Goal: Contribute content: Contribute content

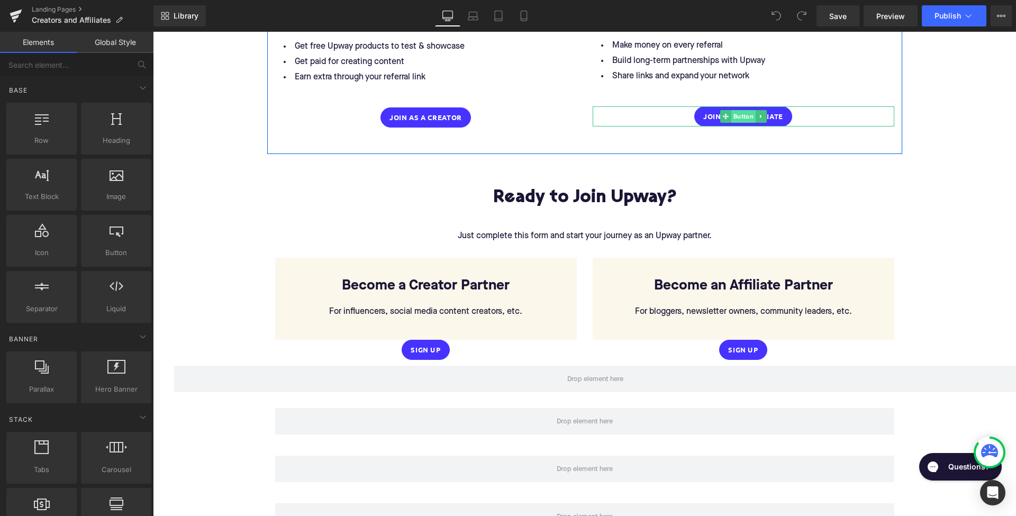
scroll to position [1526, 0]
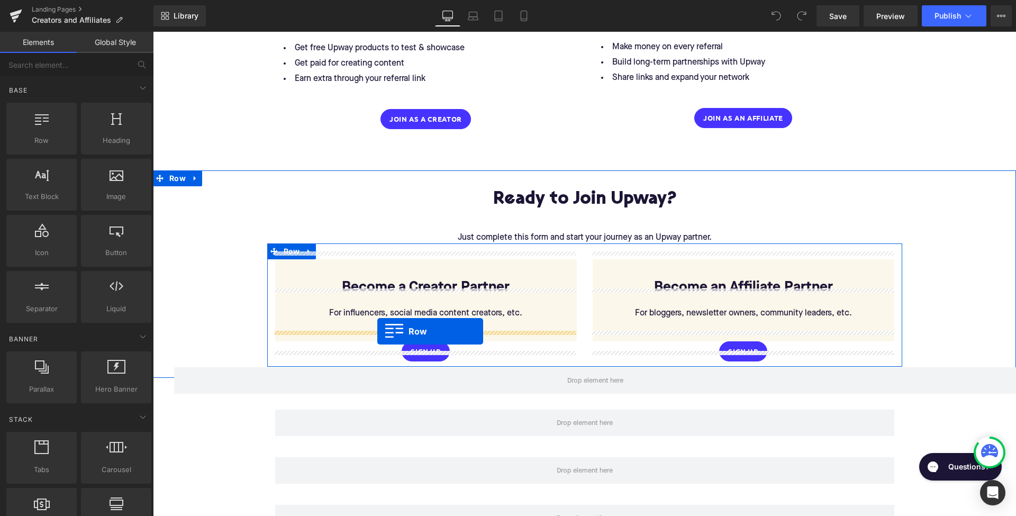
drag, startPoint x: 195, startPoint y: 169, endPoint x: 377, endPoint y: 331, distance: 244.4
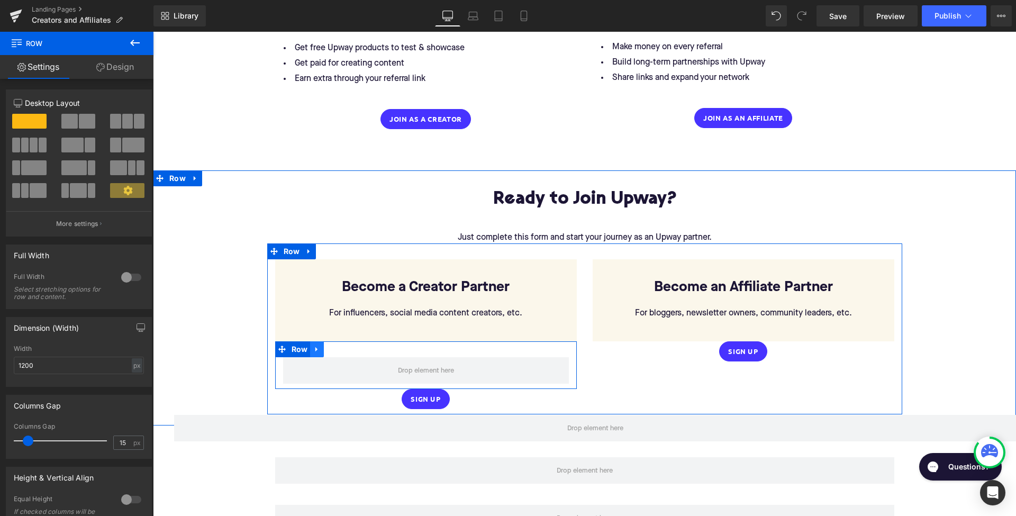
click at [315, 347] on icon at bounding box center [316, 349] width 2 height 5
click at [346, 345] on icon at bounding box center [344, 349] width 7 height 8
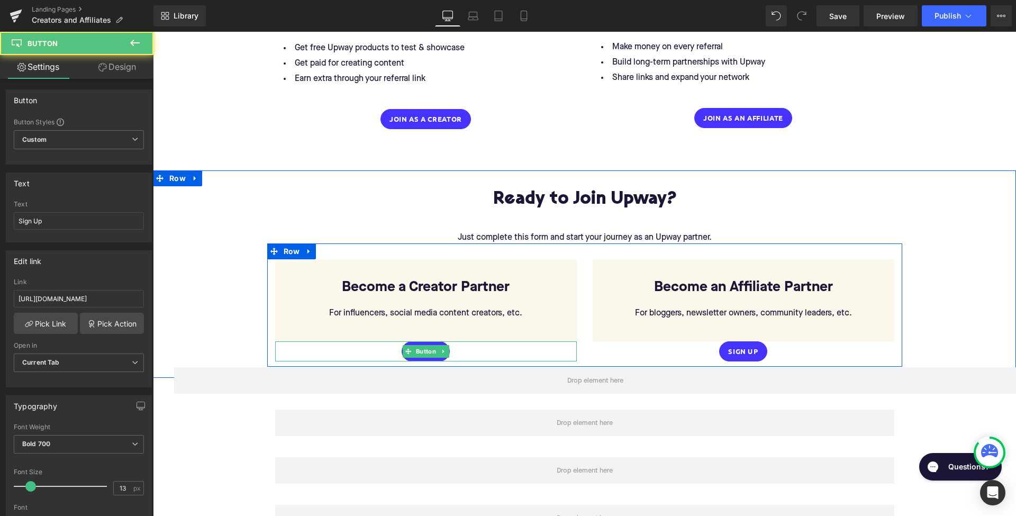
click at [335, 341] on div "Sign Up" at bounding box center [426, 351] width 302 height 20
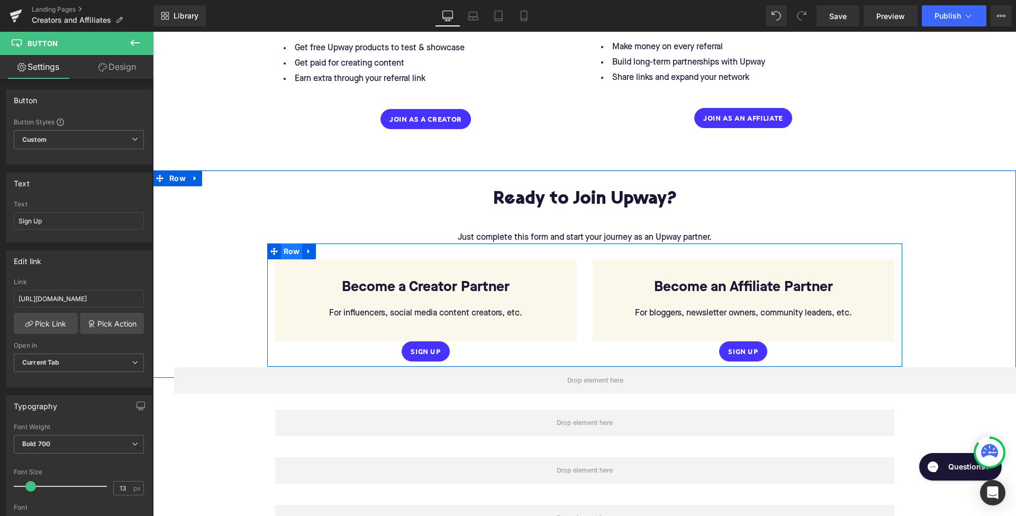
click at [288, 243] on span "Row" at bounding box center [292, 251] width 22 height 16
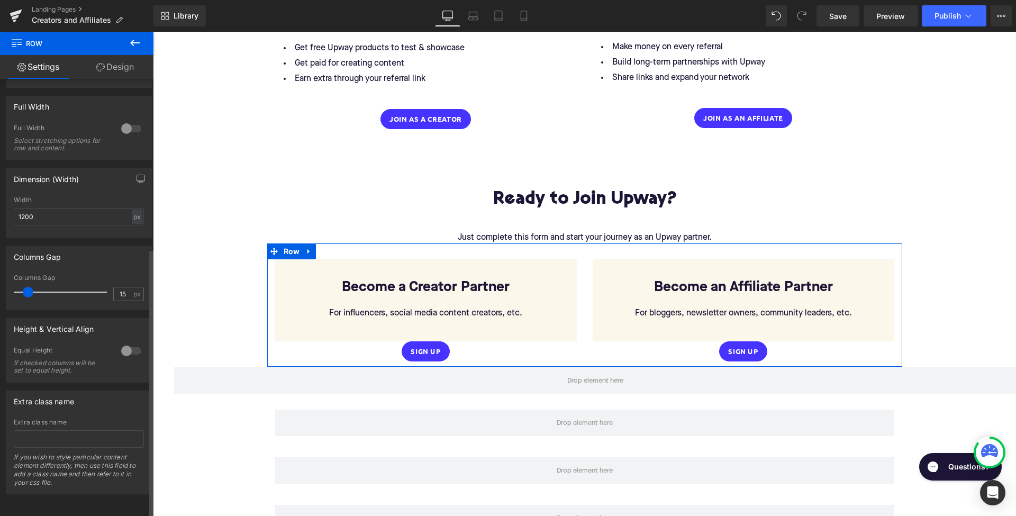
scroll to position [275, 0]
click at [113, 78] on link "Design" at bounding box center [115, 67] width 77 height 24
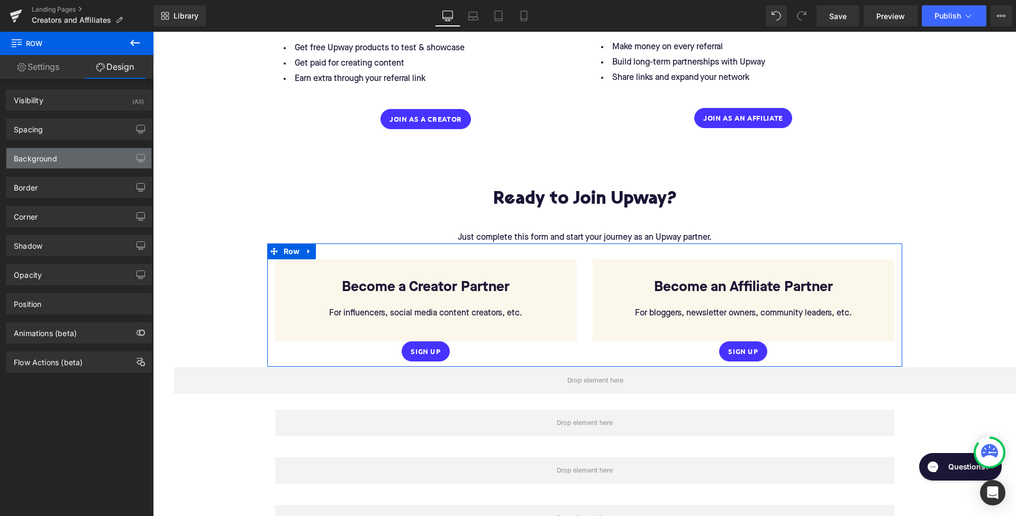
click at [86, 157] on div "Background" at bounding box center [78, 158] width 145 height 20
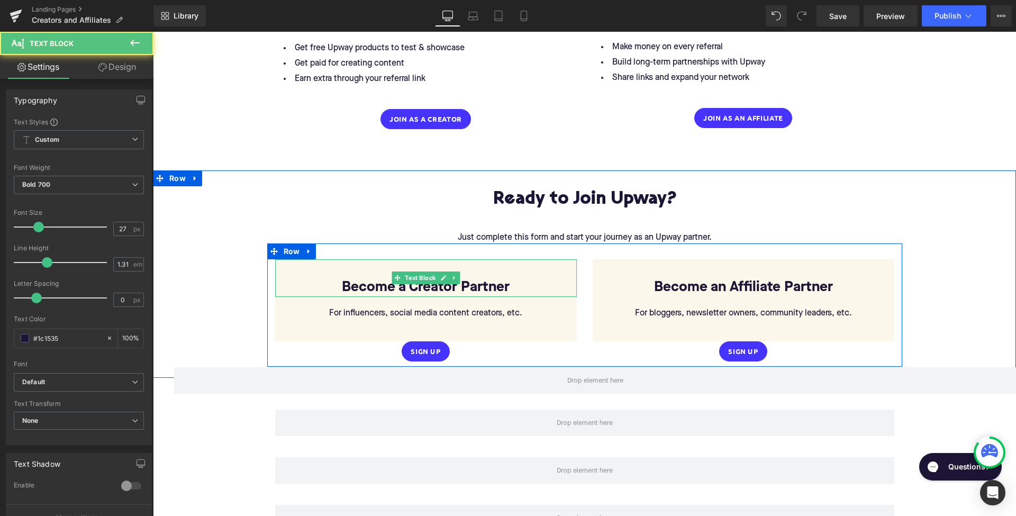
click at [366, 278] on p "Become a Creator Partner" at bounding box center [426, 287] width 302 height 19
click at [397, 275] on span at bounding box center [397, 278] width 11 height 13
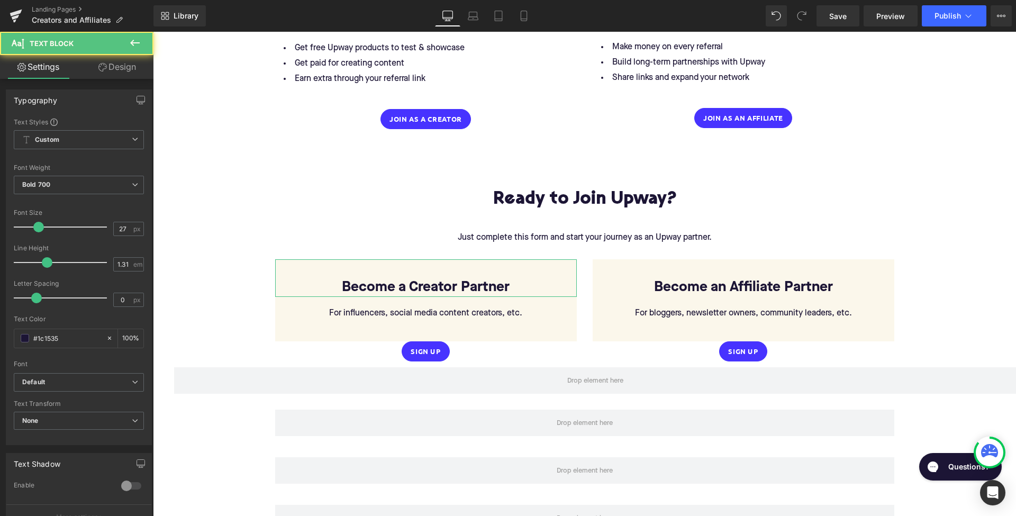
click at [130, 64] on link "Design" at bounding box center [117, 67] width 77 height 24
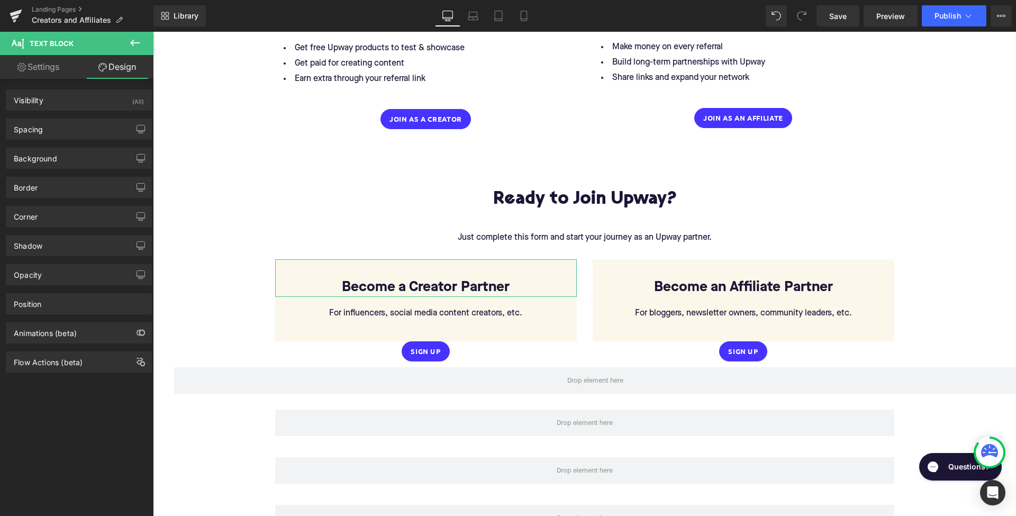
type input "#fbf7eb"
type input "100"
click at [66, 162] on div "Background" at bounding box center [78, 158] width 145 height 20
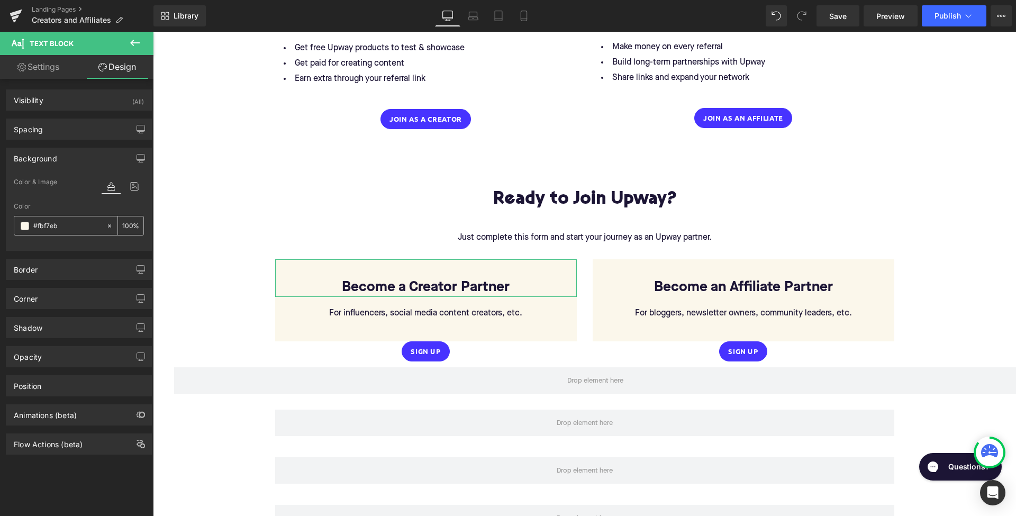
click at [60, 230] on input "#fbf7eb" at bounding box center [67, 226] width 68 height 12
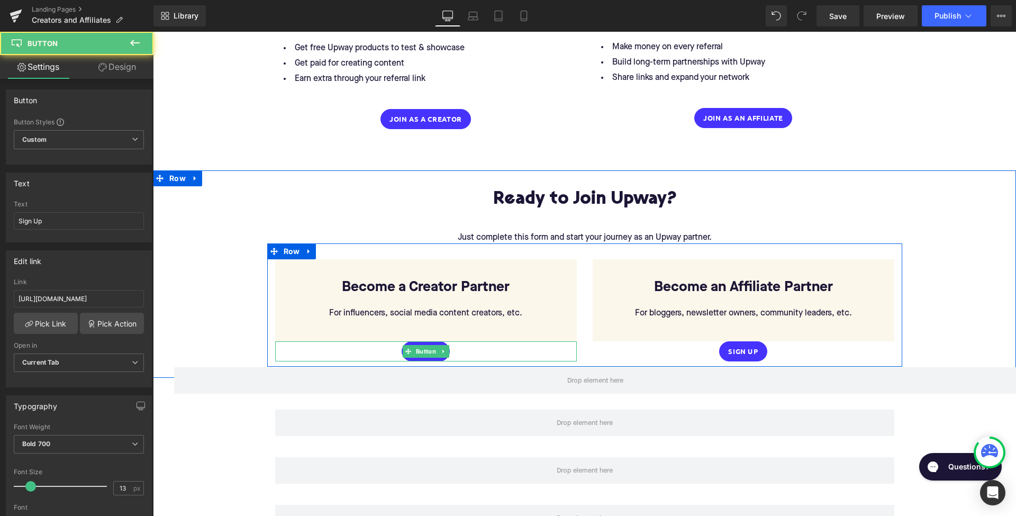
click at [372, 341] on div "Sign Up" at bounding box center [426, 351] width 302 height 20
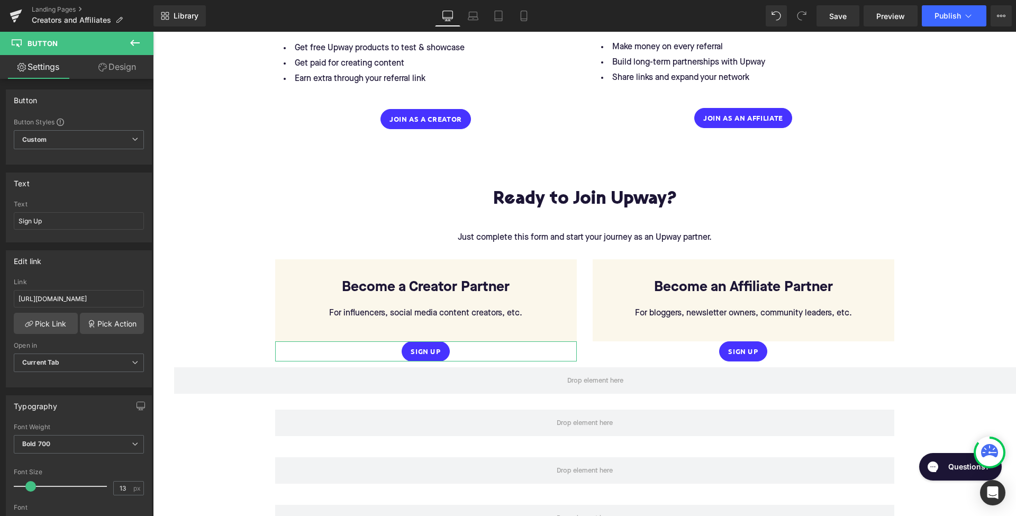
click at [114, 69] on link "Design" at bounding box center [117, 67] width 77 height 24
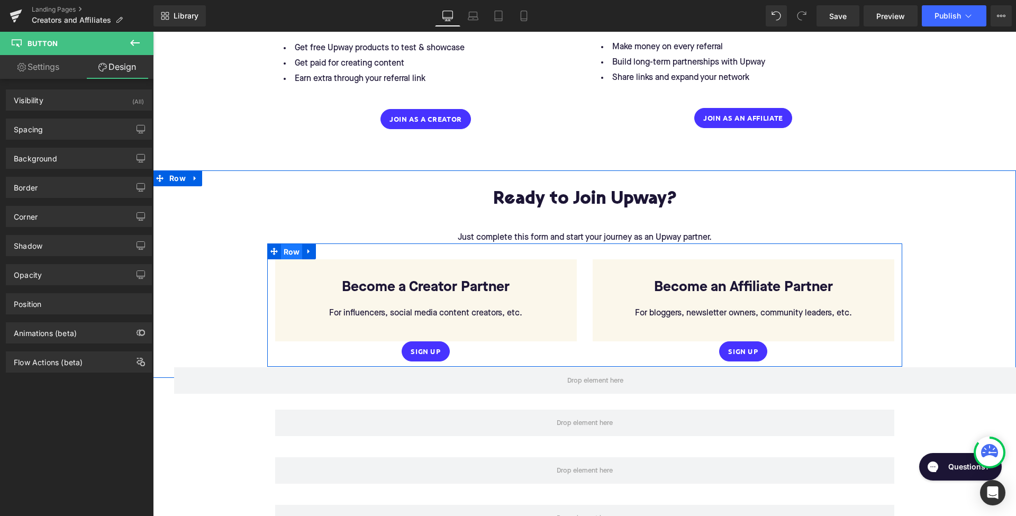
click at [289, 244] on span "Row" at bounding box center [292, 252] width 22 height 16
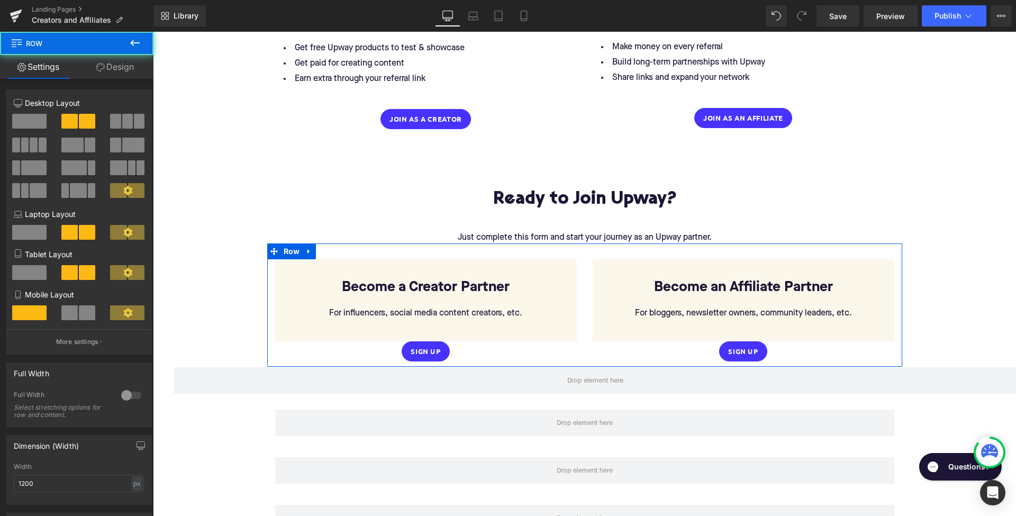
click at [127, 60] on link "Design" at bounding box center [115, 67] width 77 height 24
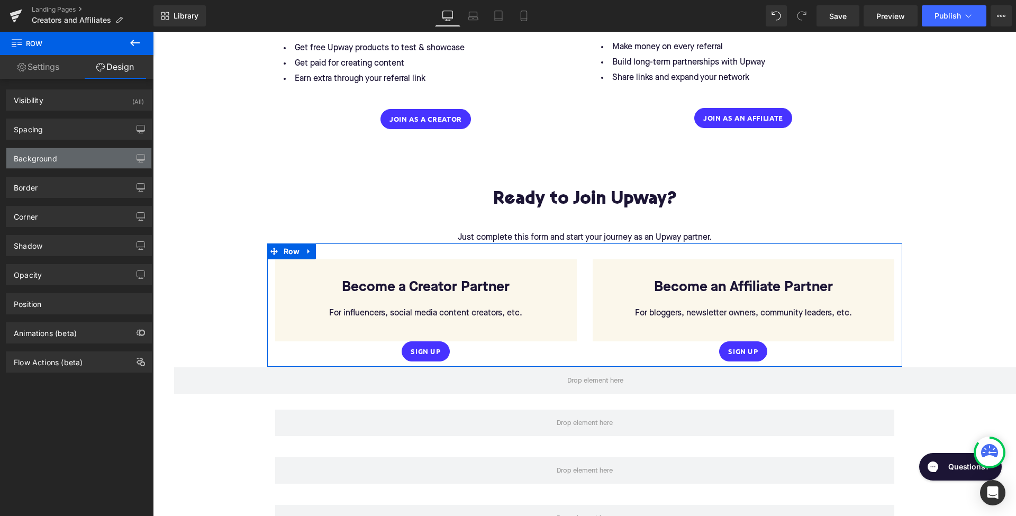
click at [86, 160] on div "Background" at bounding box center [78, 158] width 145 height 20
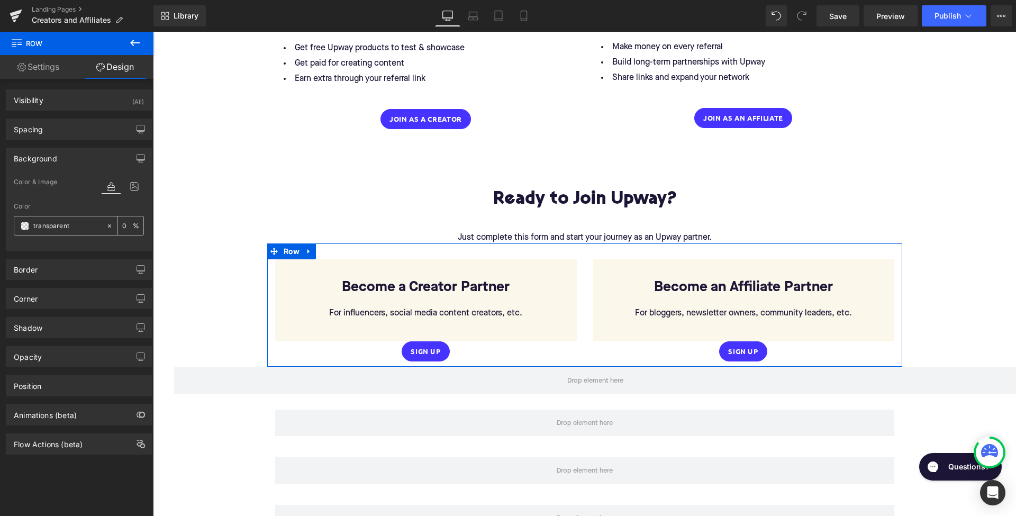
click at [55, 228] on input "transparent" at bounding box center [67, 226] width 68 height 12
paste input "fbf7eb"
type input "fbf7eb"
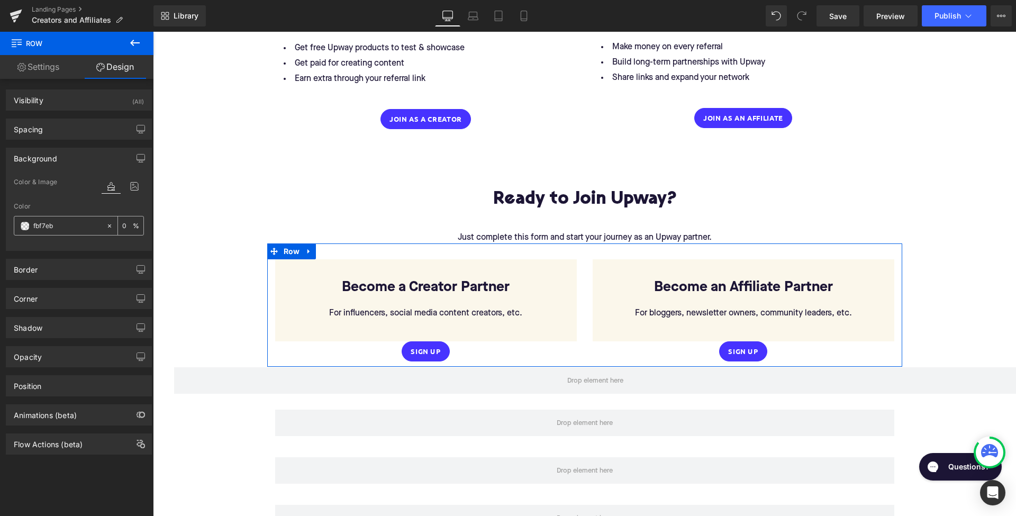
type input "100"
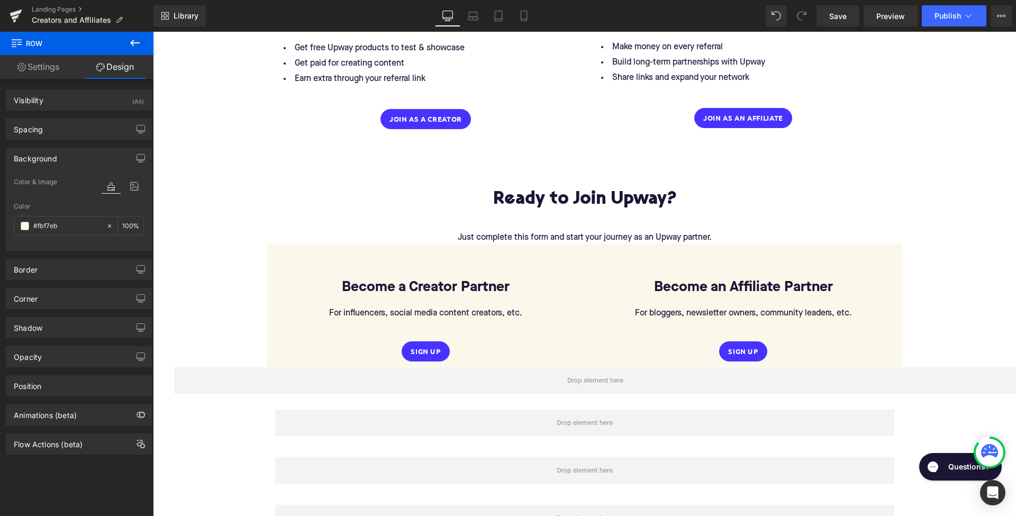
click at [131, 44] on icon at bounding box center [135, 43] width 13 height 13
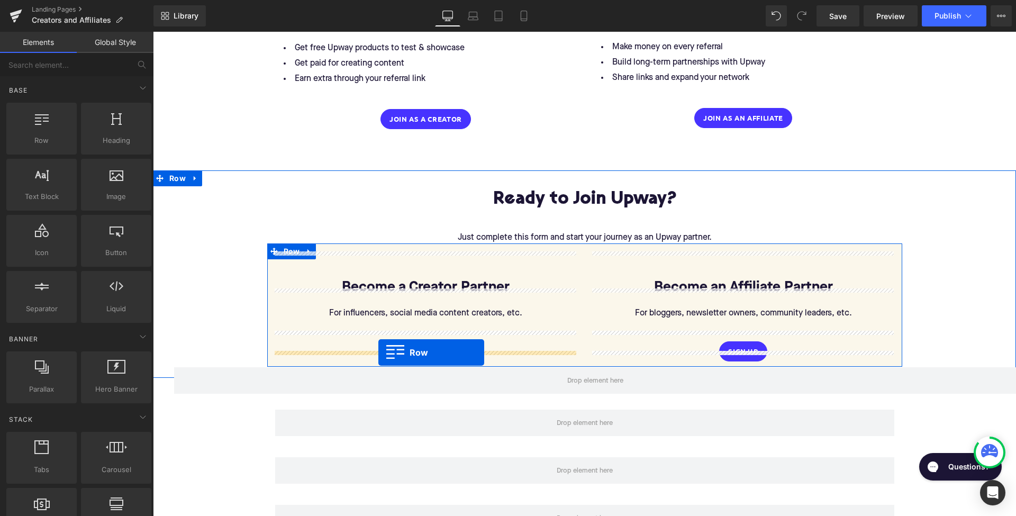
drag, startPoint x: 191, startPoint y: 167, endPoint x: 378, endPoint y: 352, distance: 263.8
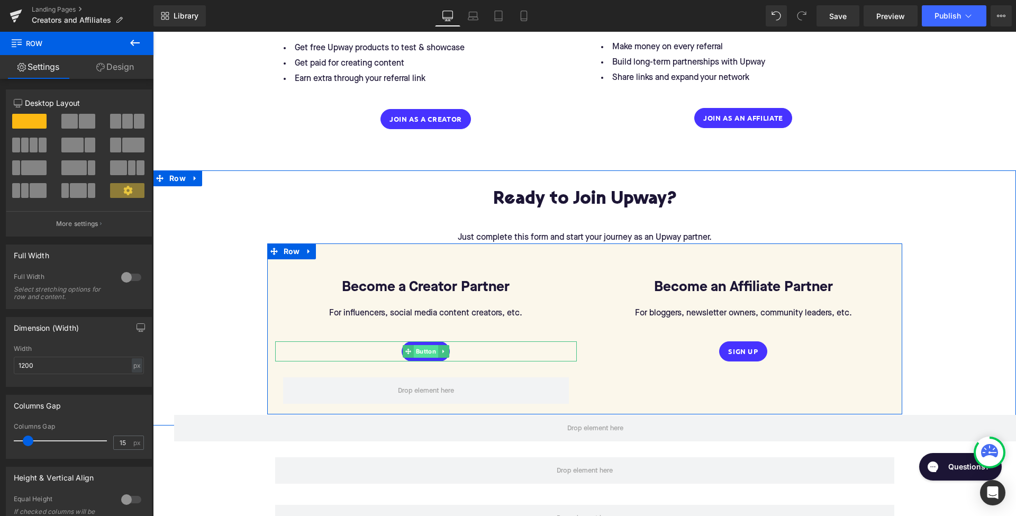
click at [424, 345] on span "Button" at bounding box center [425, 351] width 24 height 13
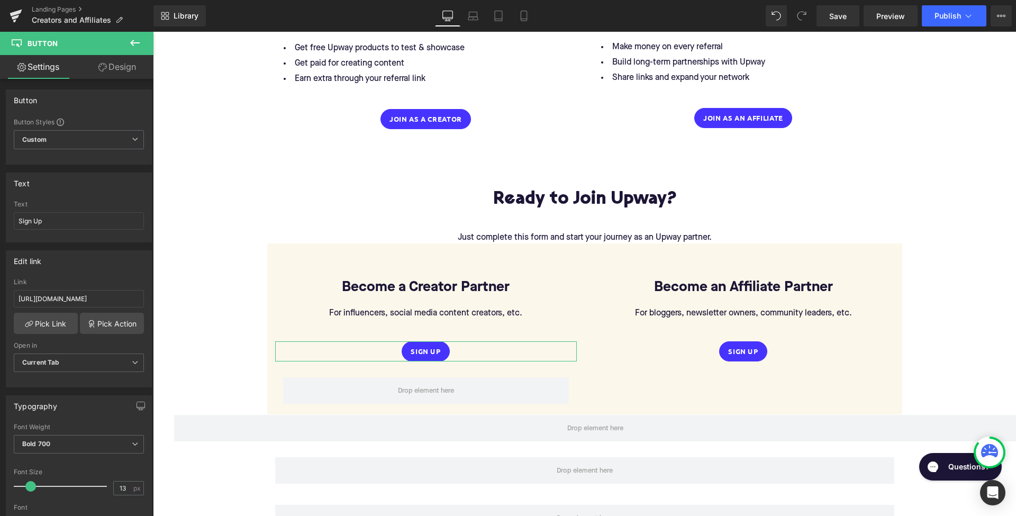
click at [121, 66] on link "Design" at bounding box center [117, 67] width 77 height 24
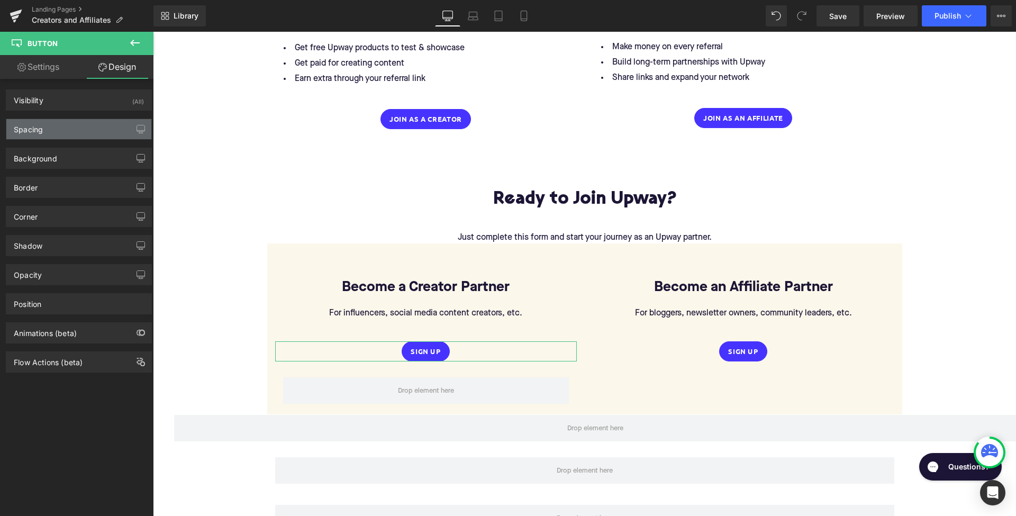
click at [89, 128] on div "Spacing" at bounding box center [78, 129] width 145 height 20
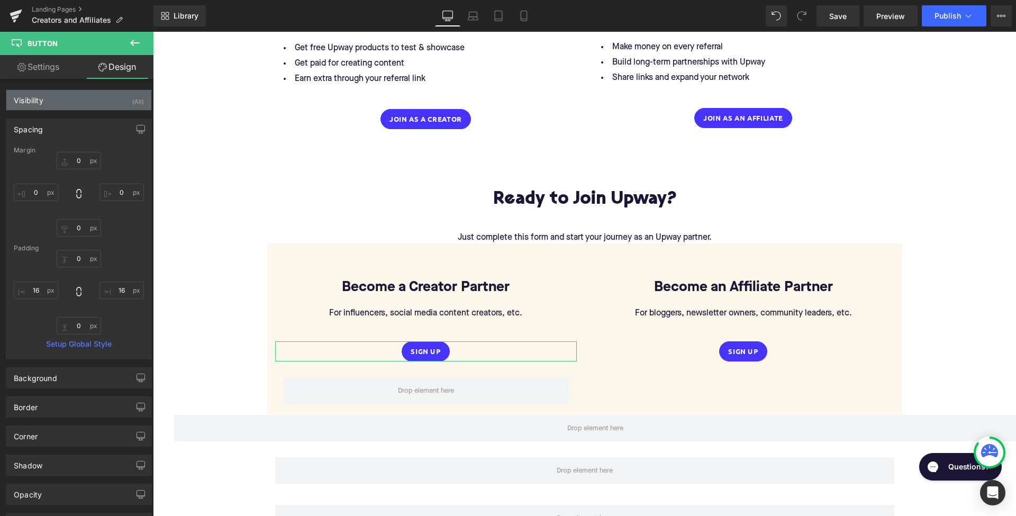
click at [106, 105] on div "Visibility (All)" at bounding box center [78, 100] width 145 height 20
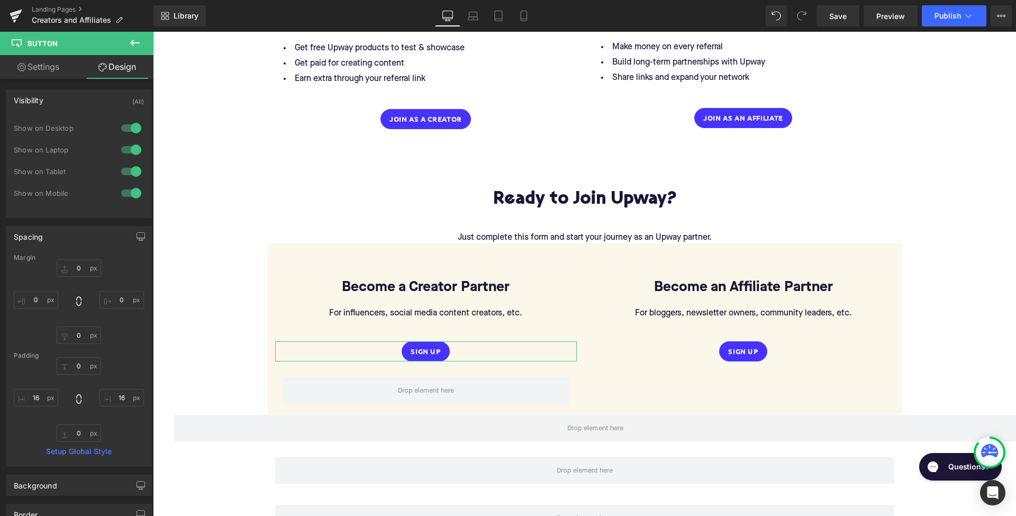
click at [51, 66] on link "Settings" at bounding box center [38, 67] width 77 height 24
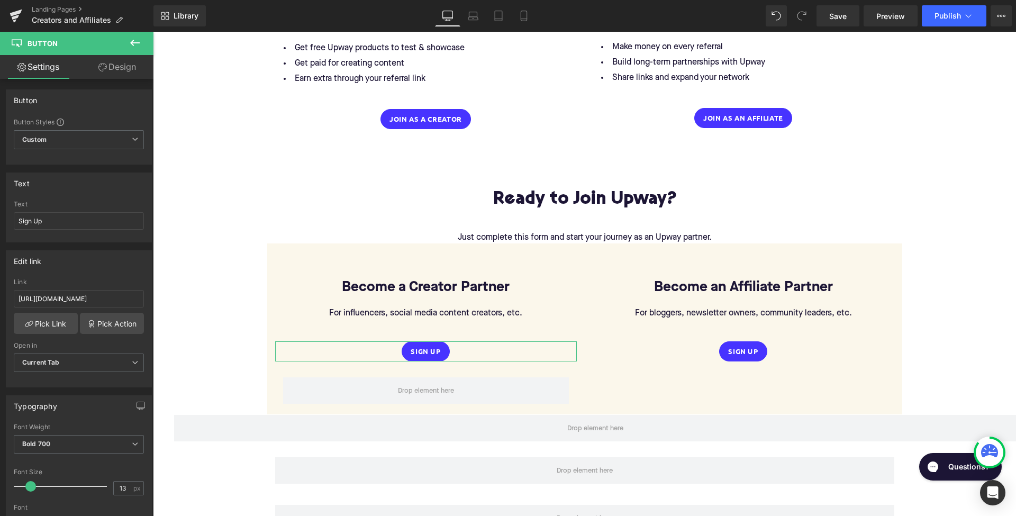
type input "100"
click at [115, 76] on link "Design" at bounding box center [117, 67] width 77 height 24
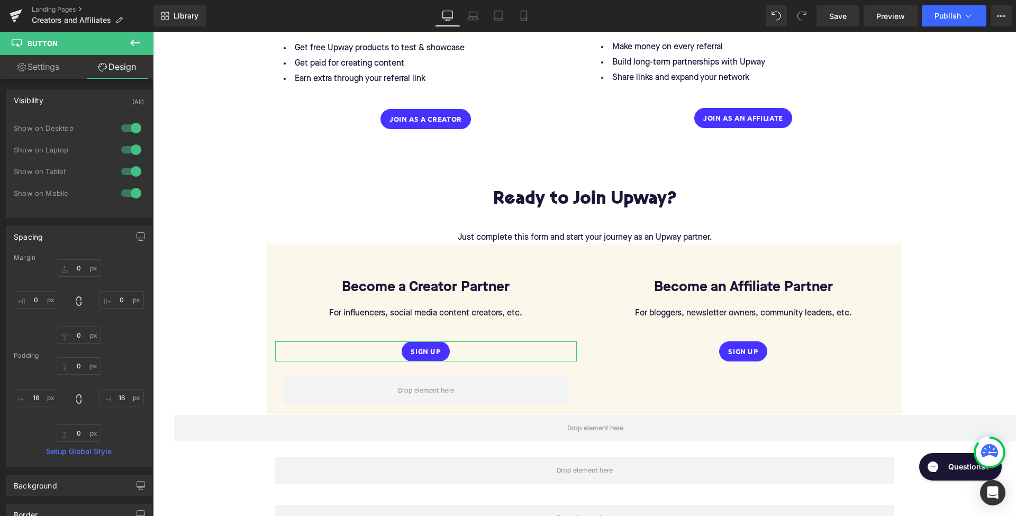
type input "0"
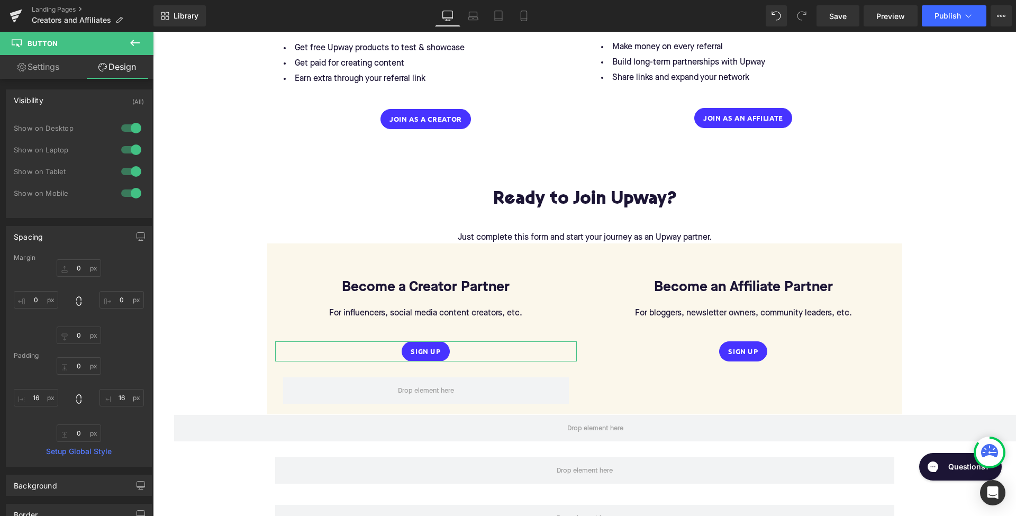
type input "16"
type input "0"
type input "16"
type input "100"
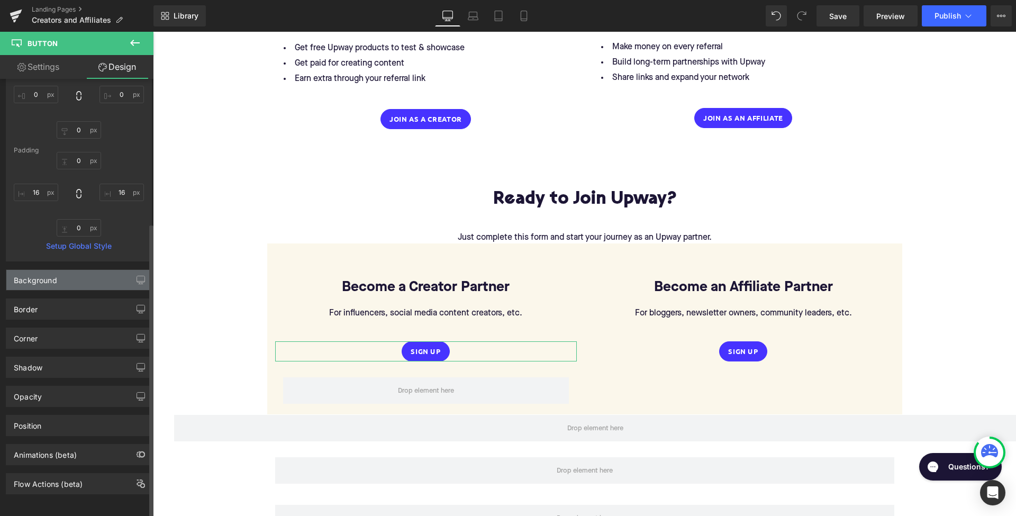
scroll to position [214, 0]
click at [80, 270] on div "Background" at bounding box center [78, 280] width 145 height 20
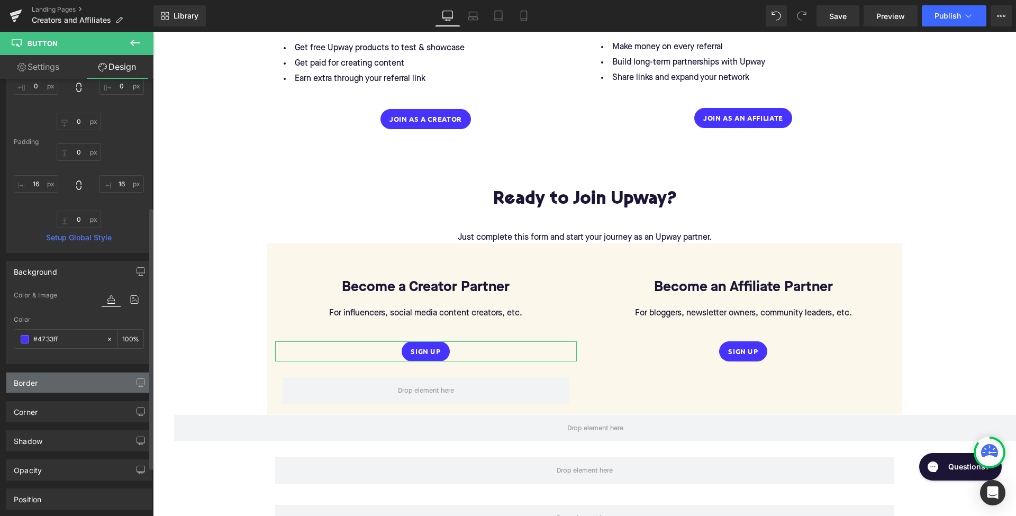
click at [59, 380] on div "Border" at bounding box center [78, 383] width 145 height 20
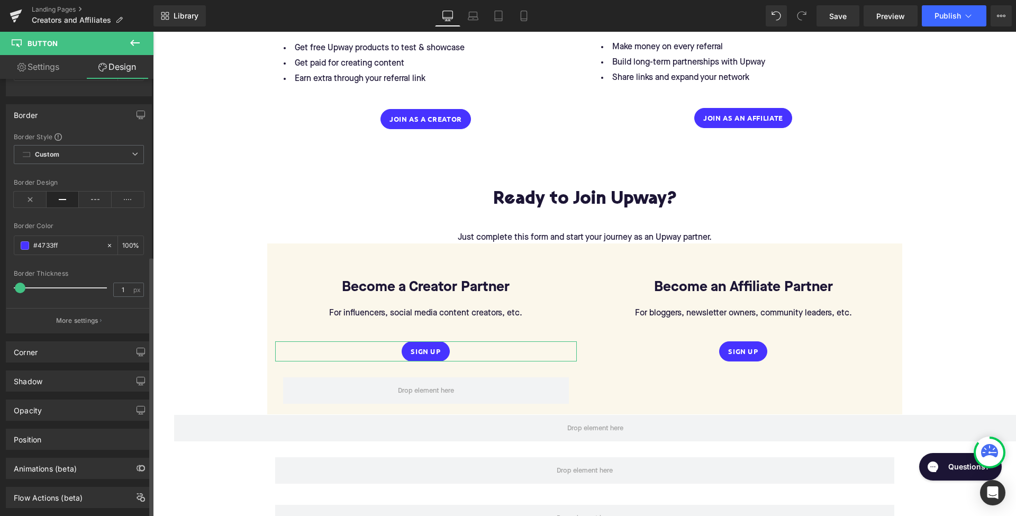
scroll to position [483, 0]
click at [64, 354] on div "Corner" at bounding box center [78, 351] width 145 height 20
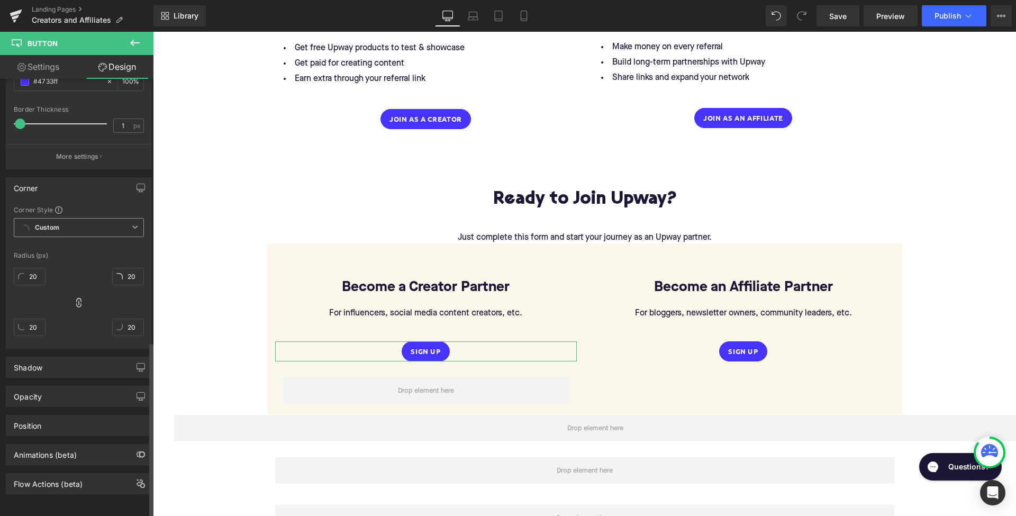
scroll to position [654, 0]
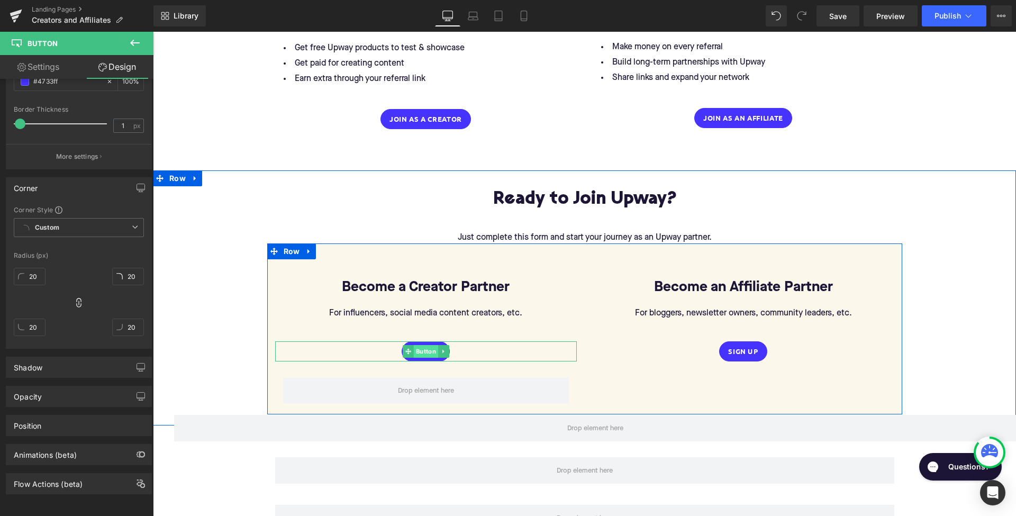
click at [423, 345] on span "Button" at bounding box center [425, 351] width 24 height 13
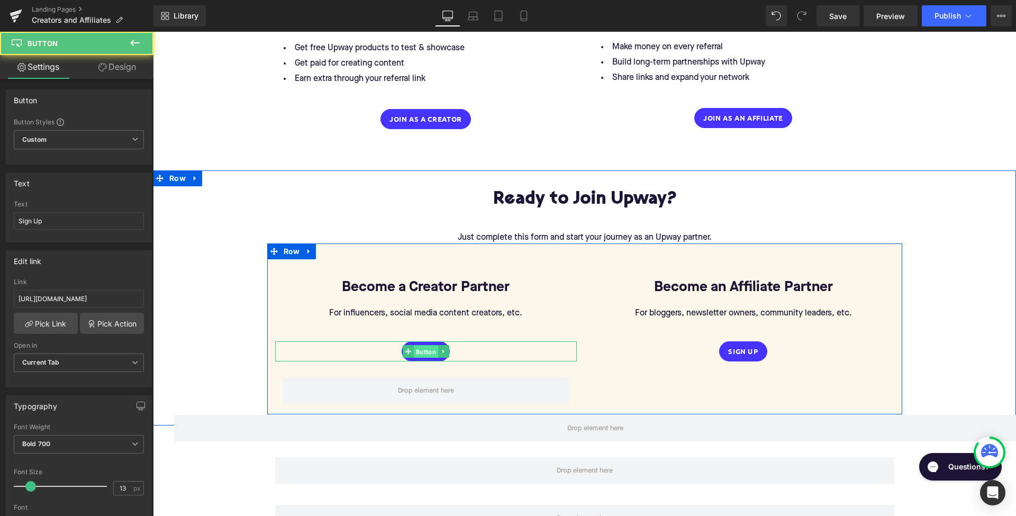
click at [423, 346] on span "Button" at bounding box center [425, 352] width 24 height 13
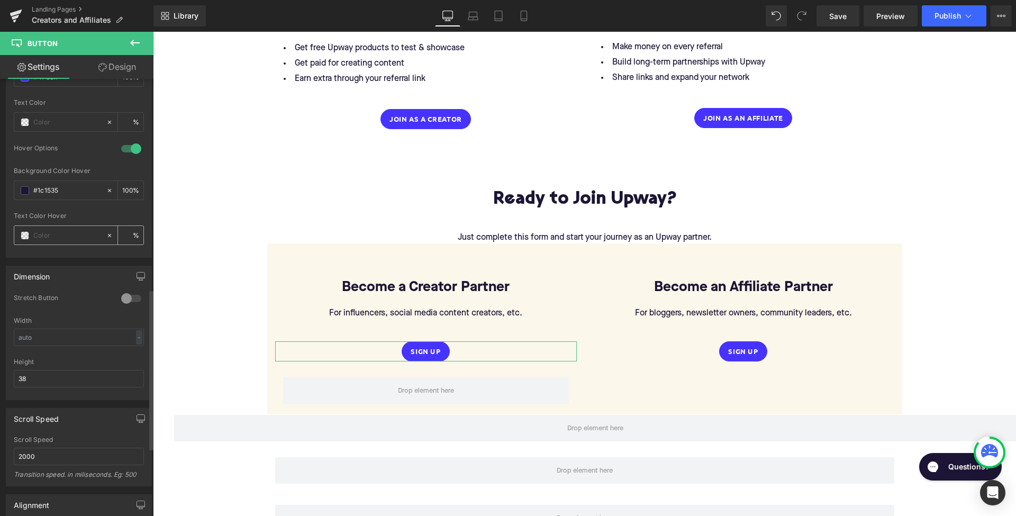
scroll to position [572, 0]
click at [46, 335] on input "text" at bounding box center [79, 335] width 130 height 17
click at [40, 372] on input "38" at bounding box center [79, 376] width 130 height 17
click at [43, 336] on input "text" at bounding box center [79, 335] width 130 height 17
type input "4"
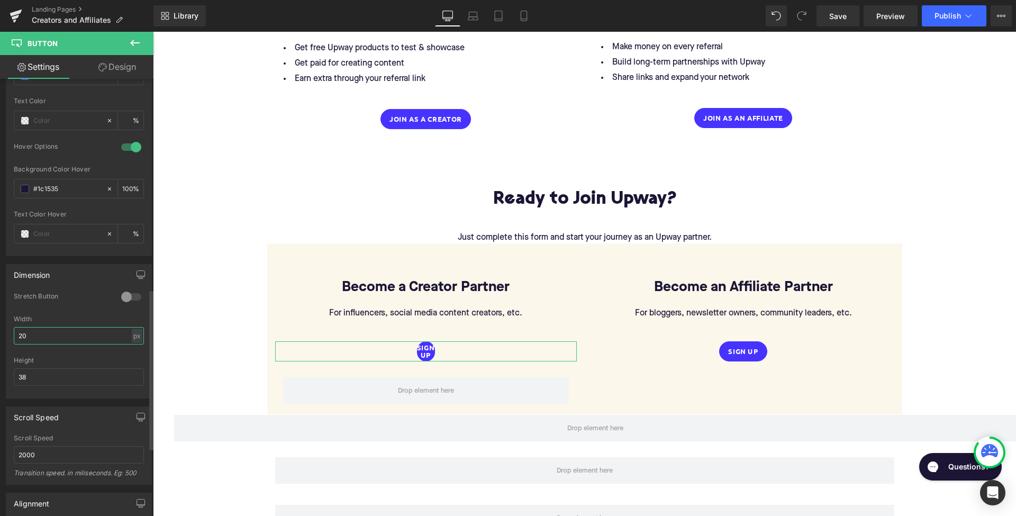
type input "2"
type input "150"
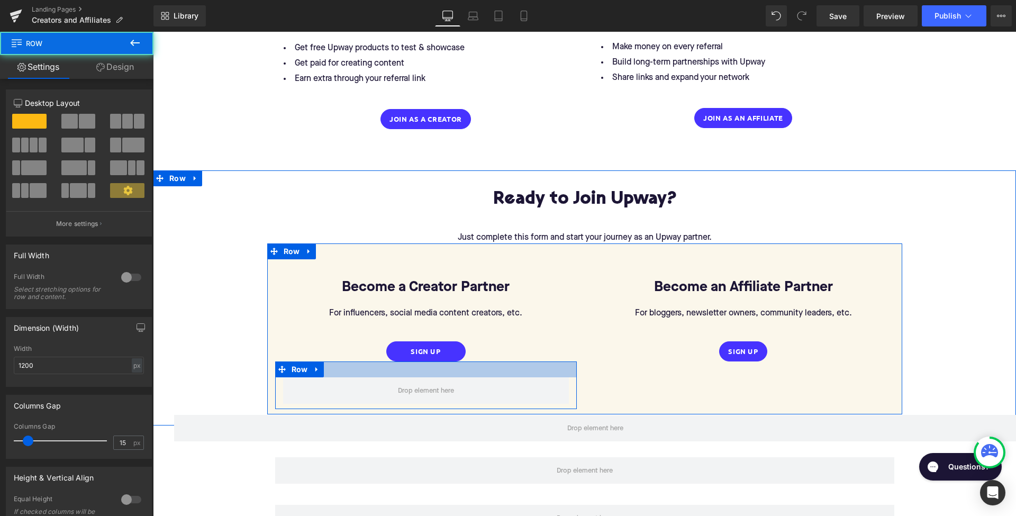
click at [400, 361] on div "Row" at bounding box center [426, 385] width 302 height 48
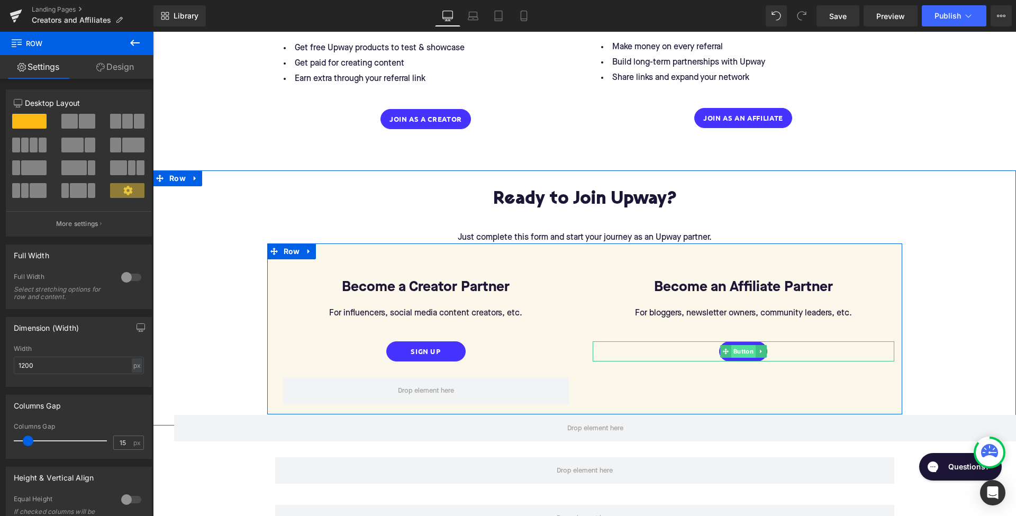
click at [743, 345] on span "Button" at bounding box center [743, 351] width 24 height 13
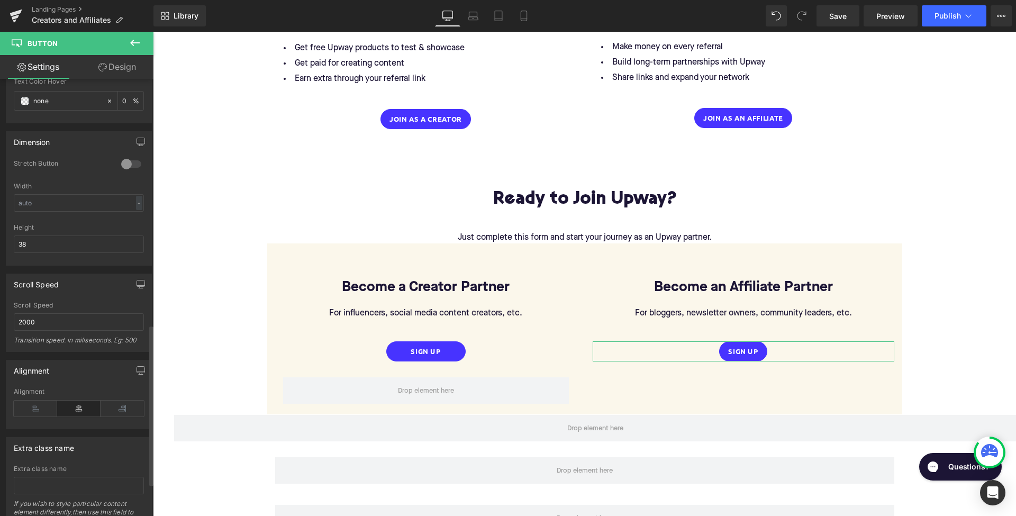
scroll to position [712, 0]
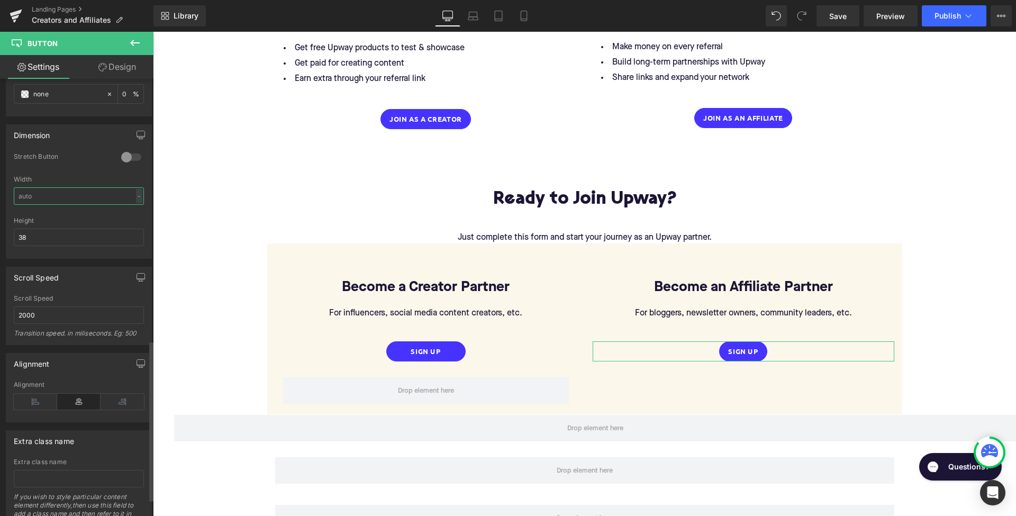
click at [37, 197] on input "text" at bounding box center [79, 195] width 130 height 17
type input "150"
click at [167, 236] on div "Row Ready to Join Upway? Heading Just complete this form and start your journey…" at bounding box center [584, 291] width 863 height 243
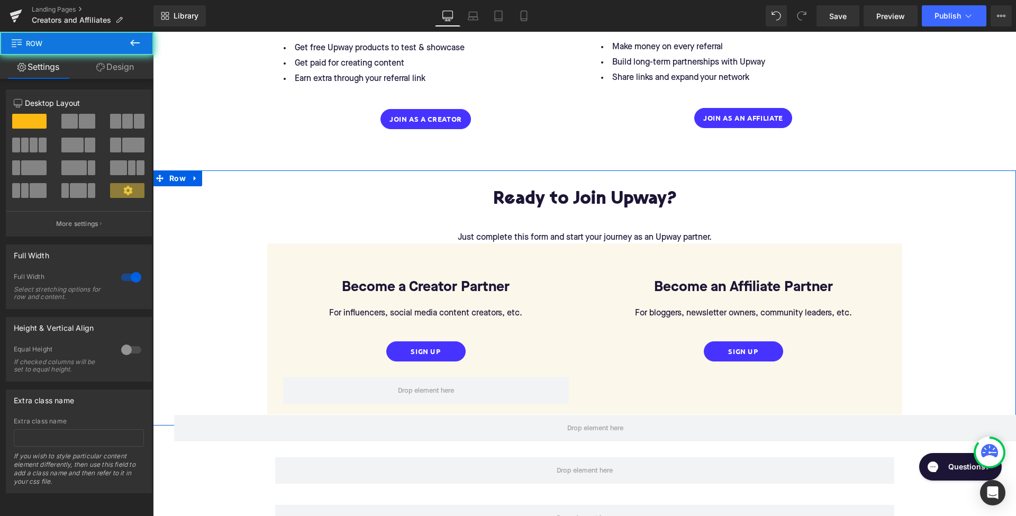
click at [181, 248] on div "Row Ready to Join Upway? Heading Just complete this form and start your journey…" at bounding box center [584, 291] width 863 height 243
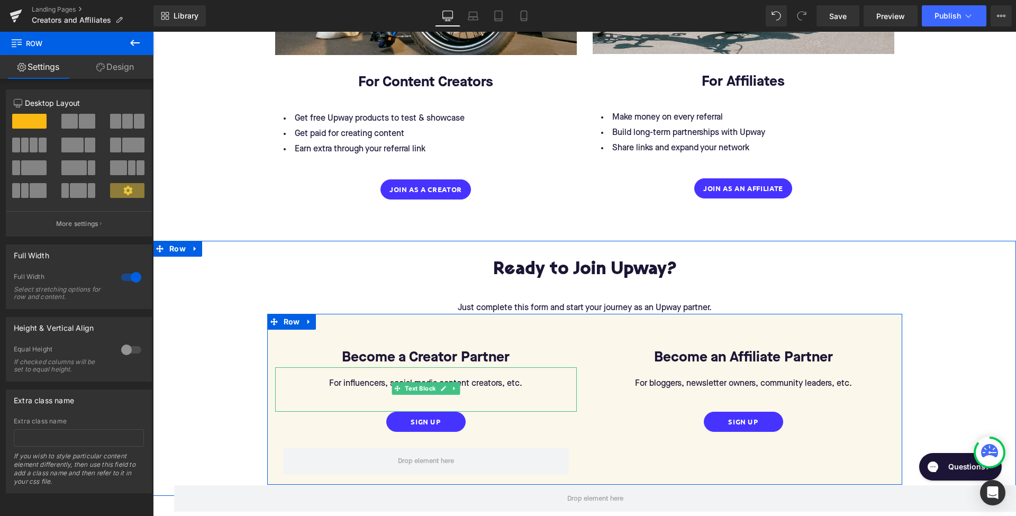
scroll to position [1452, 0]
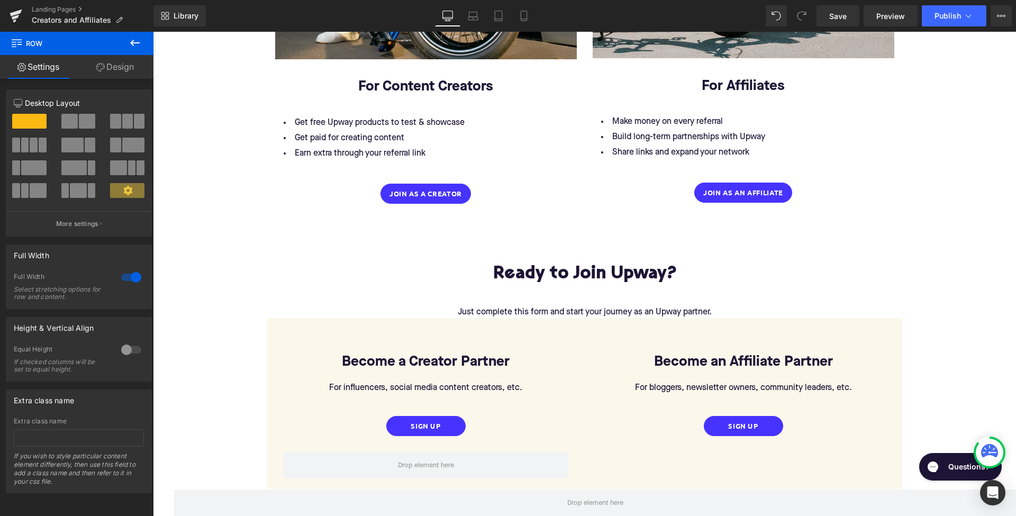
click at [132, 42] on icon at bounding box center [135, 43] width 10 height 6
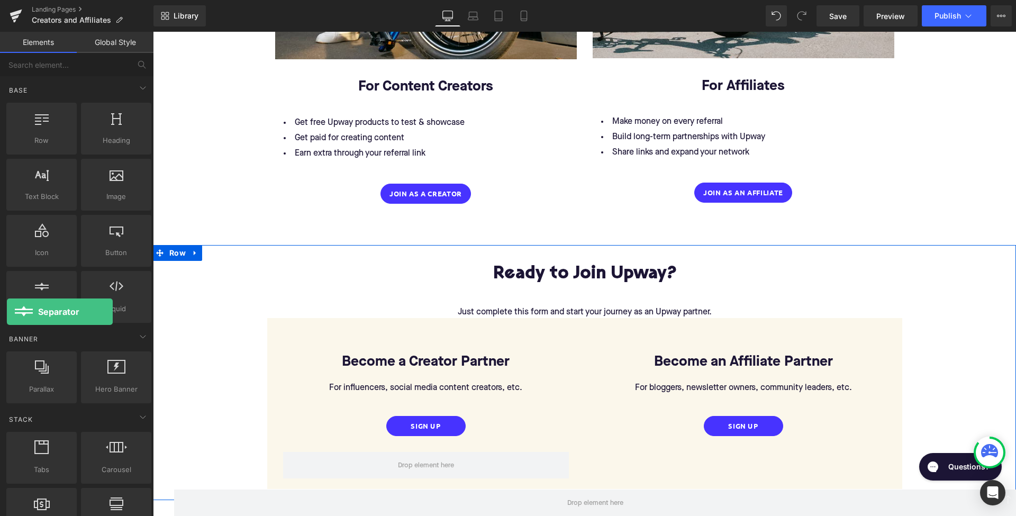
drag, startPoint x: 37, startPoint y: 301, endPoint x: -7, endPoint y: 314, distance: 45.9
click at [0, 314] on html "Separator You are previewing how the will restyle your page. You can not edit E…" at bounding box center [508, 258] width 1016 height 516
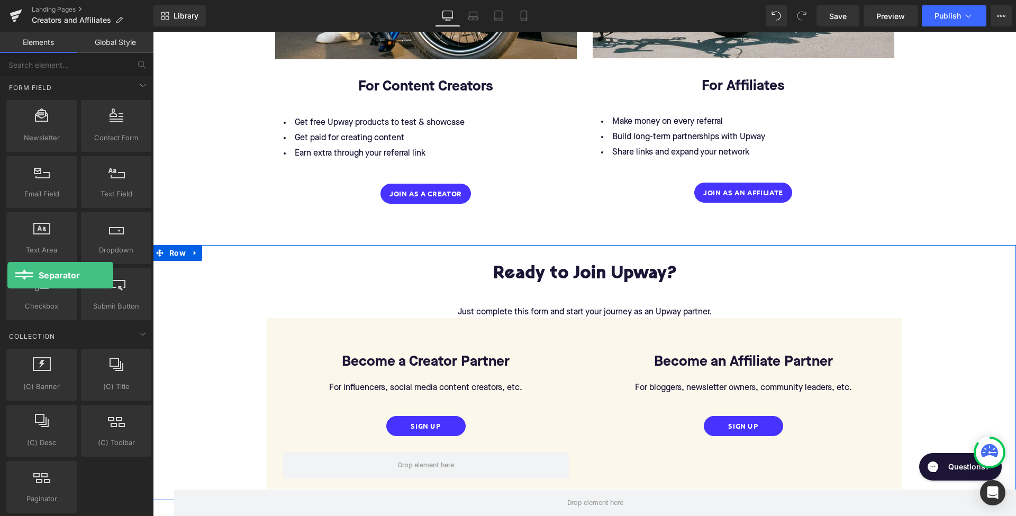
scroll to position [1550, 0]
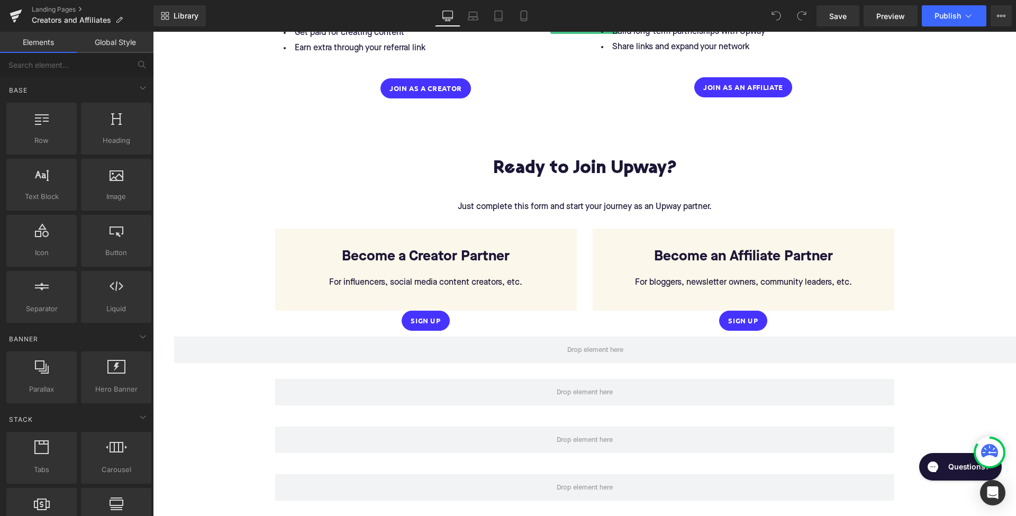
scroll to position [1563, 0]
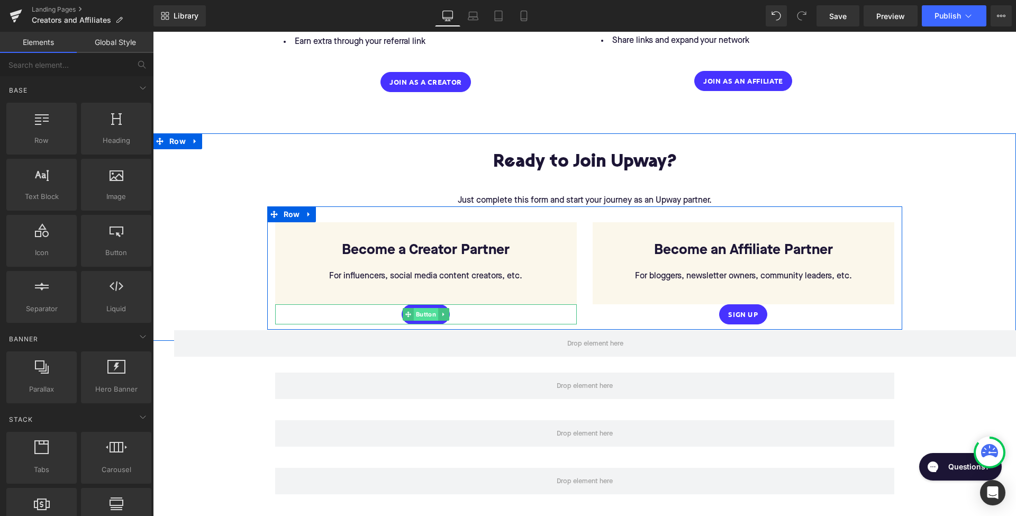
click at [426, 308] on span "Button" at bounding box center [425, 314] width 24 height 13
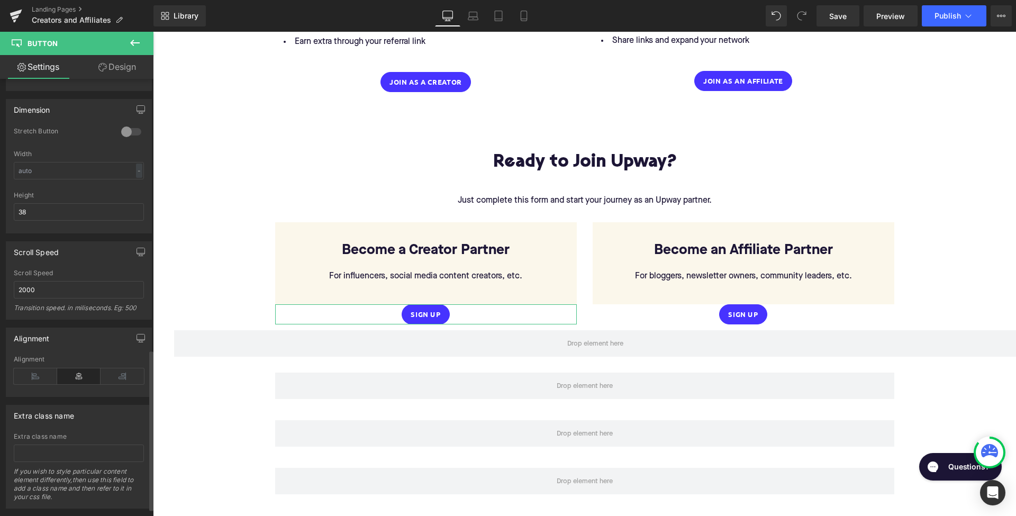
scroll to position [745, 0]
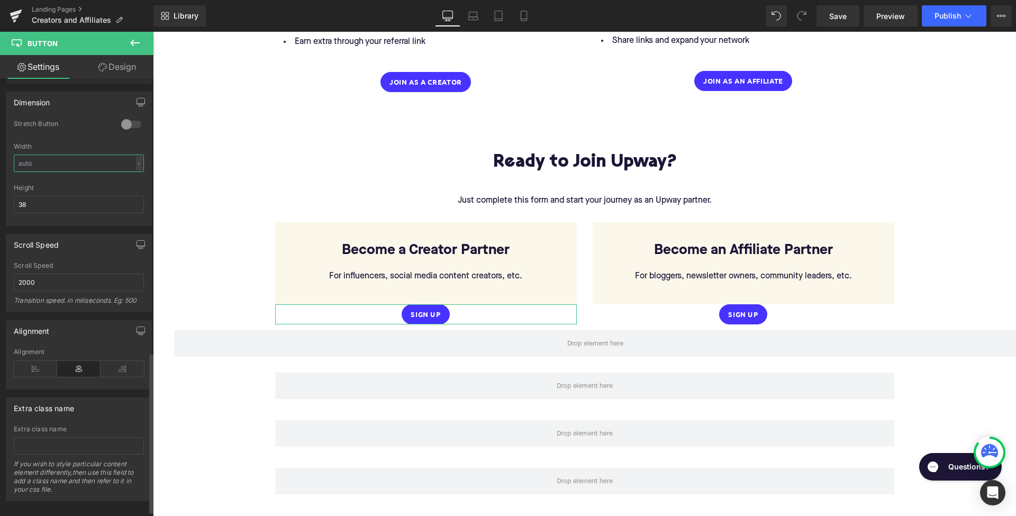
click at [46, 164] on input "text" at bounding box center [79, 163] width 130 height 17
type input "150"
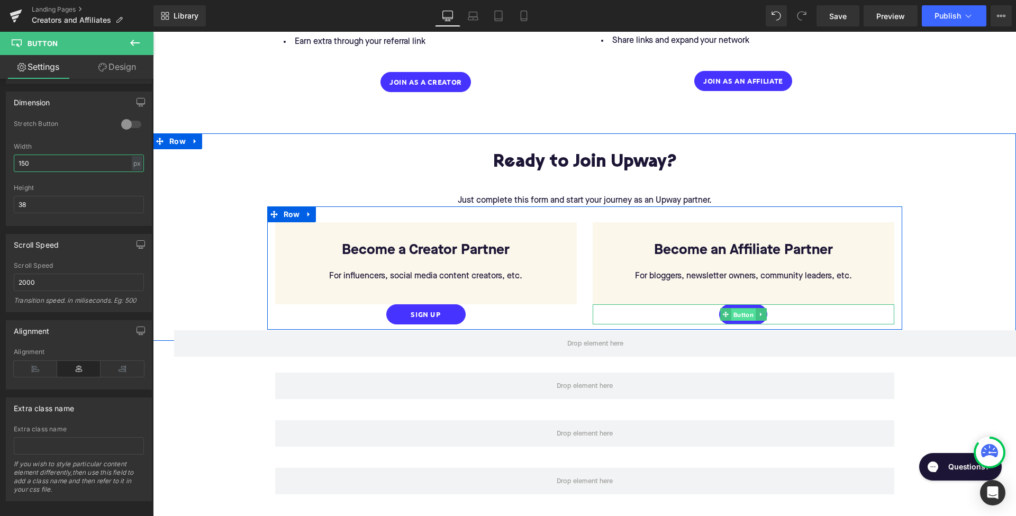
click at [738, 309] on span "Button" at bounding box center [743, 315] width 24 height 13
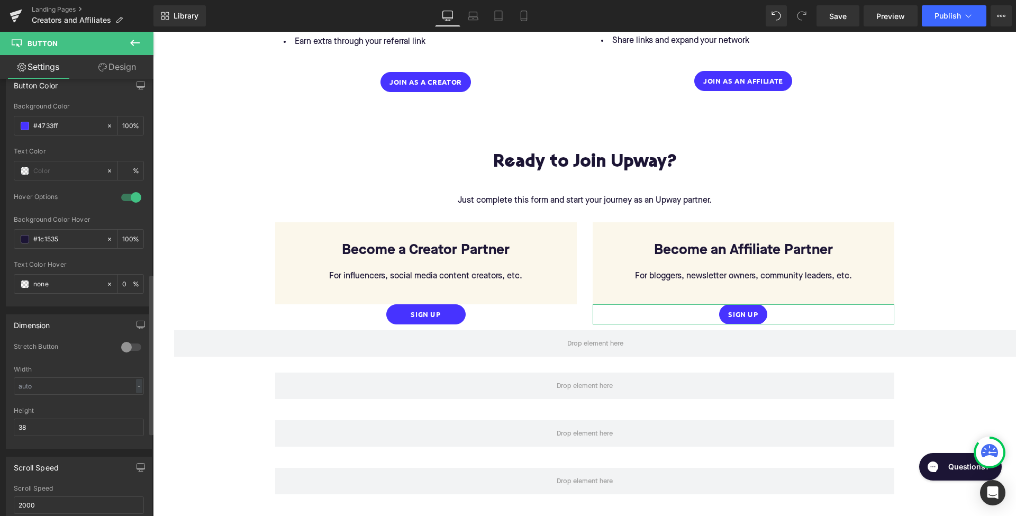
scroll to position [547, 0]
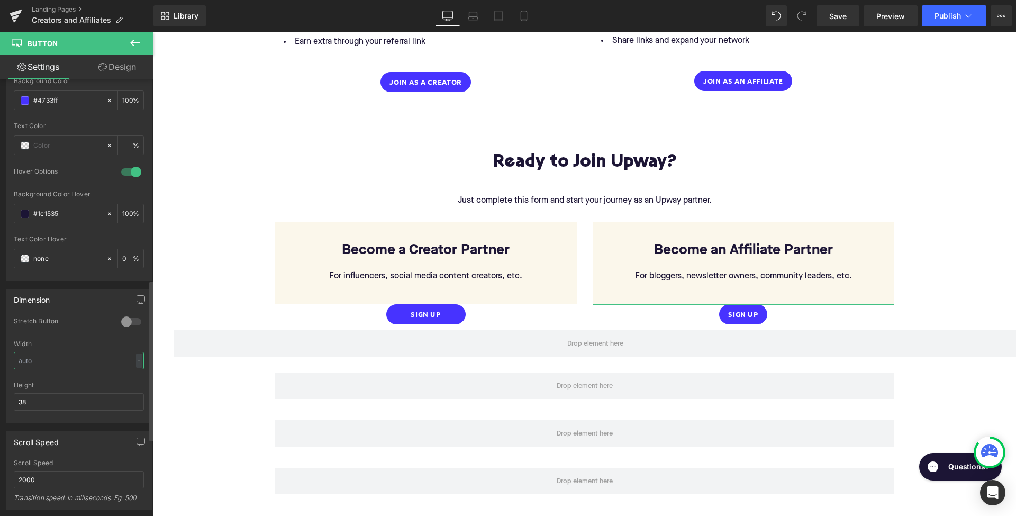
click at [48, 367] on input "text" at bounding box center [79, 360] width 130 height 17
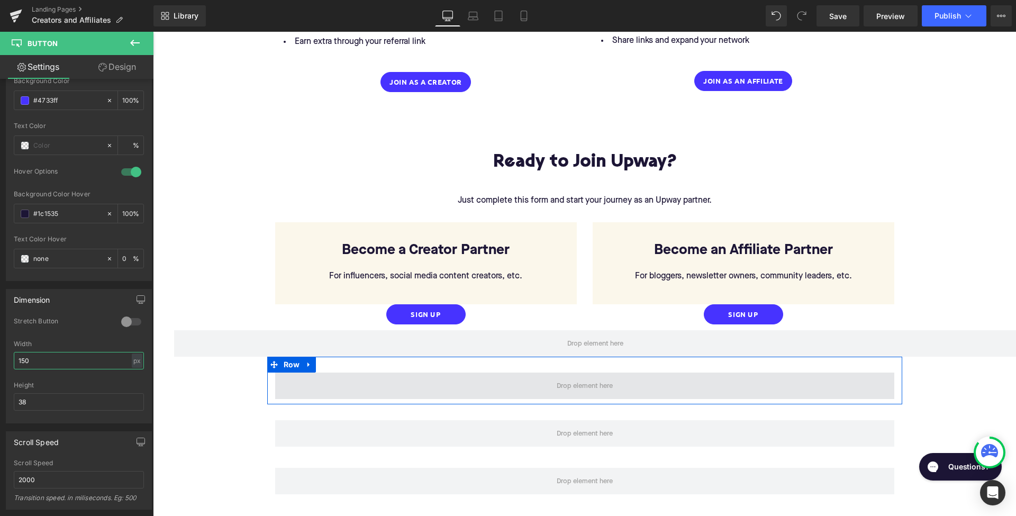
scroll to position [1552, 0]
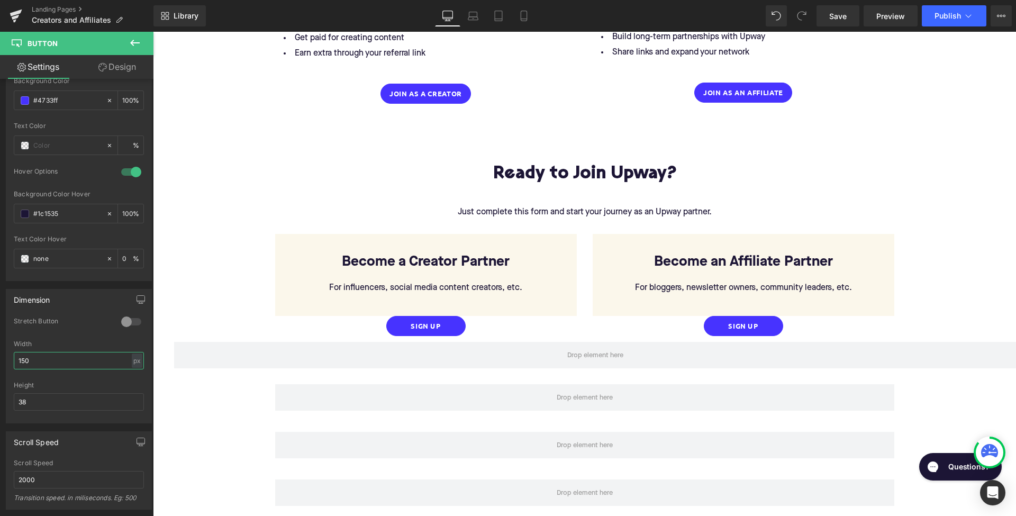
type input "150"
click at [135, 41] on icon at bounding box center [135, 43] width 13 height 13
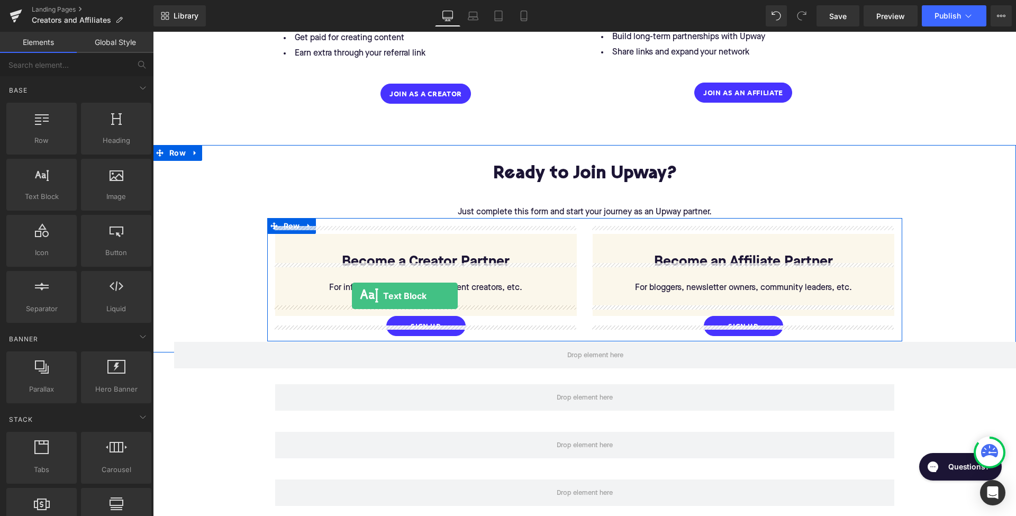
drag, startPoint x: 199, startPoint y: 222, endPoint x: 352, endPoint y: 296, distance: 169.7
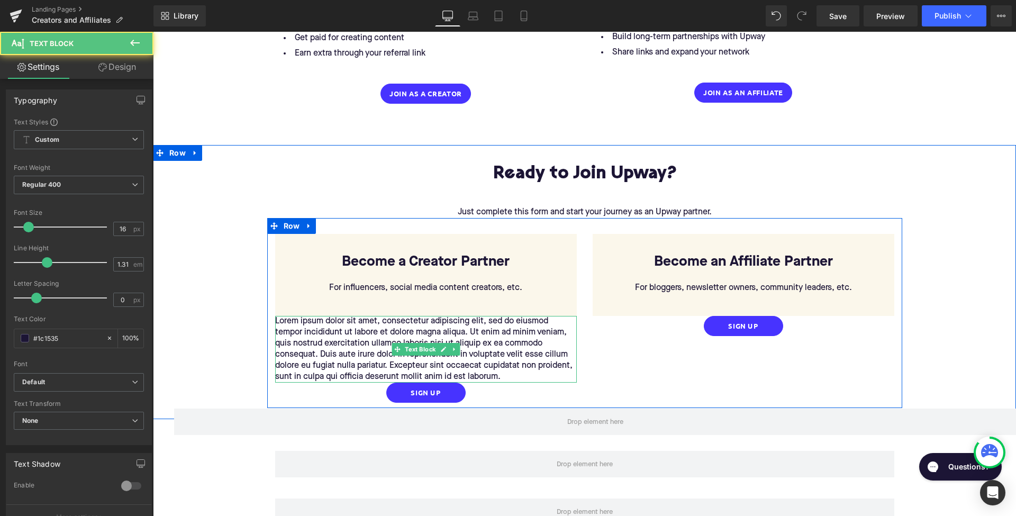
click at [368, 359] on p "Lorem ipsum dolor sit amet, consectetur adipiscing elit, sed do eiusmod tempor …" at bounding box center [426, 349] width 302 height 67
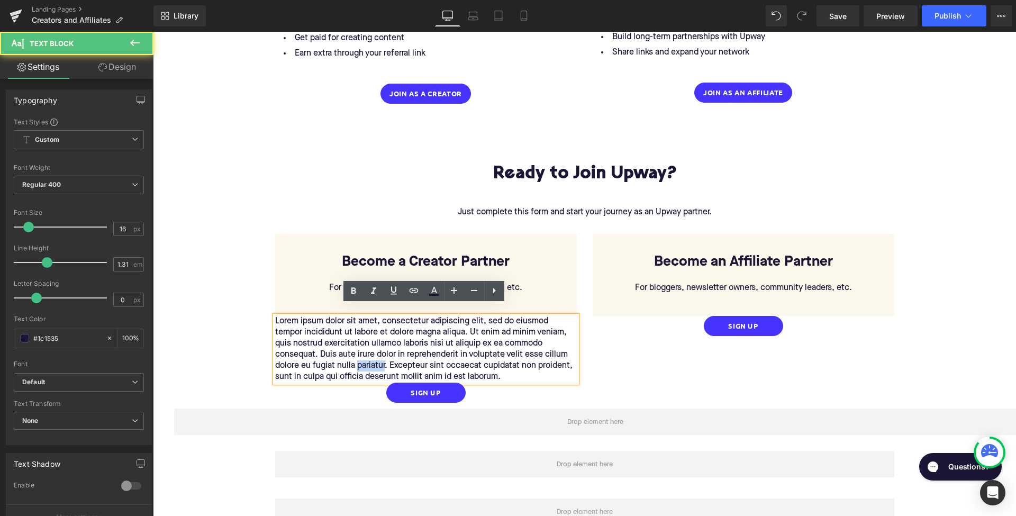
click at [368, 359] on p "Lorem ipsum dolor sit amet, consectetur adipiscing elit, sed do eiusmod tempor …" at bounding box center [426, 349] width 302 height 67
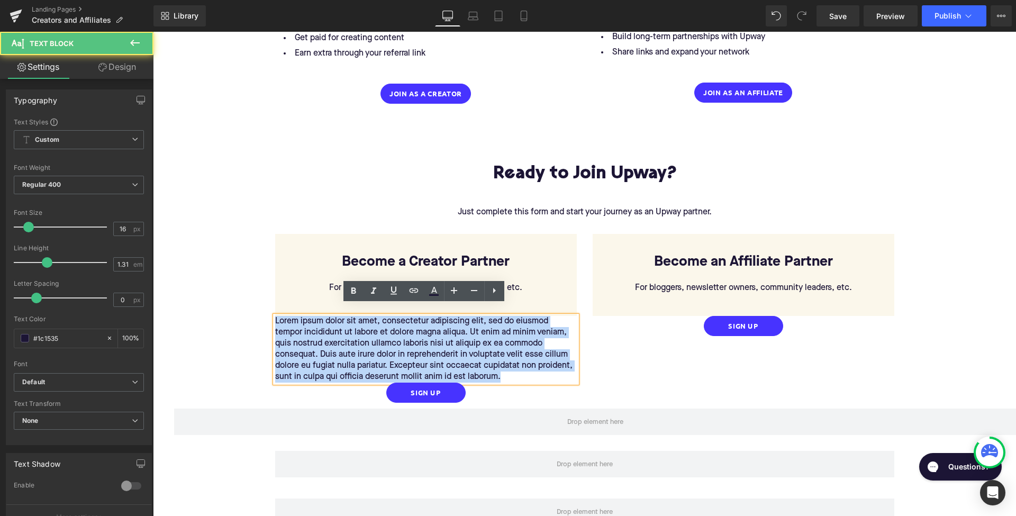
click at [368, 359] on p "Lorem ipsum dolor sit amet, consectetur adipiscing elit, sed do eiusmod tempor …" at bounding box center [426, 349] width 302 height 67
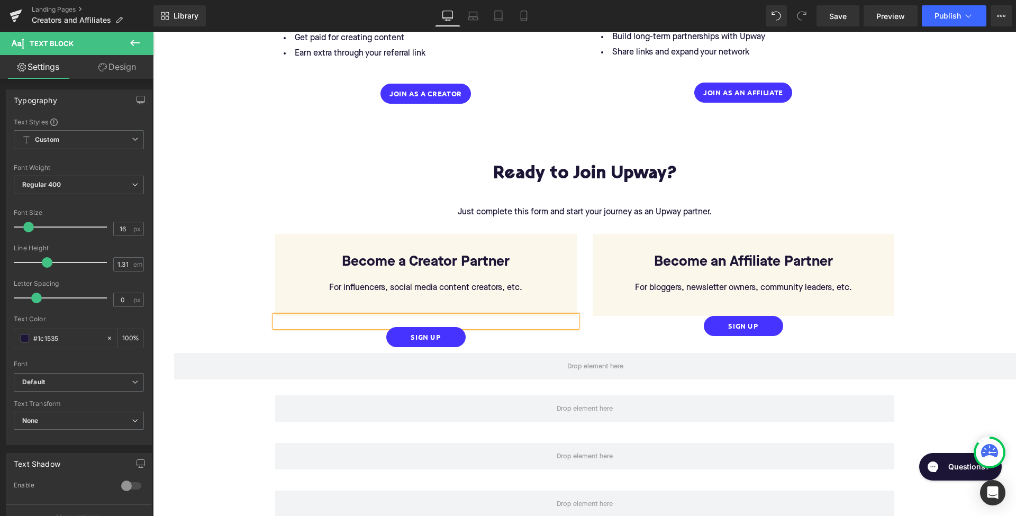
click at [238, 303] on div "Row Ready to Join Upway? Heading Just complete this form and start your journey…" at bounding box center [584, 248] width 863 height 207
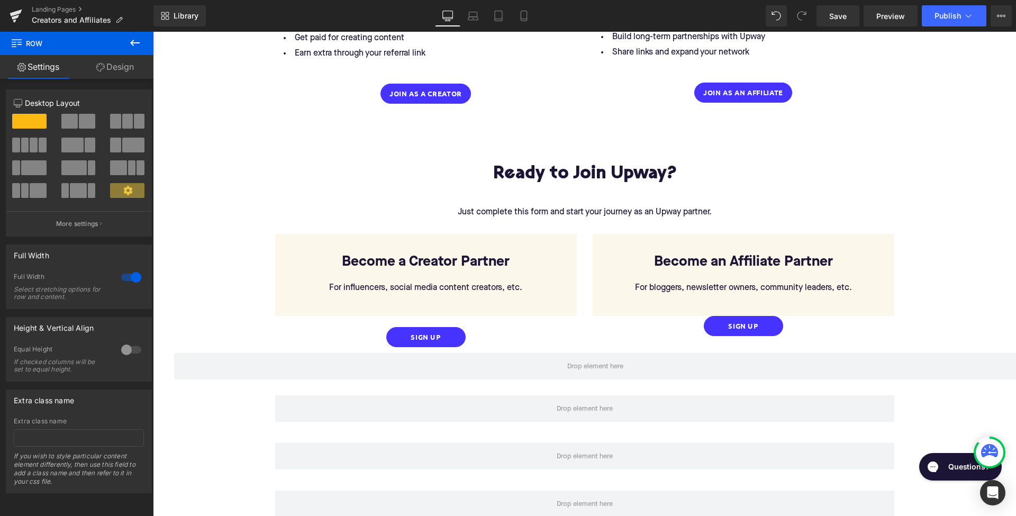
click at [136, 42] on icon at bounding box center [135, 43] width 13 height 13
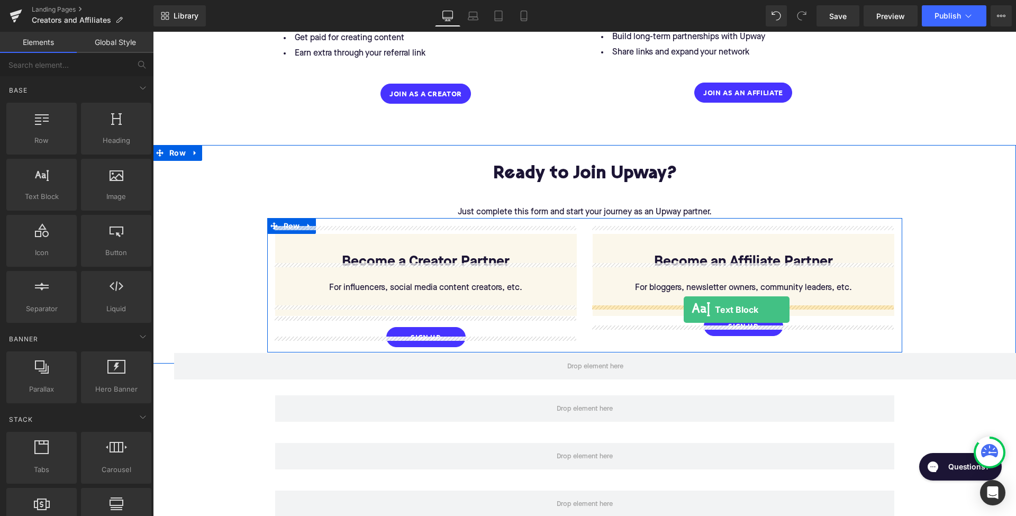
drag, startPoint x: 192, startPoint y: 220, endPoint x: 684, endPoint y: 310, distance: 500.3
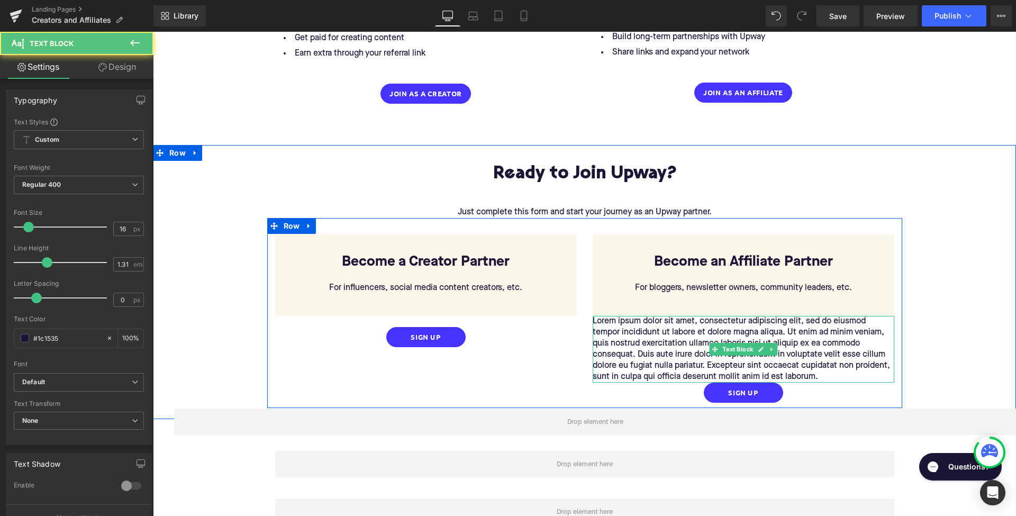
click at [682, 336] on p "Lorem ipsum dolor sit amet, consectetur adipiscing elit, sed do eiusmod tempor …" at bounding box center [744, 349] width 302 height 67
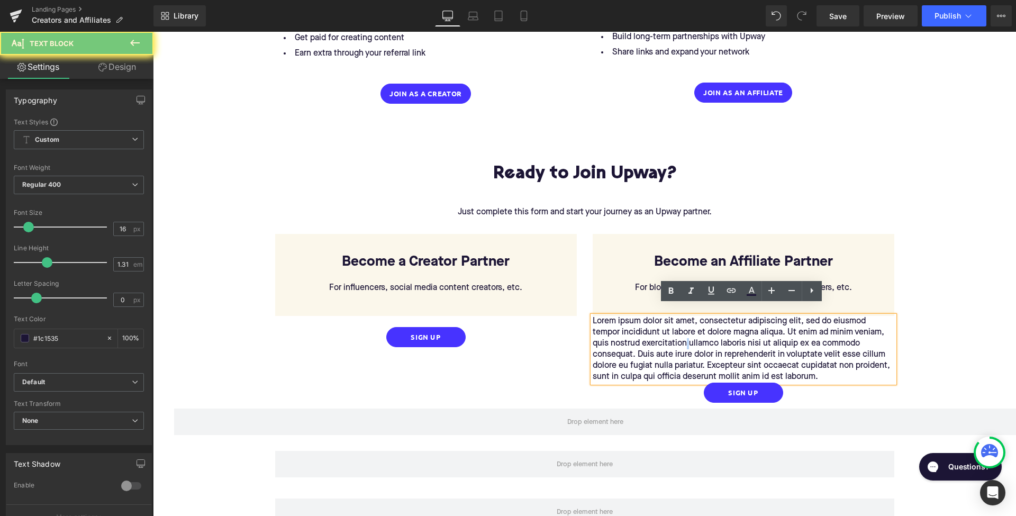
click at [682, 336] on p "Lorem ipsum dolor sit amet, consectetur adipiscing elit, sed do eiusmod tempor …" at bounding box center [744, 349] width 302 height 67
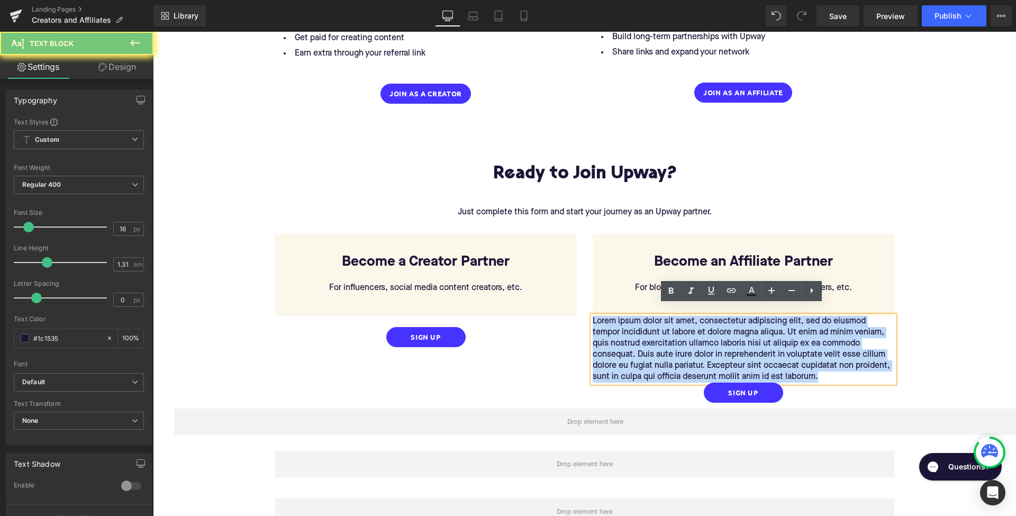
click at [682, 336] on p "Lorem ipsum dolor sit amet, consectetur adipiscing elit, sed do eiusmod tempor …" at bounding box center [744, 349] width 302 height 67
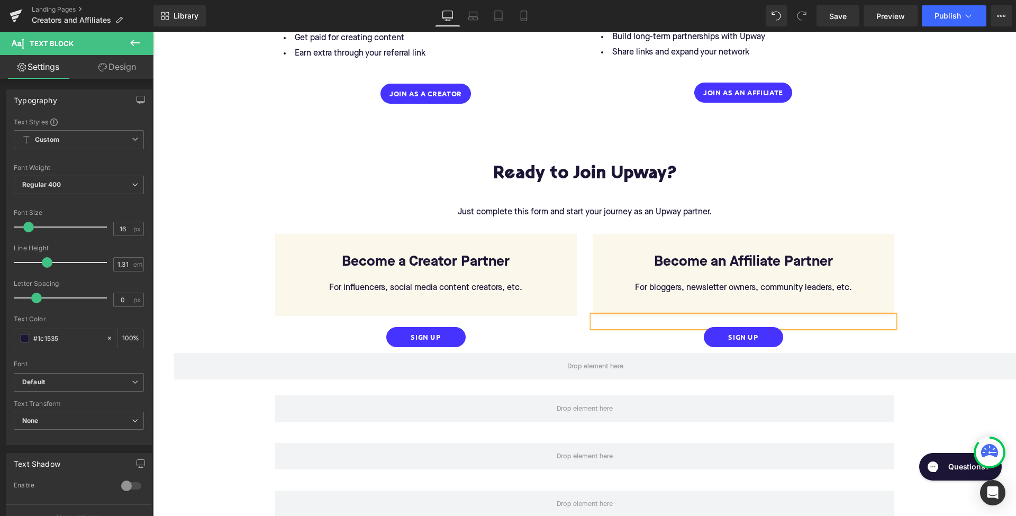
click at [947, 267] on div "Row Ready to Join Upway? Heading Just complete this form and start your journey…" at bounding box center [584, 248] width 863 height 207
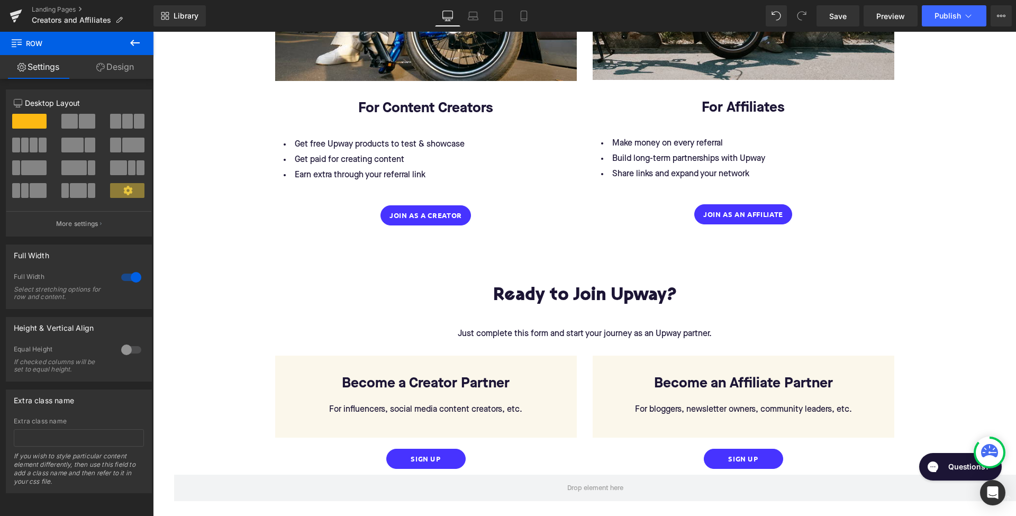
scroll to position [1429, 0]
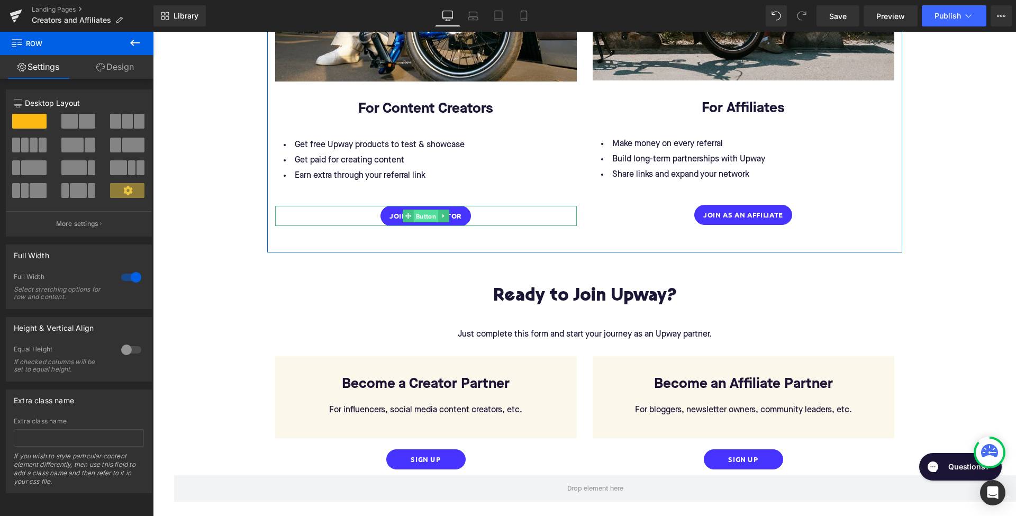
click at [424, 210] on span "Button" at bounding box center [425, 216] width 24 height 13
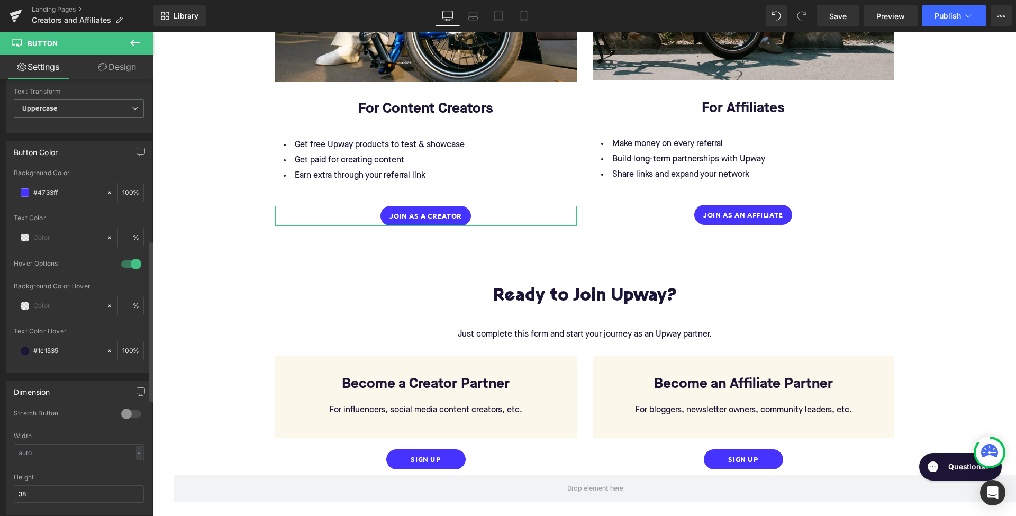
scroll to position [557, 0]
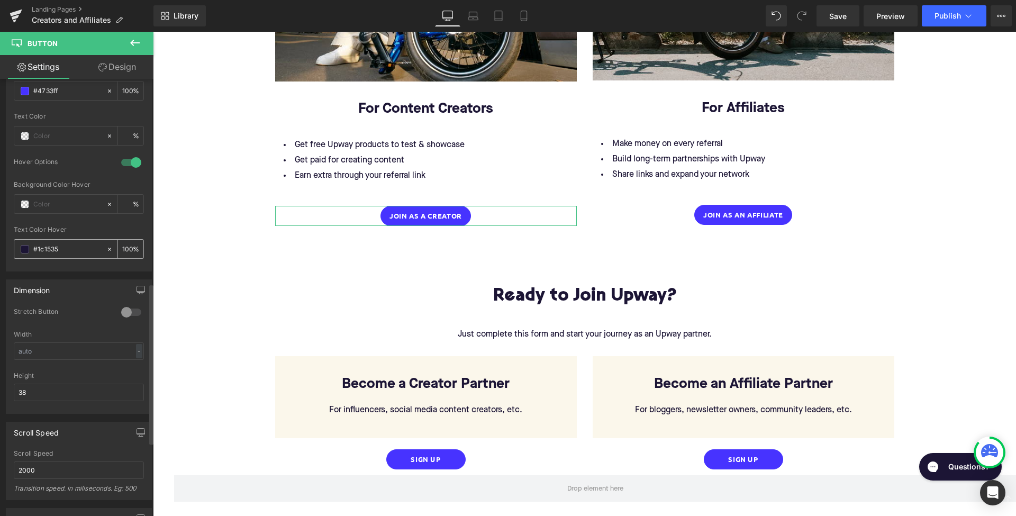
click at [55, 246] on input "#1c1535" at bounding box center [67, 249] width 68 height 12
click at [48, 203] on input "text" at bounding box center [67, 204] width 68 height 12
paste input "#1c1535"
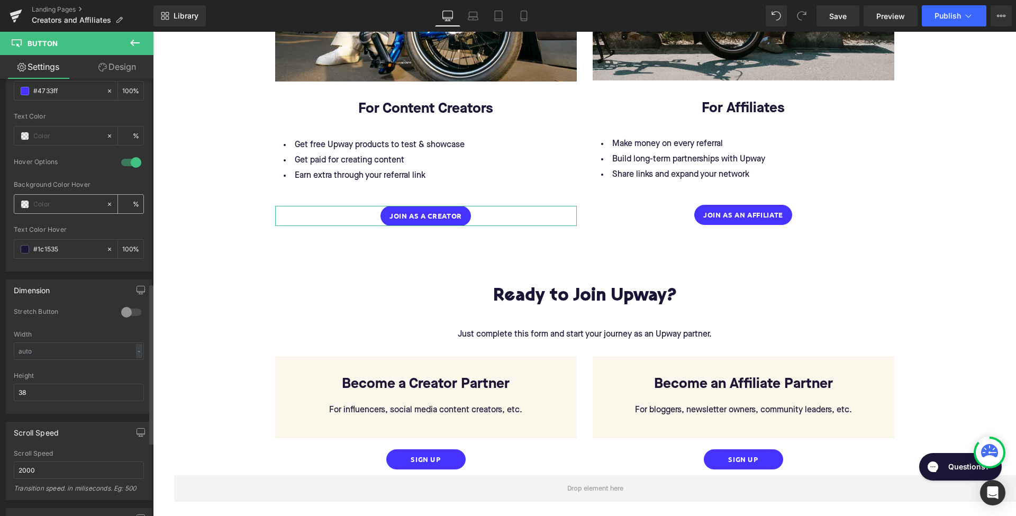
type input "#1c1535"
type input "100"
type input "#1c1535"
drag, startPoint x: 64, startPoint y: 244, endPoint x: 17, endPoint y: 243, distance: 47.1
click at [17, 243] on div "#1c1535" at bounding box center [60, 249] width 92 height 19
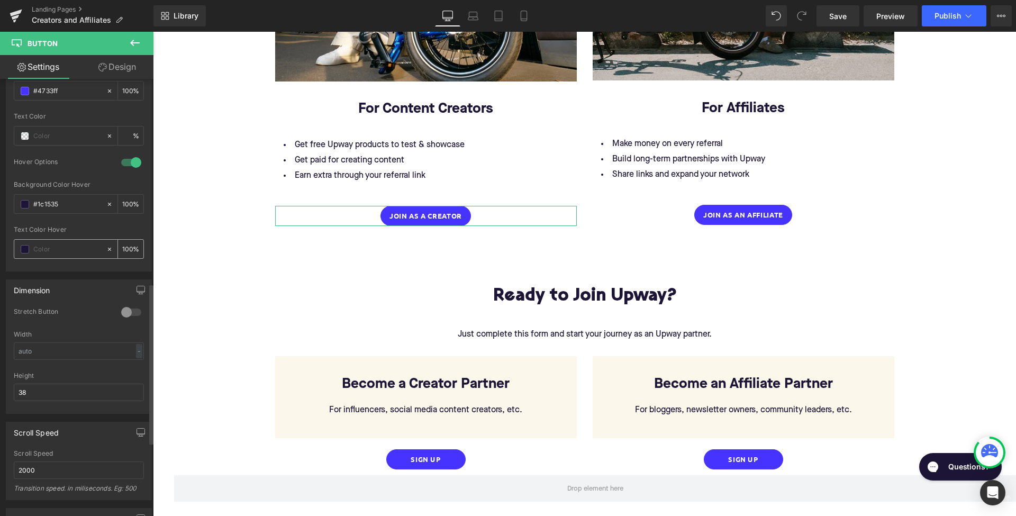
type input "0"
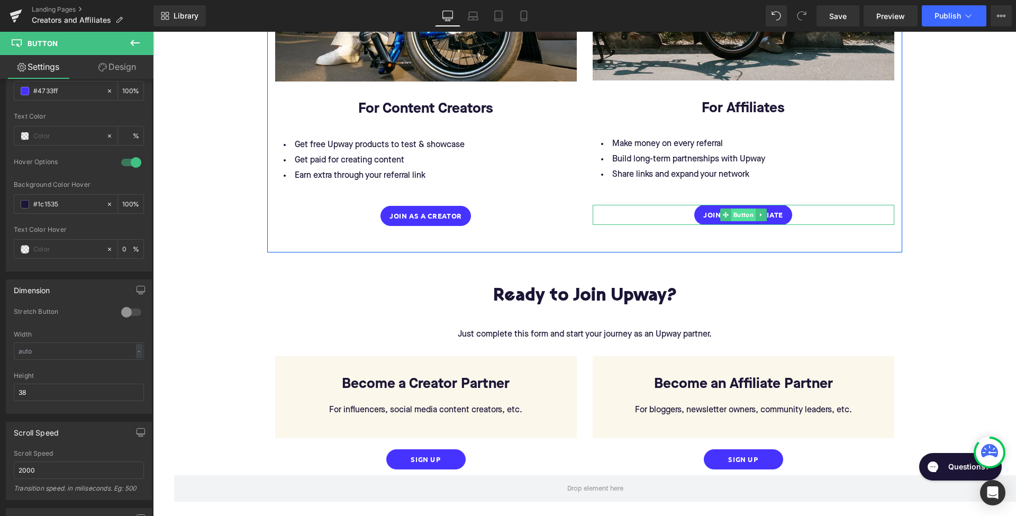
click at [743, 209] on span "Button" at bounding box center [743, 215] width 24 height 13
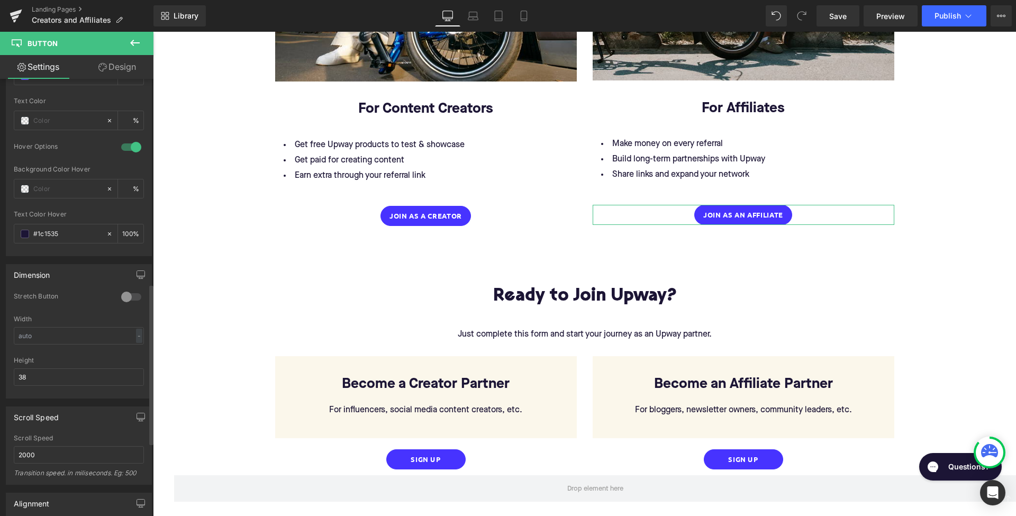
scroll to position [578, 0]
click at [68, 184] on input "text" at bounding box center [67, 183] width 68 height 12
paste input "#1c1535"
type input "#1c1535"
type input "100"
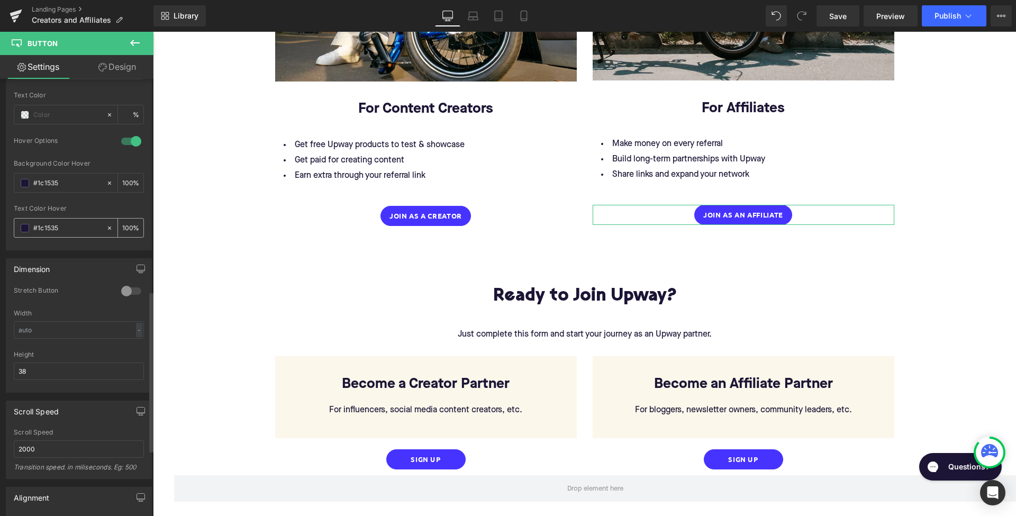
type input "#1c1535"
click at [65, 219] on div "#1c1535" at bounding box center [60, 228] width 92 height 19
click at [58, 229] on input "#1c1535" at bounding box center [67, 228] width 68 height 12
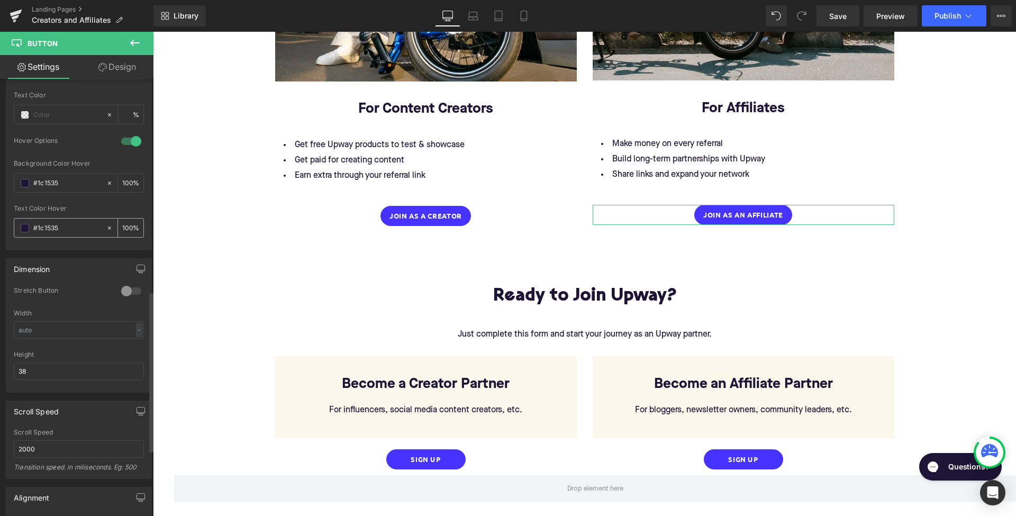
click at [58, 229] on input "#1c1535" at bounding box center [67, 228] width 68 height 12
type input "0"
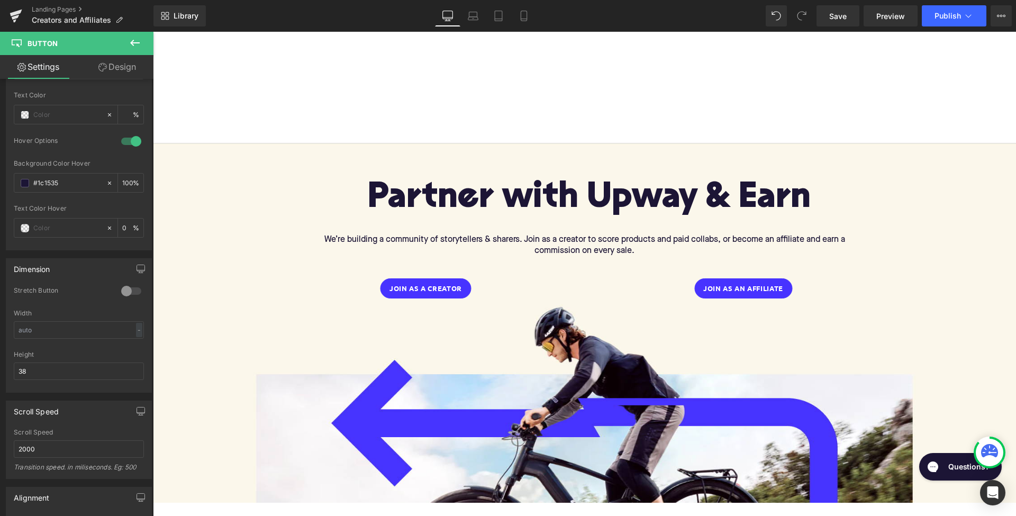
scroll to position [0, 0]
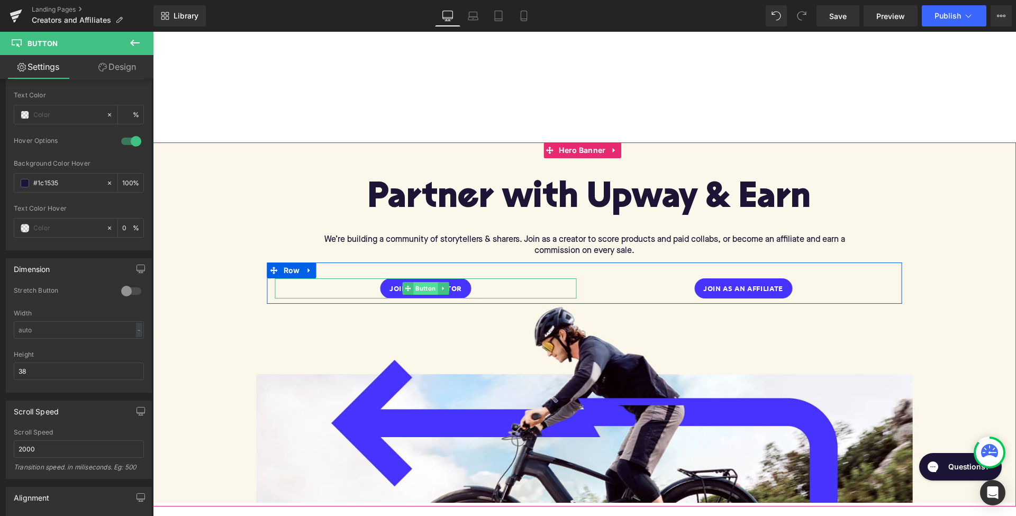
click at [421, 288] on span "Button" at bounding box center [425, 288] width 24 height 13
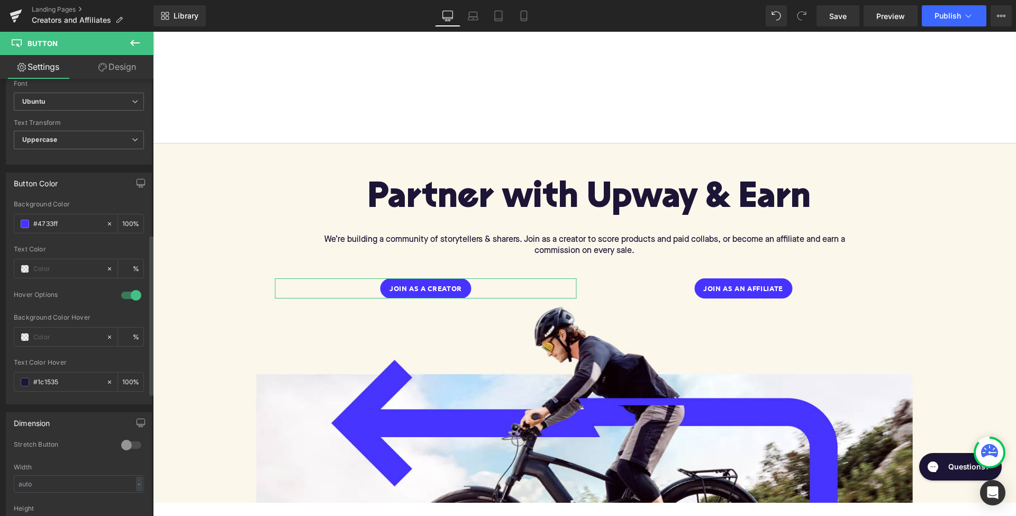
scroll to position [455, 0]
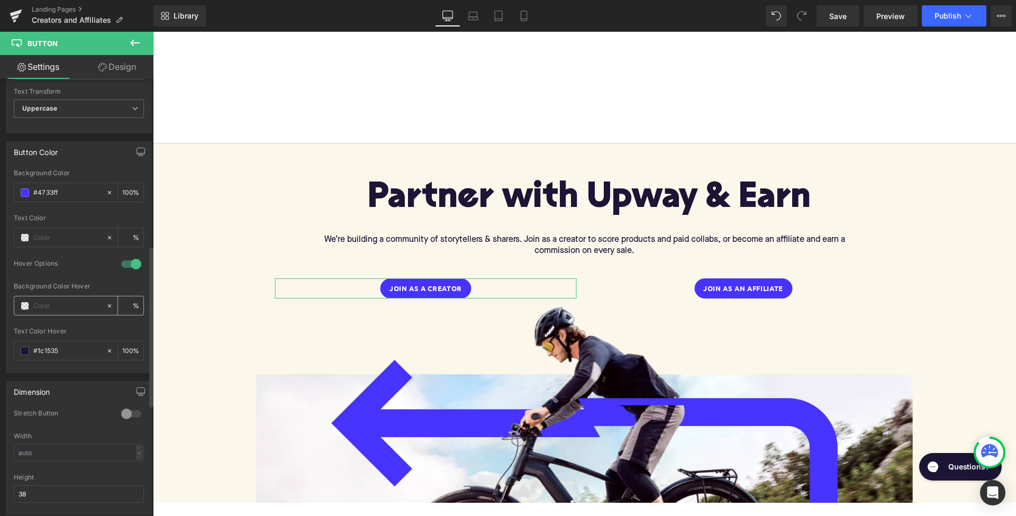
click at [55, 304] on input "text" at bounding box center [67, 306] width 68 height 12
paste input "#1c1535"
type input "#1c1535"
type input "100"
type input "#1c1535"
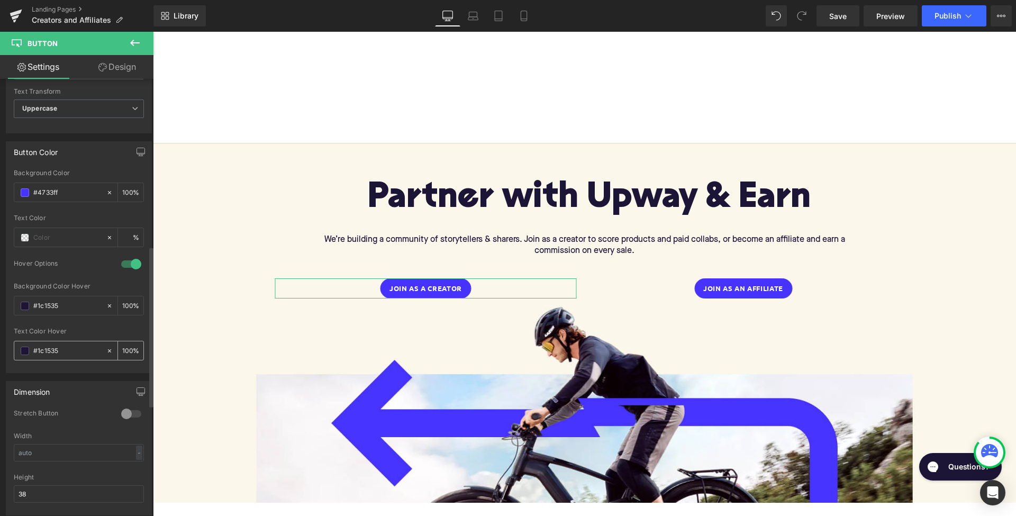
click at [59, 345] on input "#1c1535" at bounding box center [67, 351] width 68 height 12
type input "0"
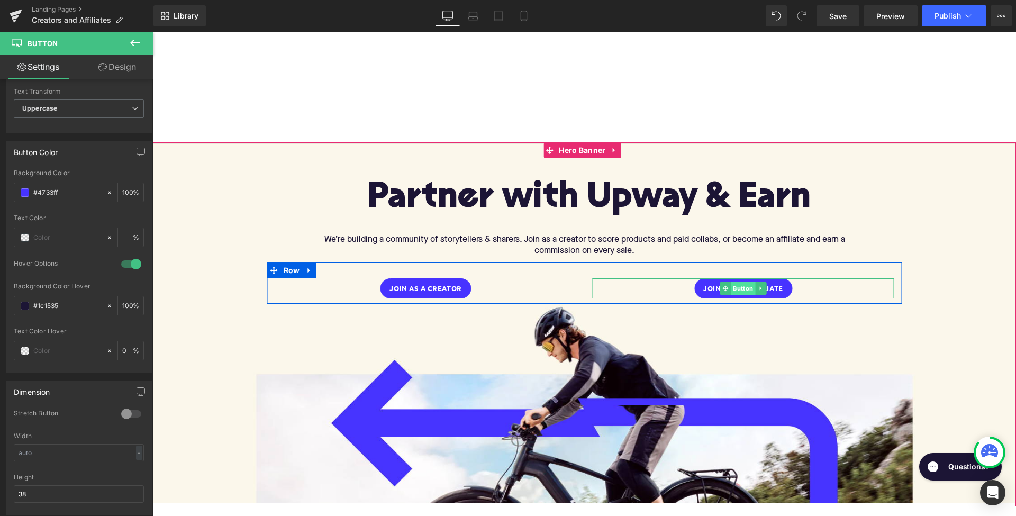
click at [739, 285] on span "Button" at bounding box center [743, 288] width 24 height 13
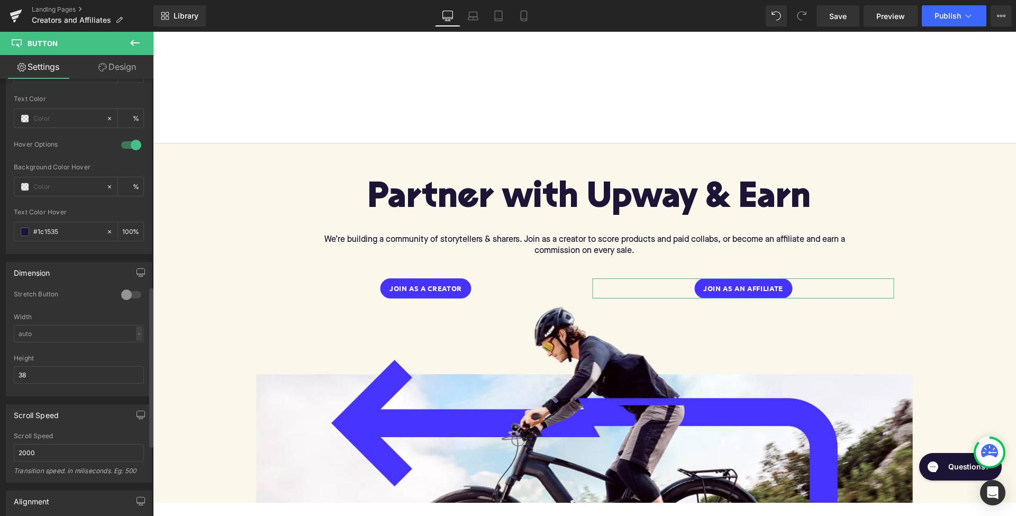
scroll to position [576, 0]
click at [43, 183] on input "text" at bounding box center [67, 185] width 68 height 12
paste input "#1c1535"
type input "#1c1535"
type input "100"
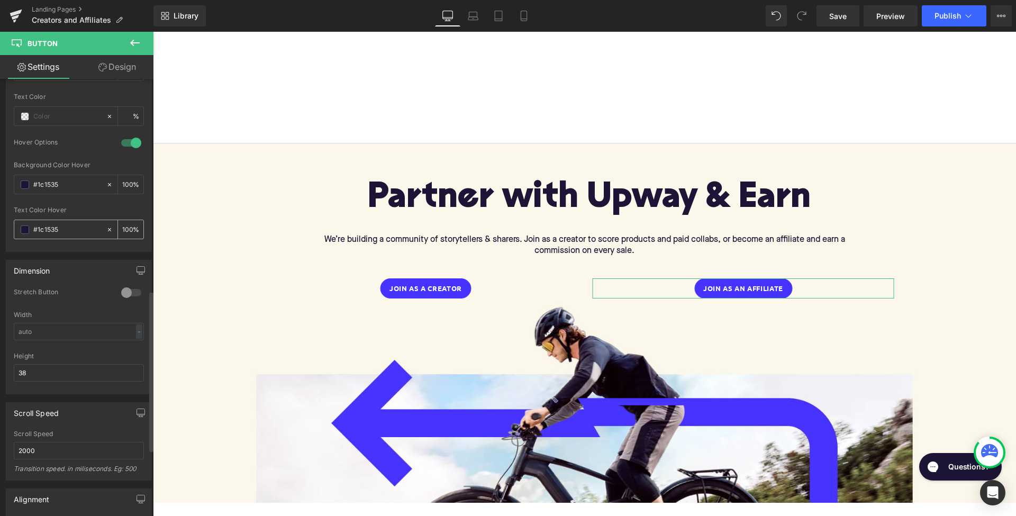
type input "#1c1535"
click at [60, 227] on input "#1c1535" at bounding box center [67, 230] width 68 height 12
type input "0"
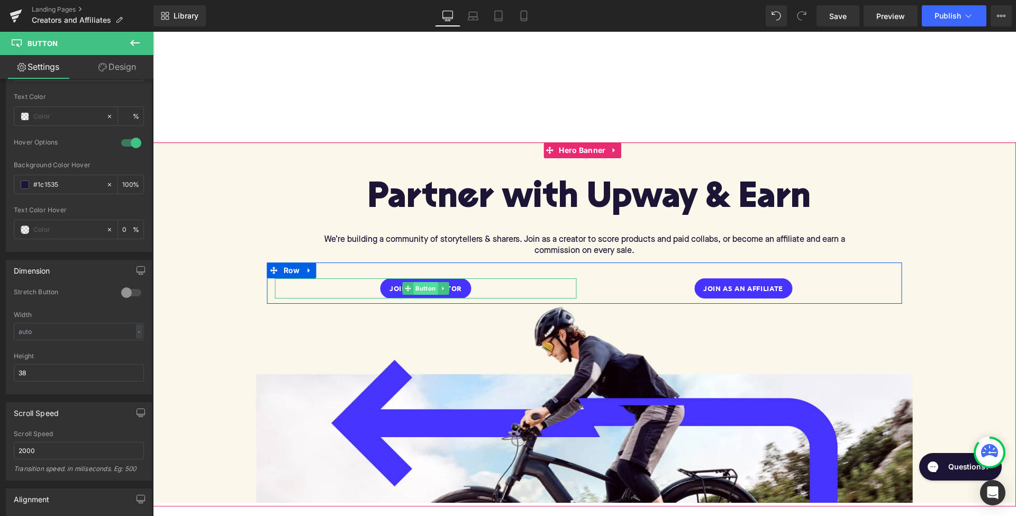
click at [428, 287] on span "Button" at bounding box center [425, 288] width 24 height 13
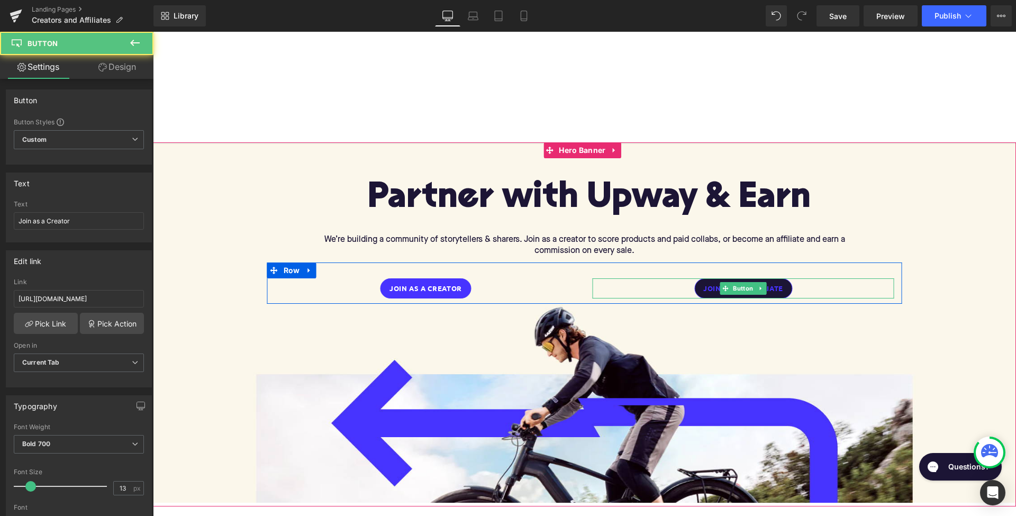
click at [743, 285] on span "Button" at bounding box center [743, 288] width 24 height 13
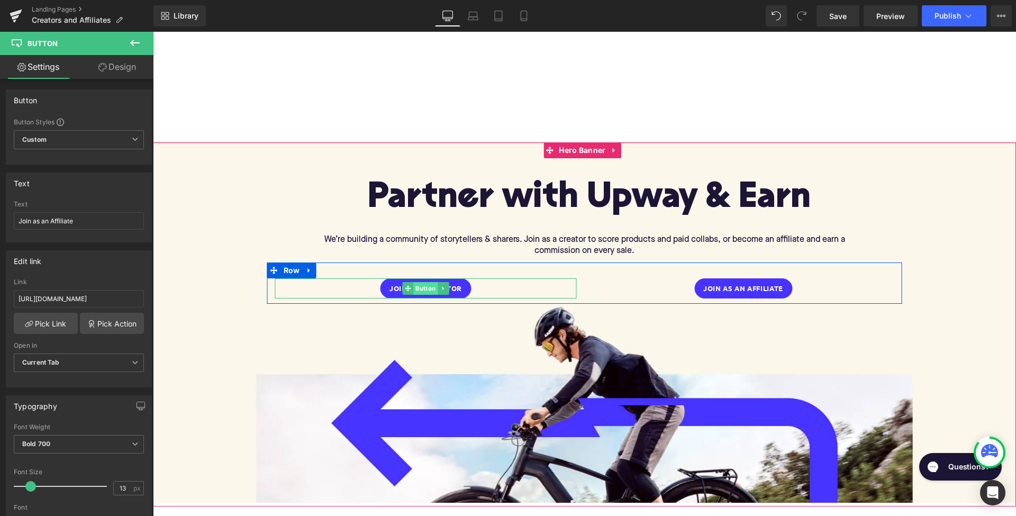
click at [429, 284] on span "Button" at bounding box center [425, 288] width 24 height 13
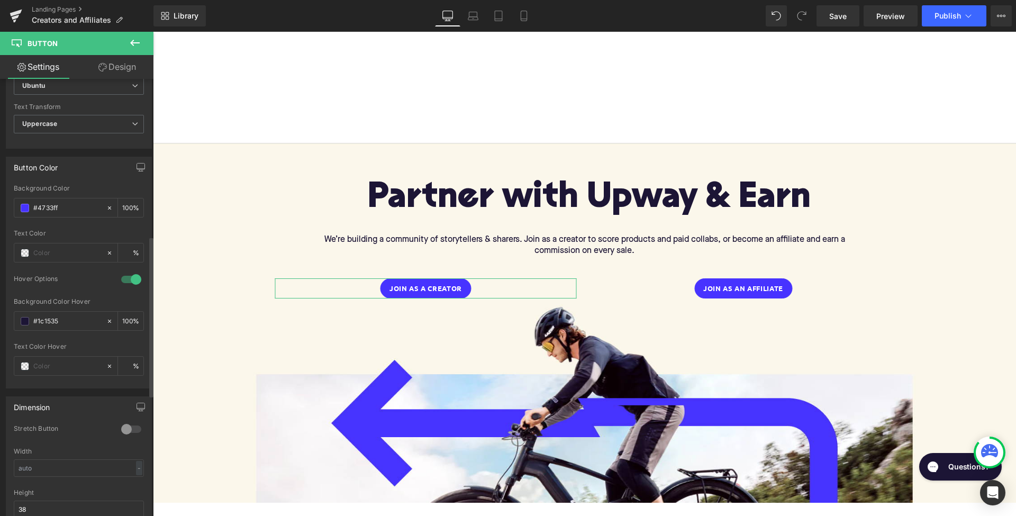
scroll to position [441, 0]
click at [51, 364] on input "text" at bounding box center [67, 365] width 68 height 12
type input "0"
click at [23, 366] on span at bounding box center [25, 365] width 8 height 8
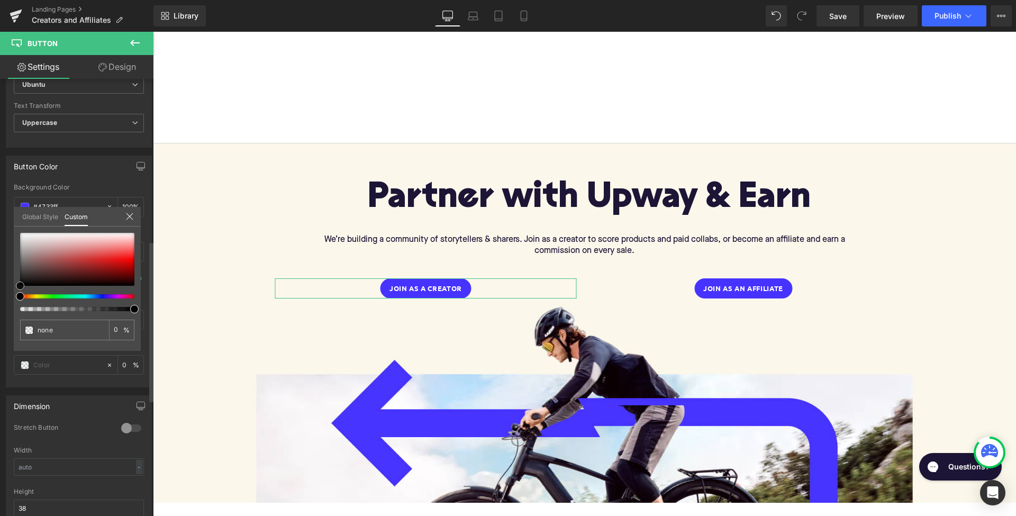
type input "#020202"
type input "100"
type input "#020202"
type input "100"
type input "#848484"
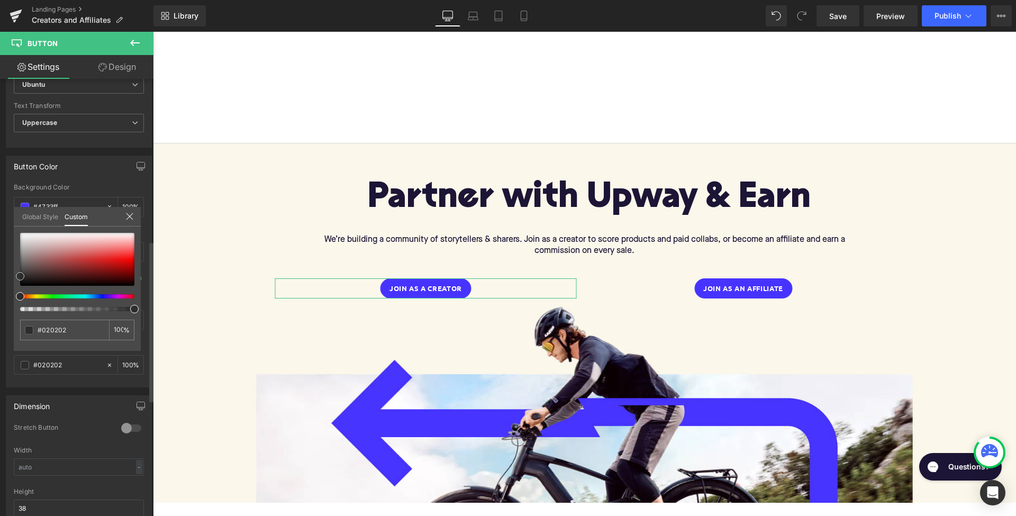
type input "#848484"
type input "#afafaf"
type input "#c6c6c6"
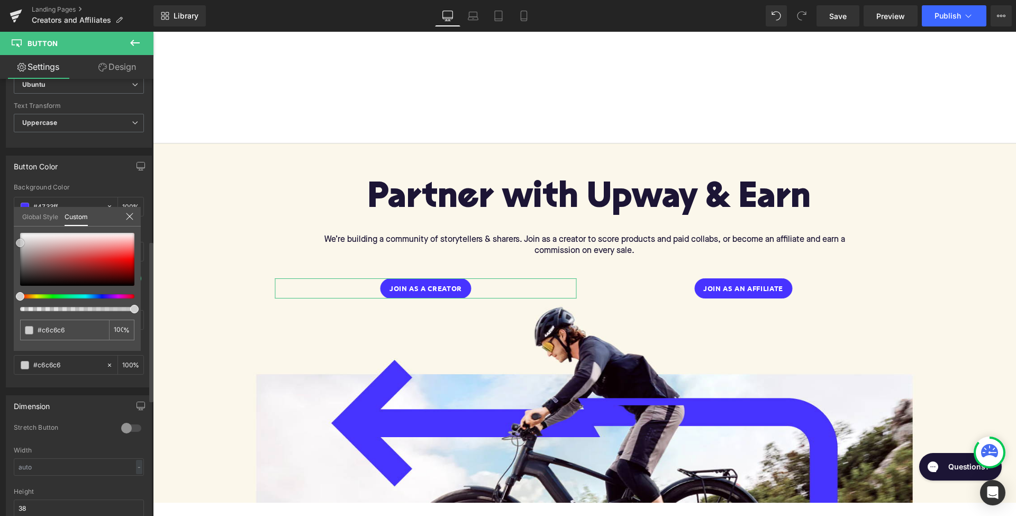
type input "#cecece"
type input "#e0e0e0"
type input "#f2f2f2"
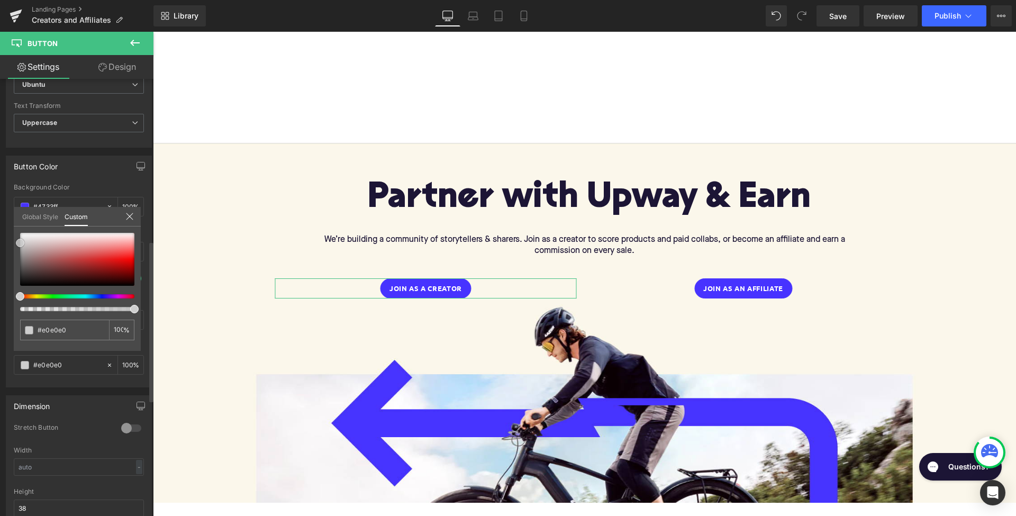
type input "#f2f2f2"
type input "#f4f4f4"
type input "#ffffff"
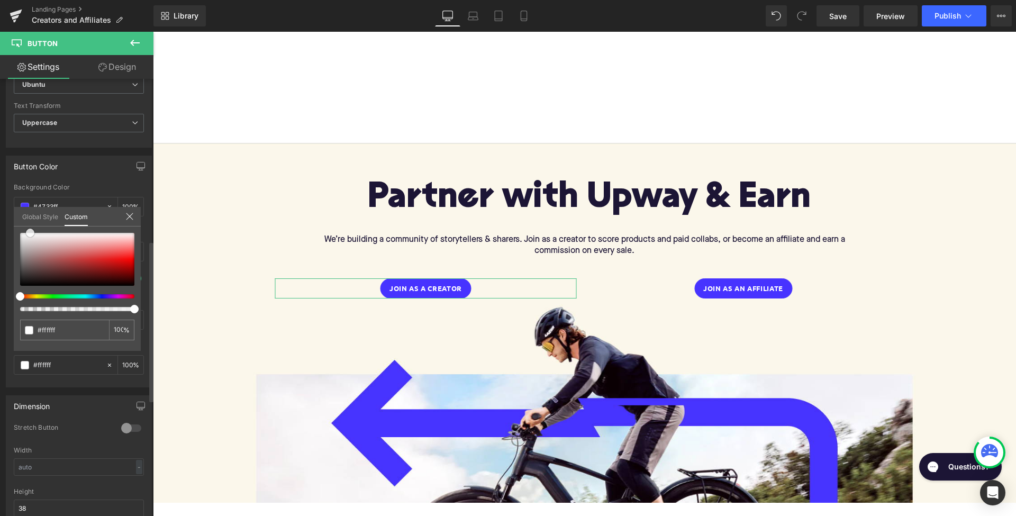
drag, startPoint x: 21, startPoint y: 284, endPoint x: 31, endPoint y: 229, distance: 56.0
click at [31, 229] on span at bounding box center [30, 233] width 8 height 8
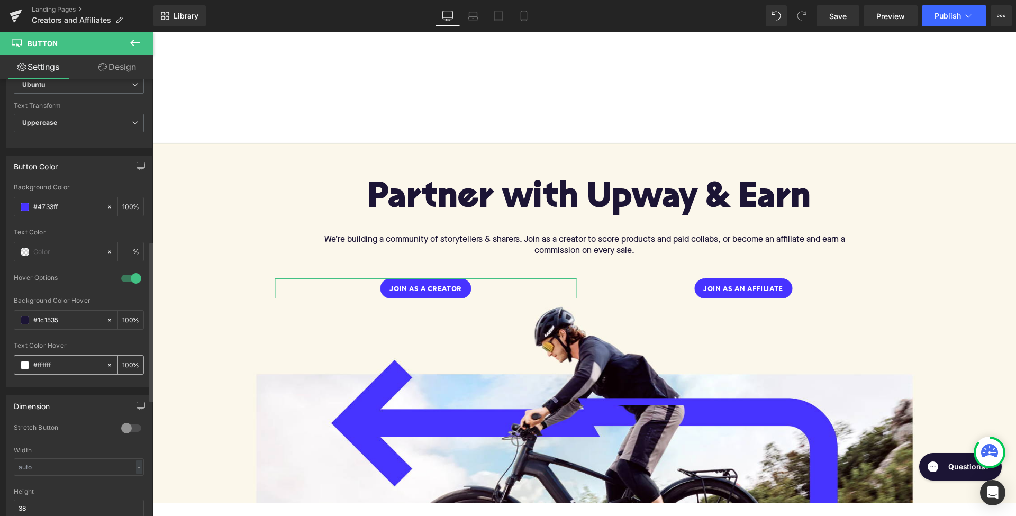
click at [57, 365] on input "#ffffff" at bounding box center [67, 365] width 68 height 12
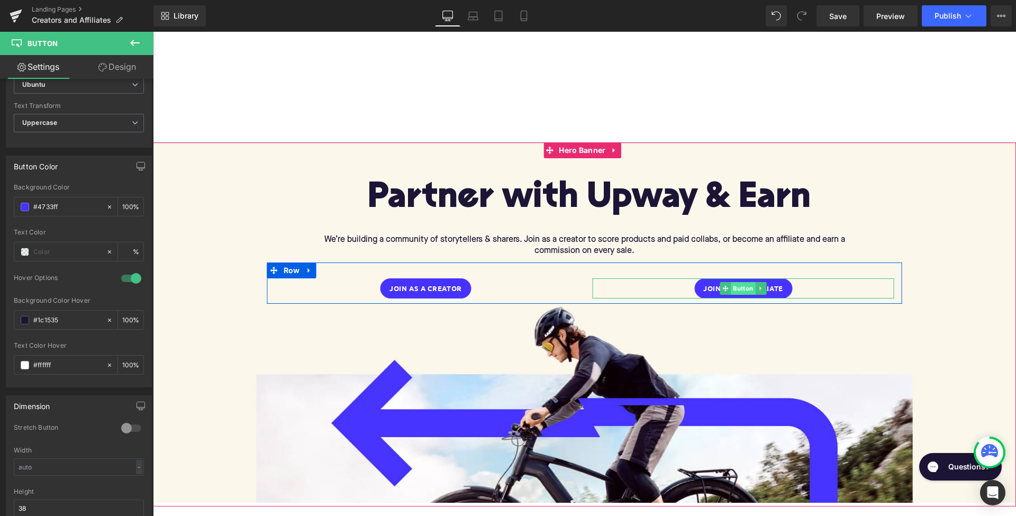
click at [741, 285] on span "Button" at bounding box center [743, 288] width 24 height 13
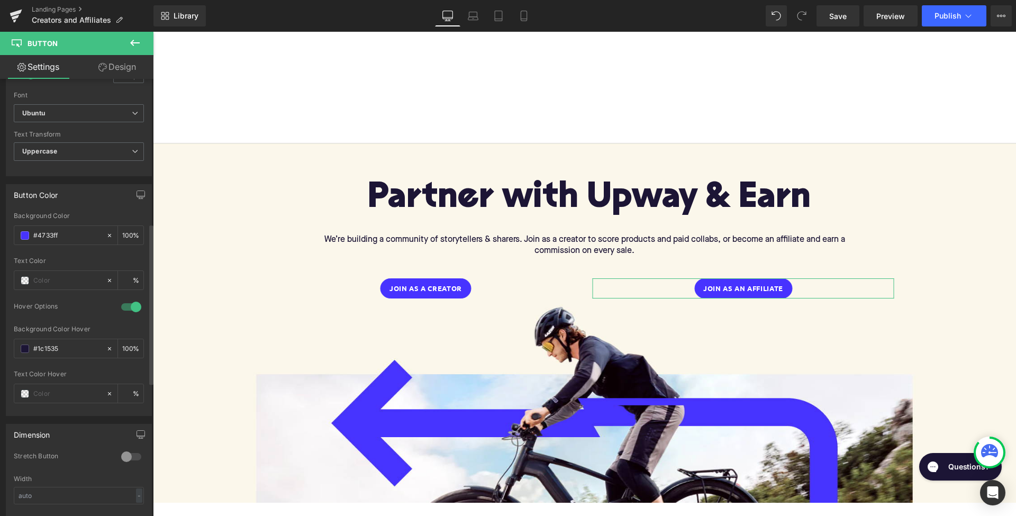
scroll to position [422, 0]
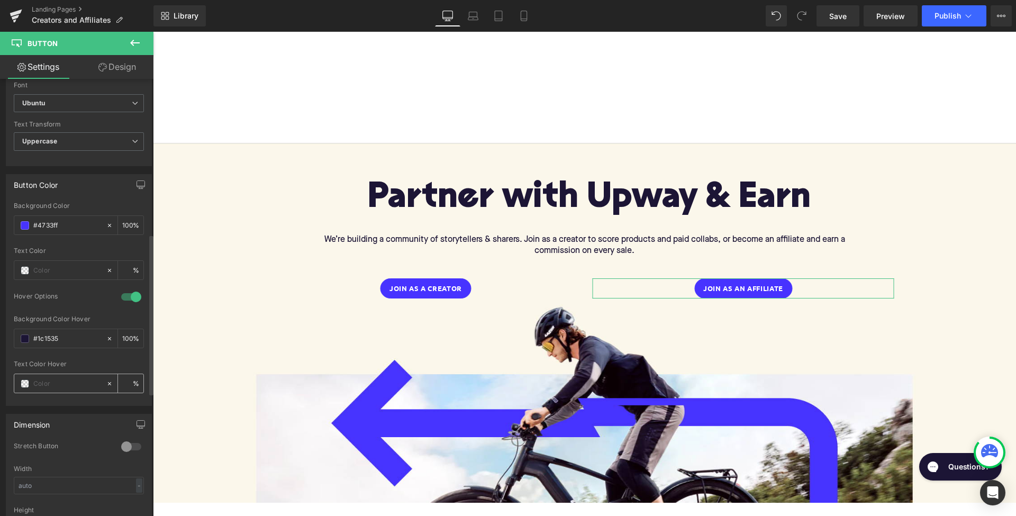
click at [49, 388] on div at bounding box center [60, 383] width 92 height 19
click at [49, 382] on input "text" at bounding box center [67, 384] width 68 height 12
paste input "#ffffff"
type input "#ffffff"
type input "100"
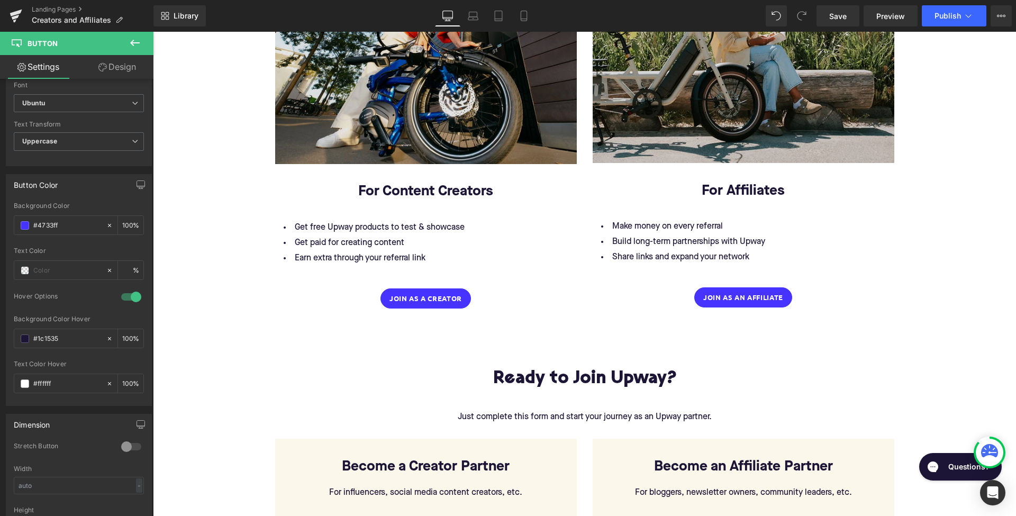
scroll to position [1436, 0]
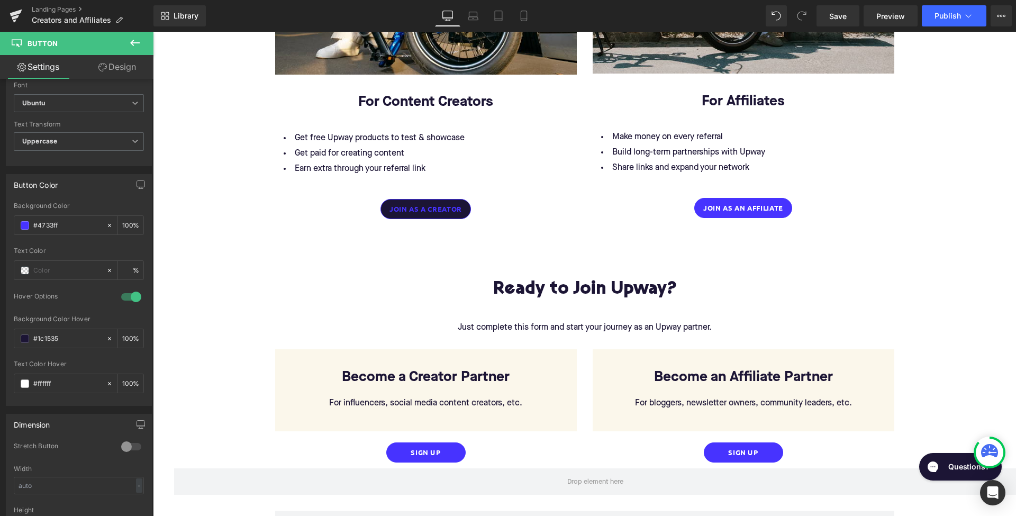
click at [422, 203] on div "Join as a Creator Button" at bounding box center [426, 209] width 302 height 20
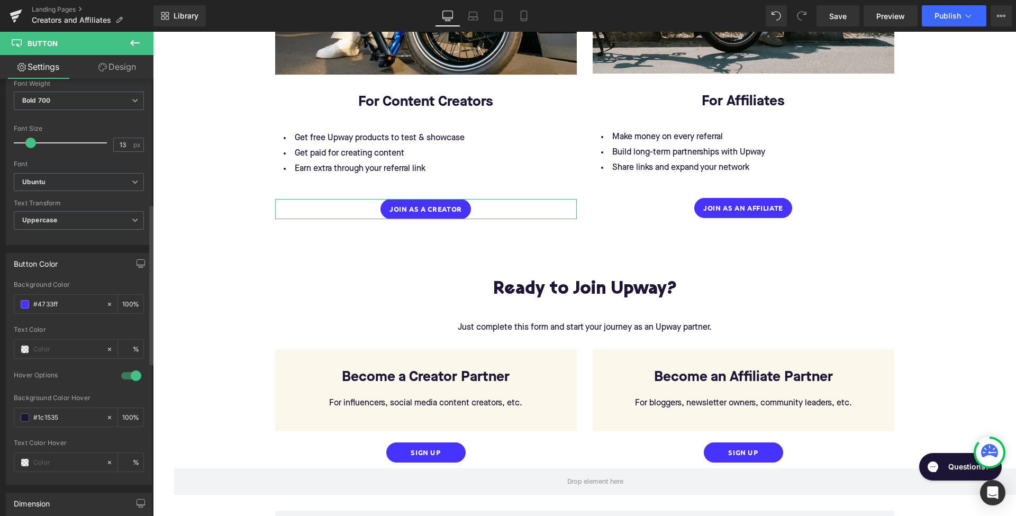
scroll to position [356, 0]
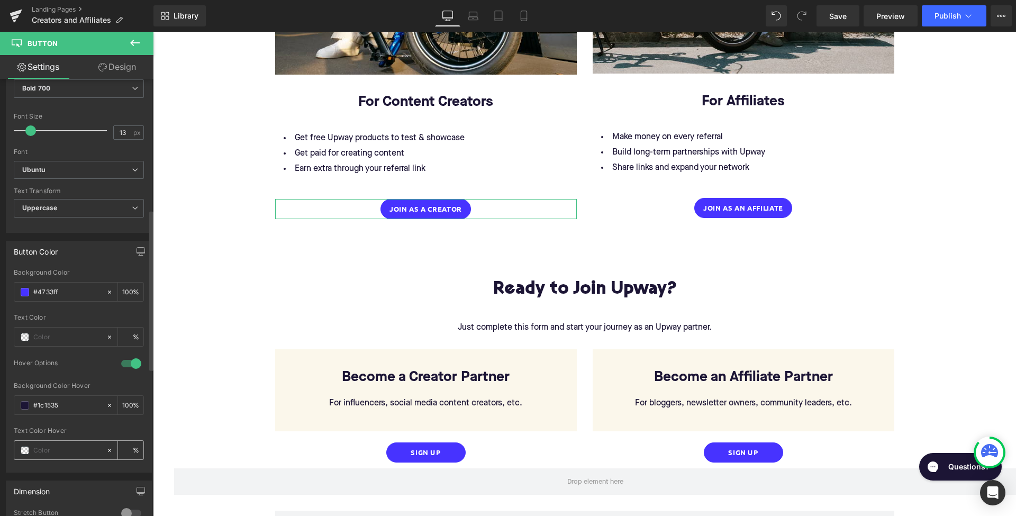
click at [53, 455] on div at bounding box center [60, 450] width 92 height 19
click at [53, 449] on input "text" at bounding box center [67, 451] width 68 height 12
paste input "#ffffff"
type input "#ffffff"
type input "100"
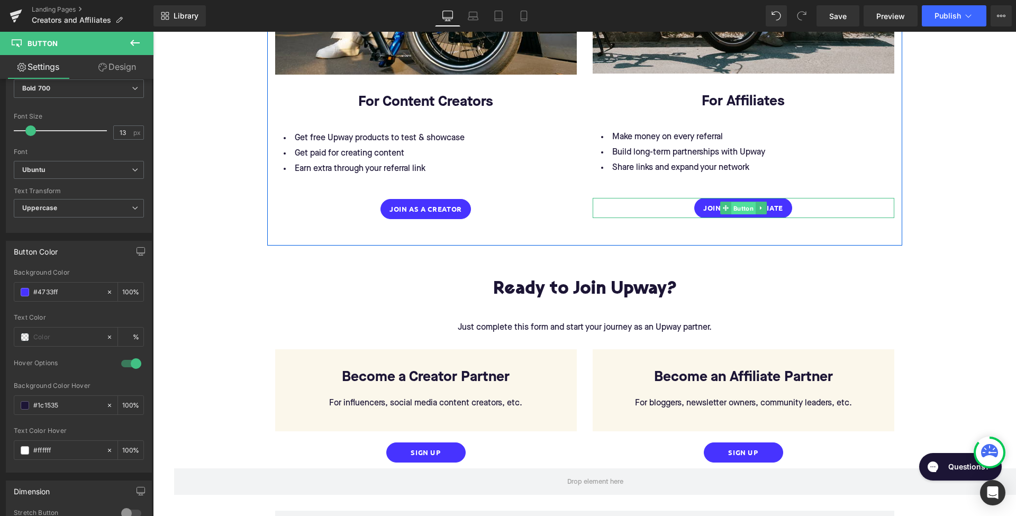
click at [743, 202] on span "Button" at bounding box center [743, 208] width 24 height 13
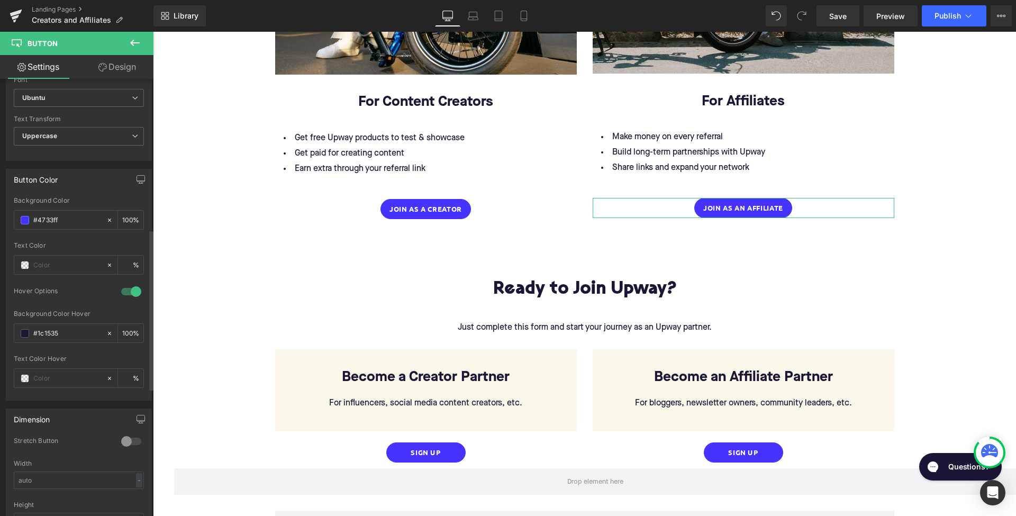
scroll to position [454, 0]
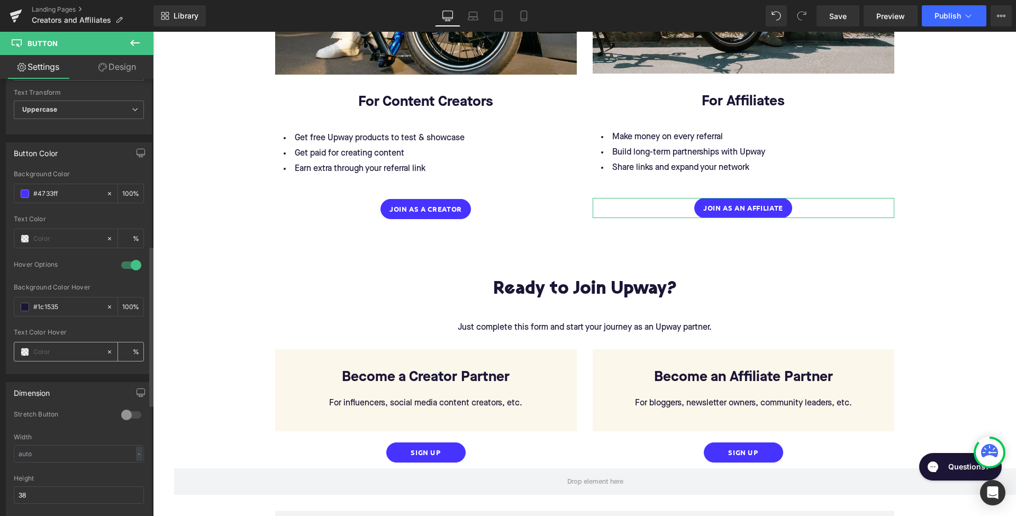
click at [47, 351] on input "text" at bounding box center [67, 352] width 68 height 12
paste input "#ffffff"
type input "#ffffff"
type input "100"
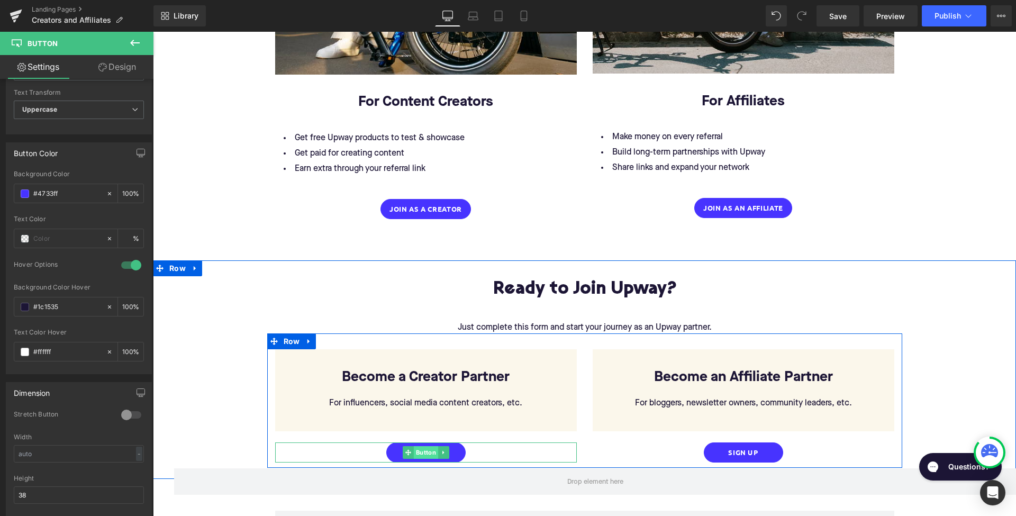
click at [415, 446] on span "Button" at bounding box center [425, 452] width 24 height 13
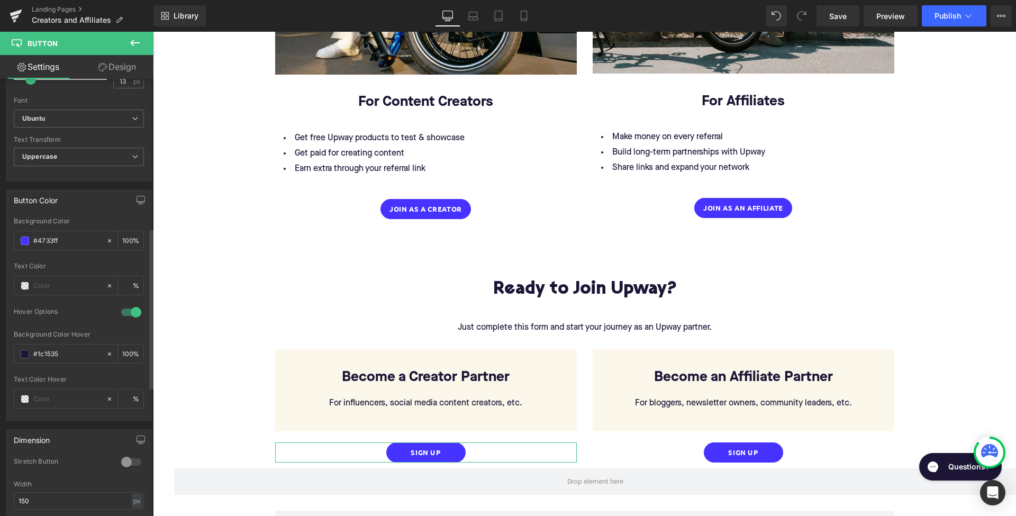
scroll to position [408, 0]
click at [59, 394] on input "text" at bounding box center [67, 398] width 68 height 12
paste input "#ffffff"
type input "#ffffff"
type input "100"
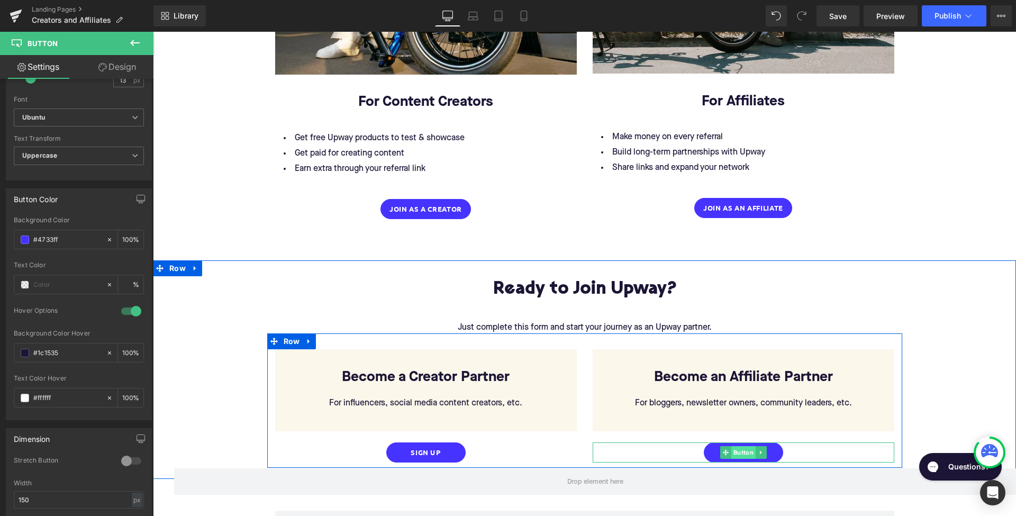
click at [743, 446] on span "Button" at bounding box center [743, 452] width 24 height 13
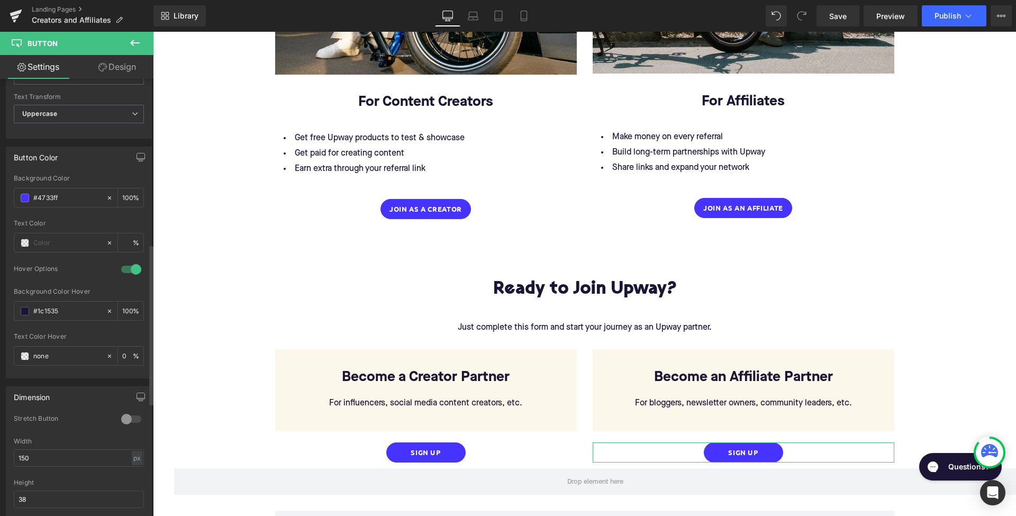
scroll to position [439, 0]
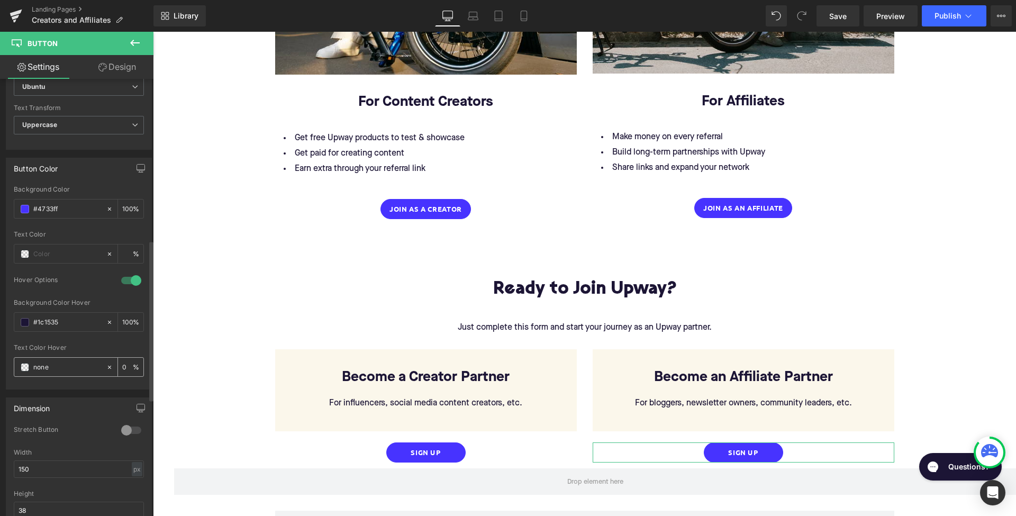
click at [49, 367] on input "none" at bounding box center [67, 367] width 68 height 12
paste input "#ffffff"
type input "#ffffff"
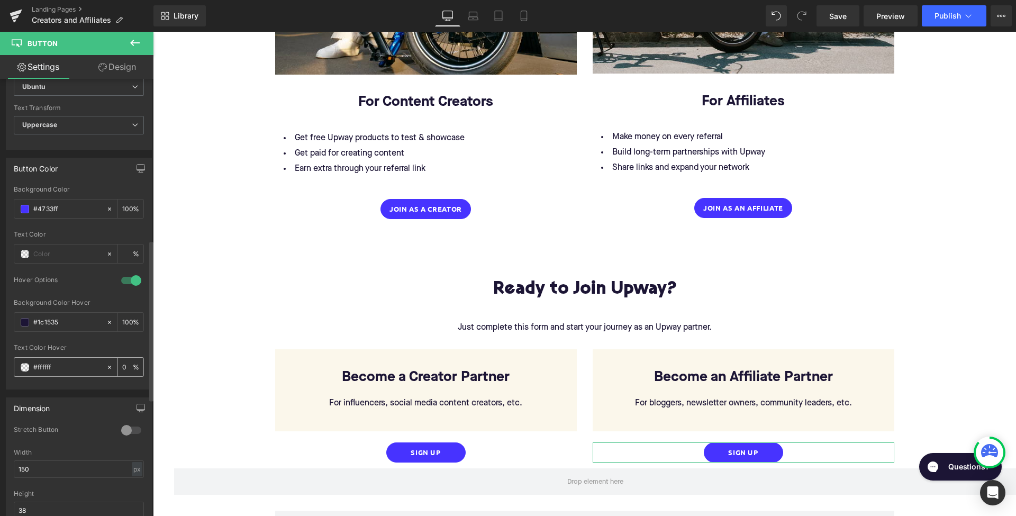
type input "100"
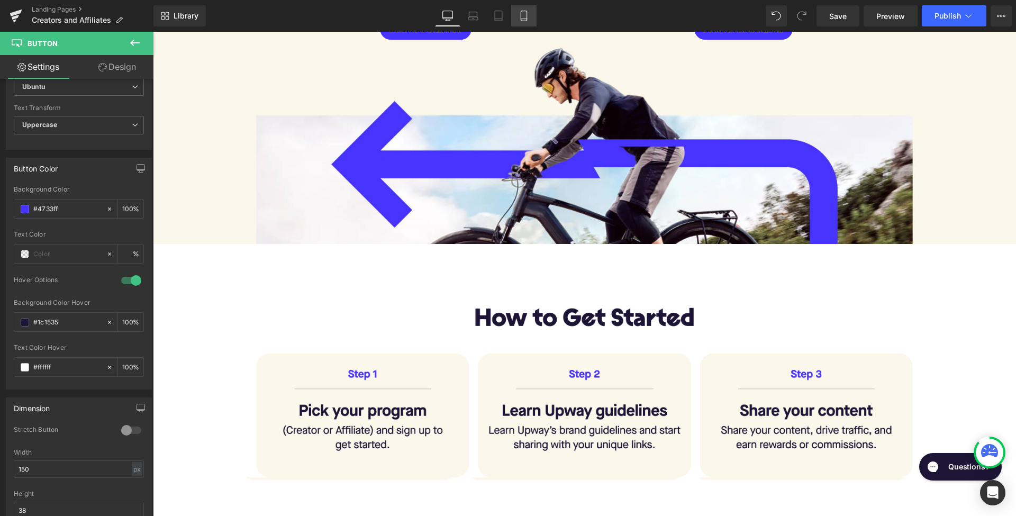
type input "#ffffff"
click at [524, 17] on icon at bounding box center [524, 16] width 11 height 11
type input "100"
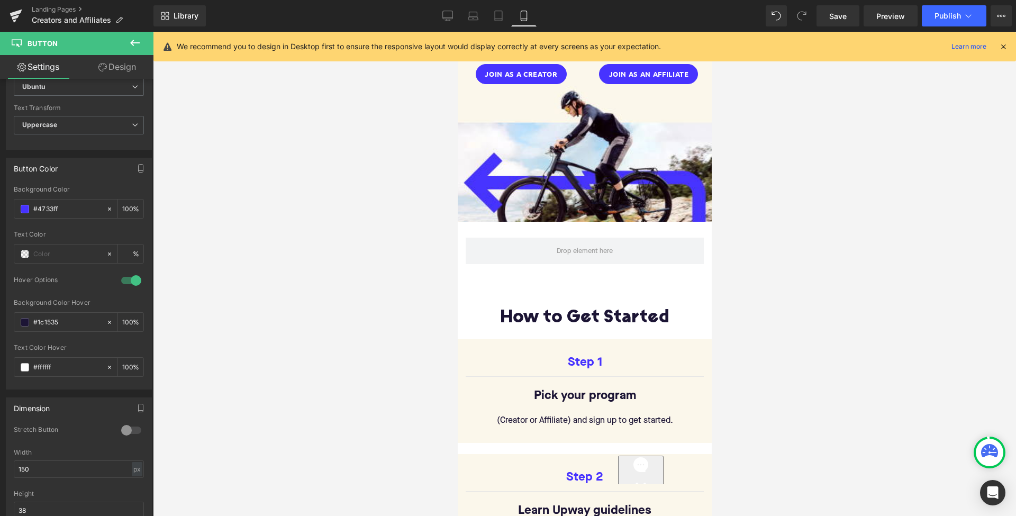
scroll to position [124, 0]
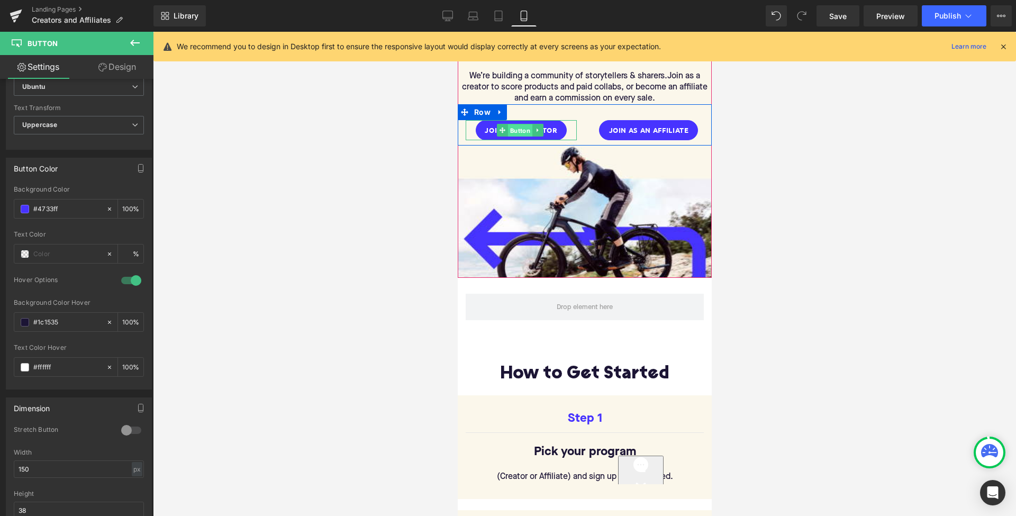
click at [520, 129] on span "Button" at bounding box center [520, 130] width 24 height 13
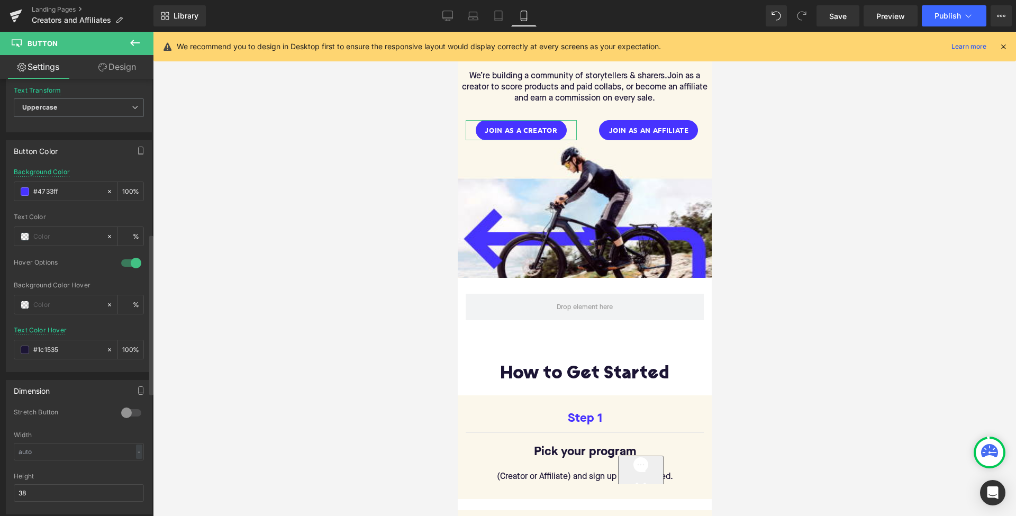
scroll to position [460, 0]
click at [63, 343] on input "#1c1535" at bounding box center [67, 346] width 68 height 12
click at [55, 297] on input "text" at bounding box center [67, 301] width 68 height 12
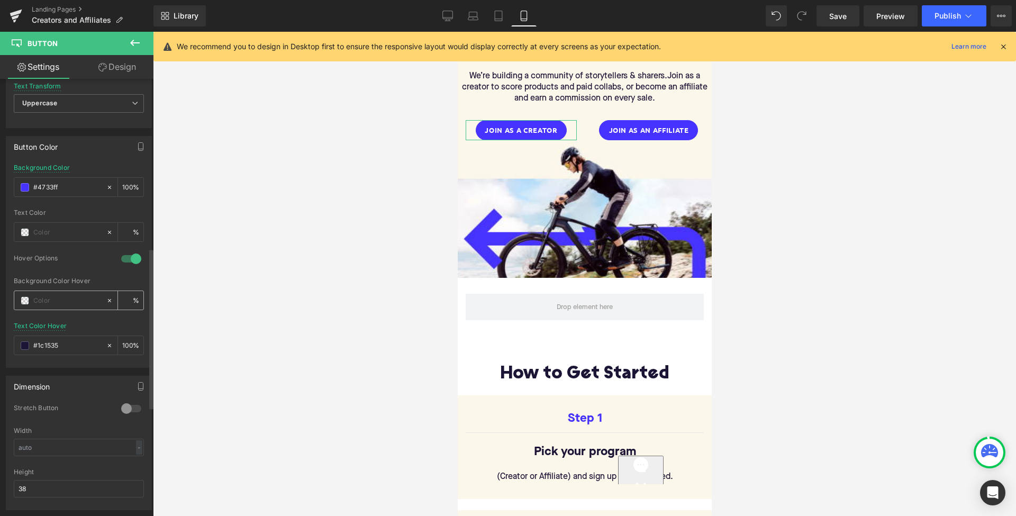
paste input "#1c1535"
type input "#1c1535"
type input "100"
type input "#1c1535"
click at [58, 340] on input "#1c1535" at bounding box center [67, 346] width 68 height 12
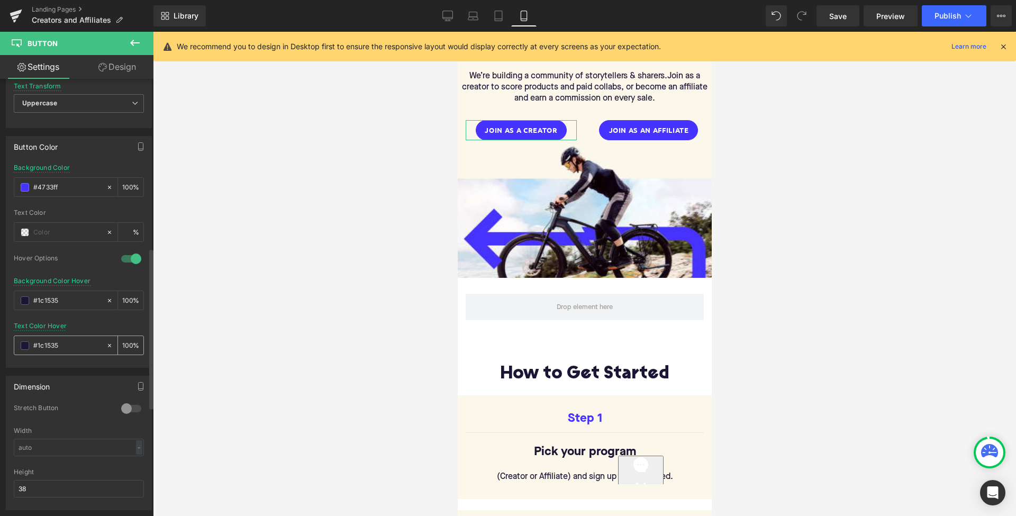
click at [58, 340] on input "#1c1535" at bounding box center [67, 346] width 68 height 12
type input "0"
click at [23, 344] on span at bounding box center [25, 345] width 8 height 8
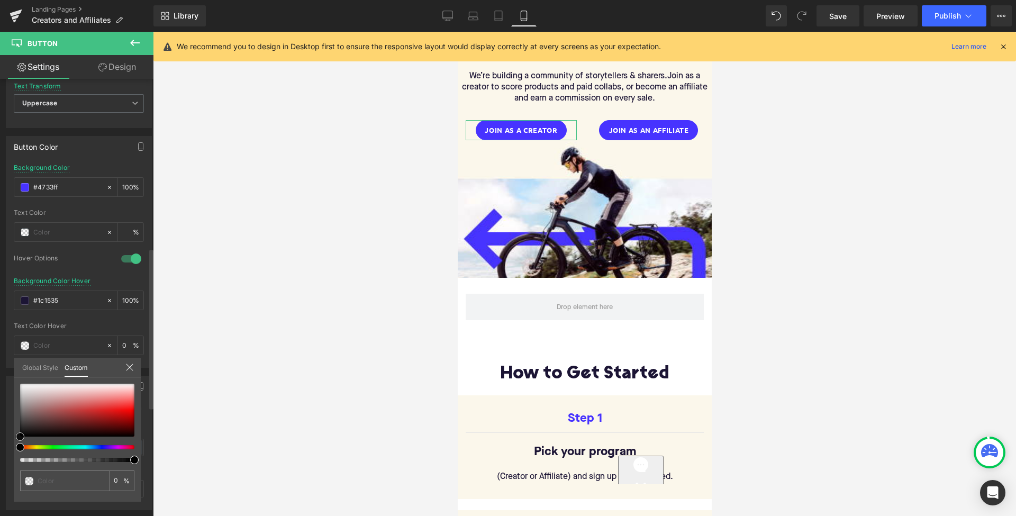
type input "#020202"
type input "100"
type input "#020202"
type input "100"
type input "#515151"
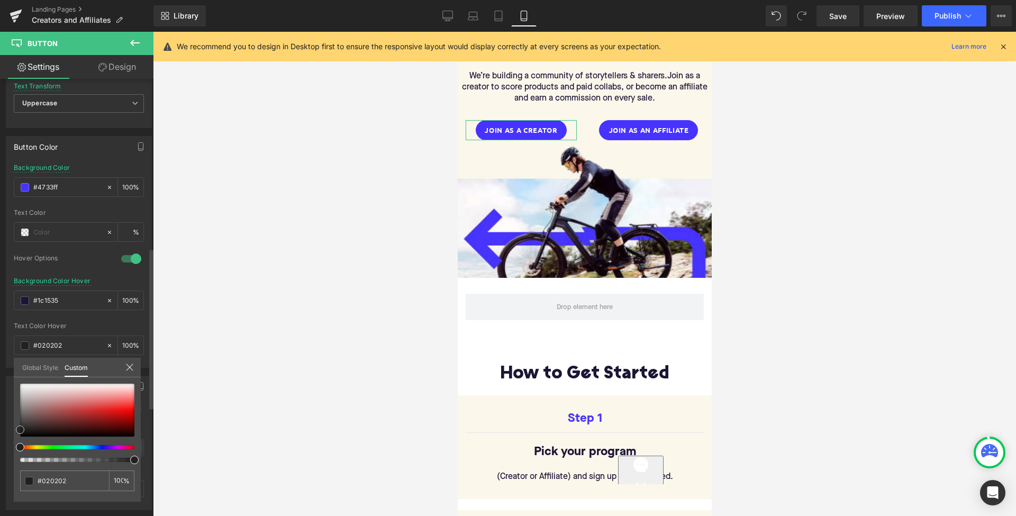
type input "#515151"
type input "#6d6d6d"
type input "#a3a3a3"
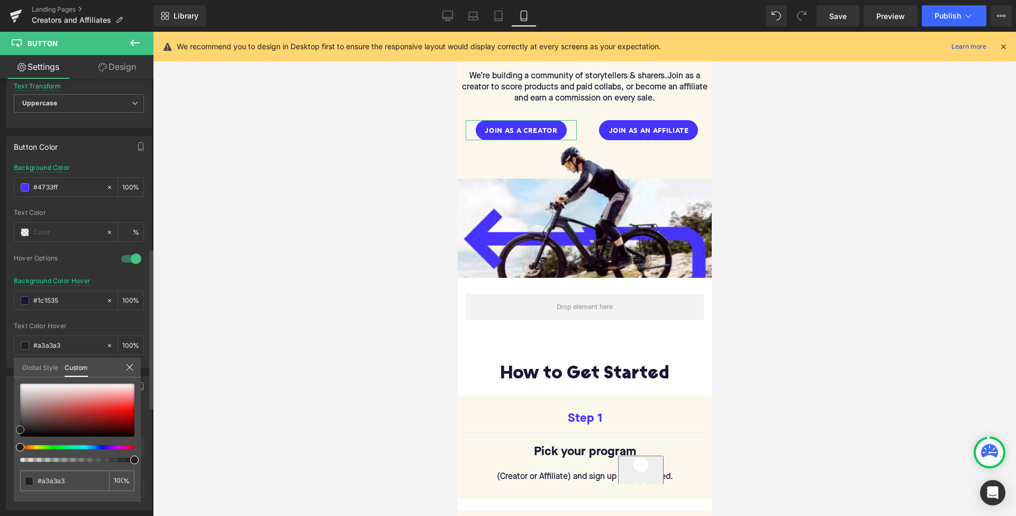
type input "#dddddd"
type input "#ededed"
type input "#ffffff"
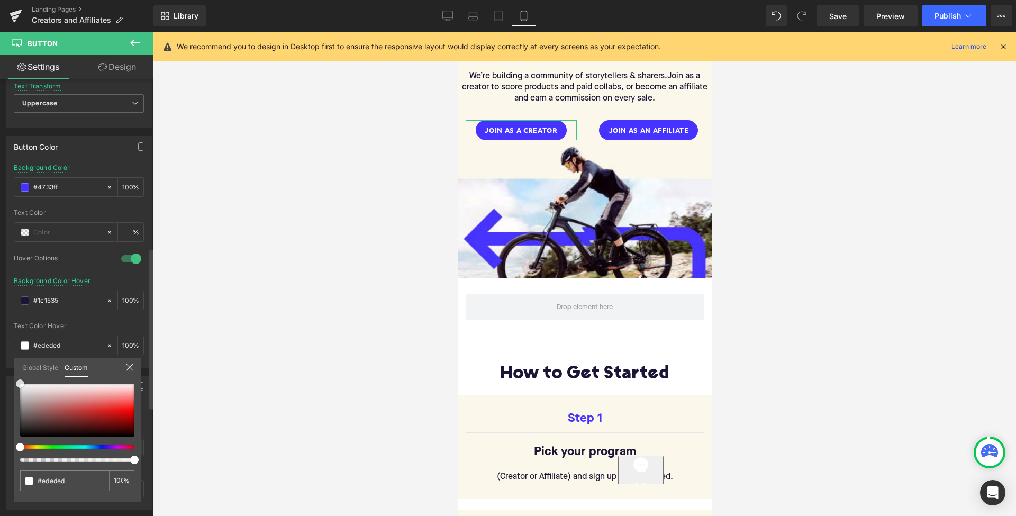
type input "#ffffff"
drag, startPoint x: 20, startPoint y: 438, endPoint x: 22, endPoint y: 384, distance: 53.5
click at [22, 384] on span at bounding box center [22, 383] width 8 height 8
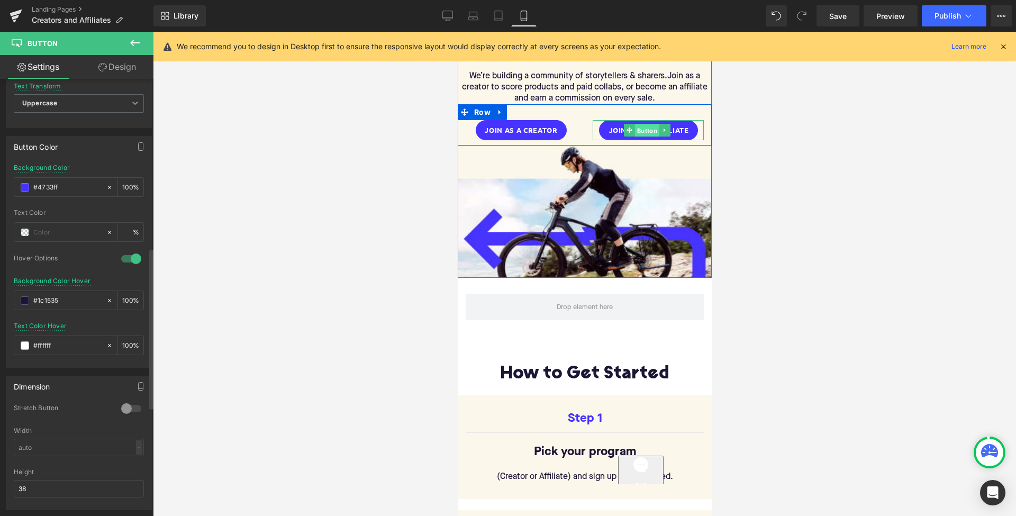
click at [649, 125] on span "Button" at bounding box center [647, 130] width 24 height 13
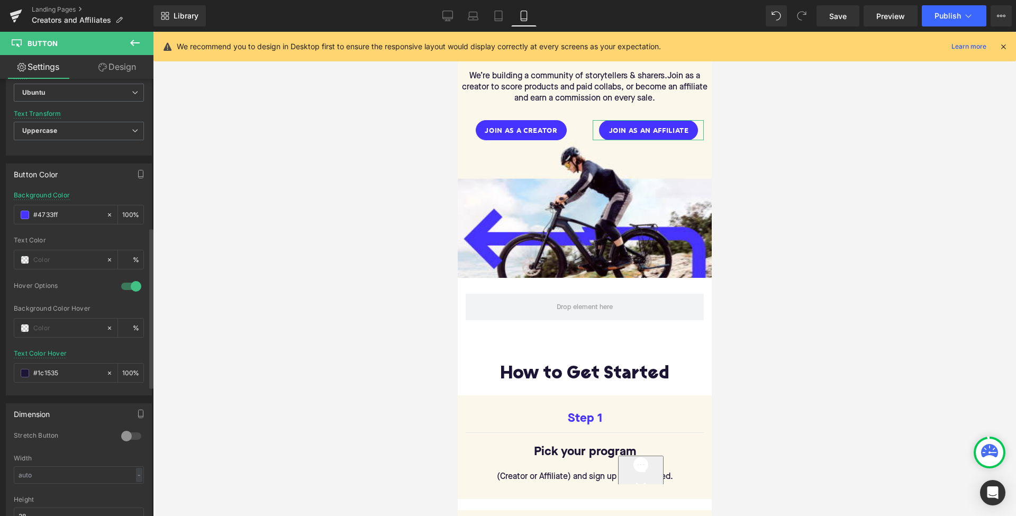
scroll to position [437, 0]
click at [65, 373] on input "#1c1535" at bounding box center [67, 370] width 68 height 12
click at [67, 315] on div at bounding box center [60, 324] width 92 height 19
click at [62, 325] on input "text" at bounding box center [67, 325] width 68 height 12
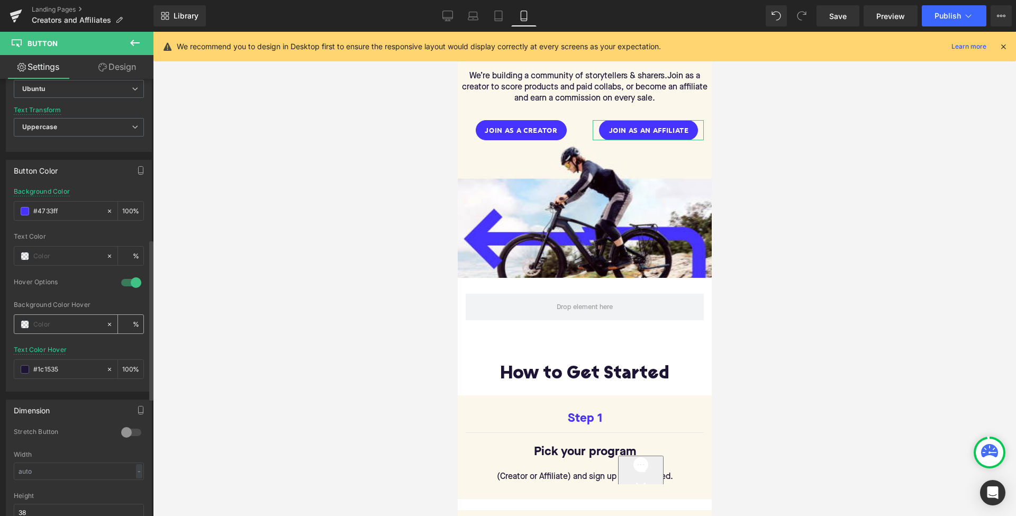
click at [62, 325] on input "text" at bounding box center [67, 325] width 68 height 12
paste input "1c1535"
type input "1c1535"
type input "100"
type input "#1c1535"
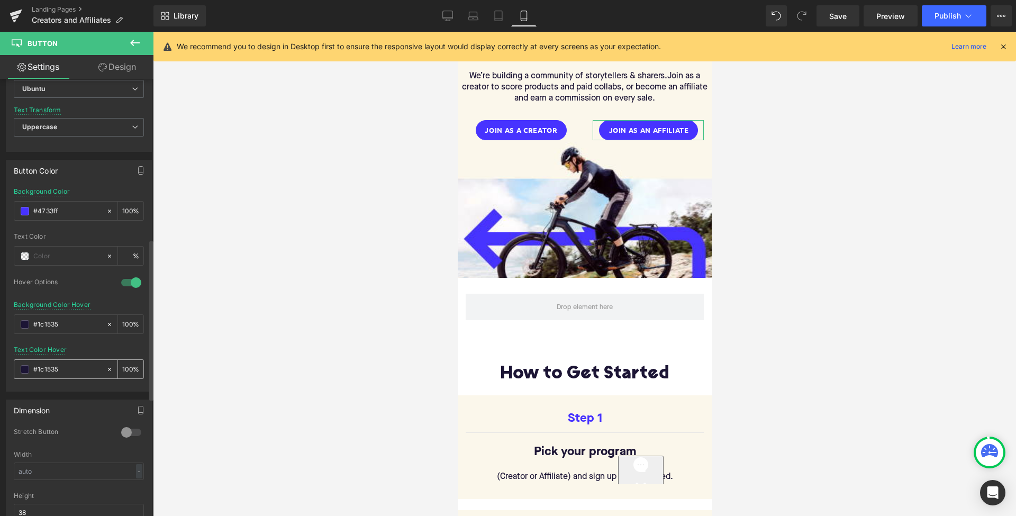
click at [64, 373] on input "#1c1535" at bounding box center [67, 370] width 68 height 12
type input "0"
click at [25, 367] on span at bounding box center [25, 369] width 8 height 8
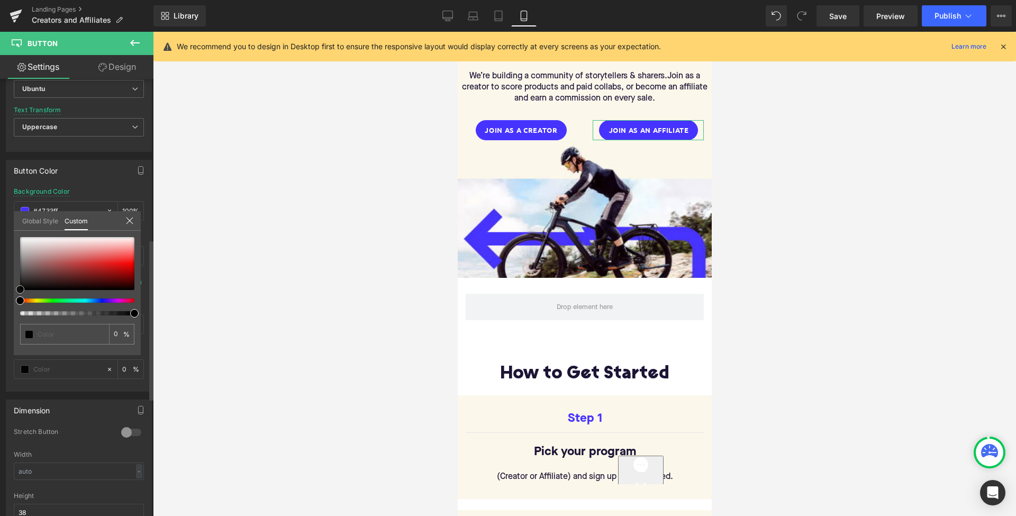
type input "#020202"
type input "100"
type input "#020202"
type input "100"
type input "#2b2b2b"
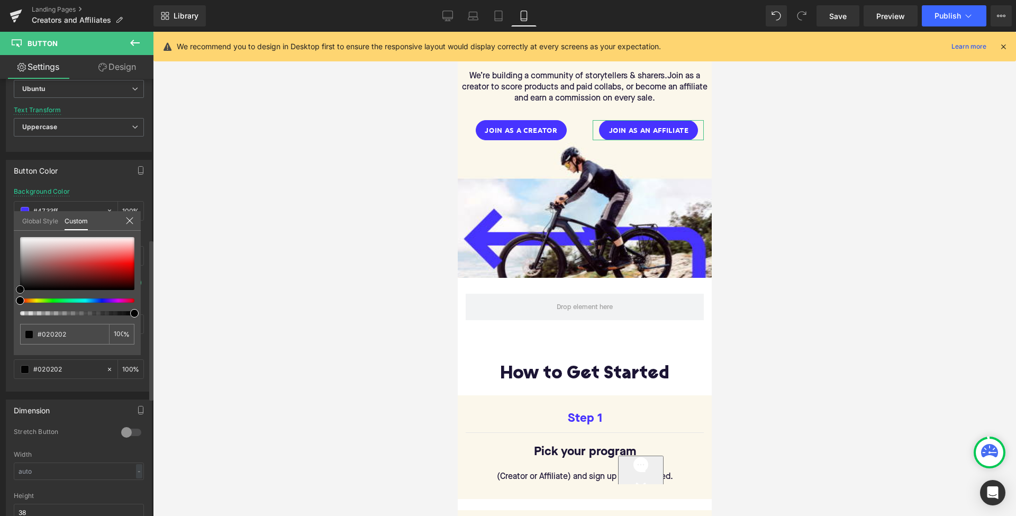
type input "#2b2b2b"
type input "#b7b7b7"
type input "#e2e2e2"
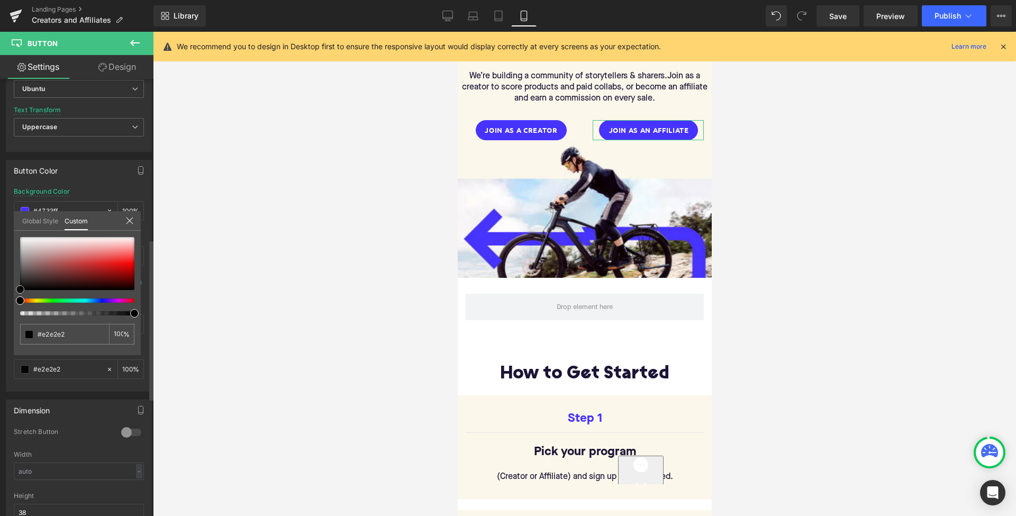
type input "#ffffff"
drag, startPoint x: 21, startPoint y: 291, endPoint x: 21, endPoint y: 225, distance: 65.1
click at [21, 225] on div "Global Style Custom Setup Global Style #ffffff 100 %" at bounding box center [77, 227] width 127 height 32
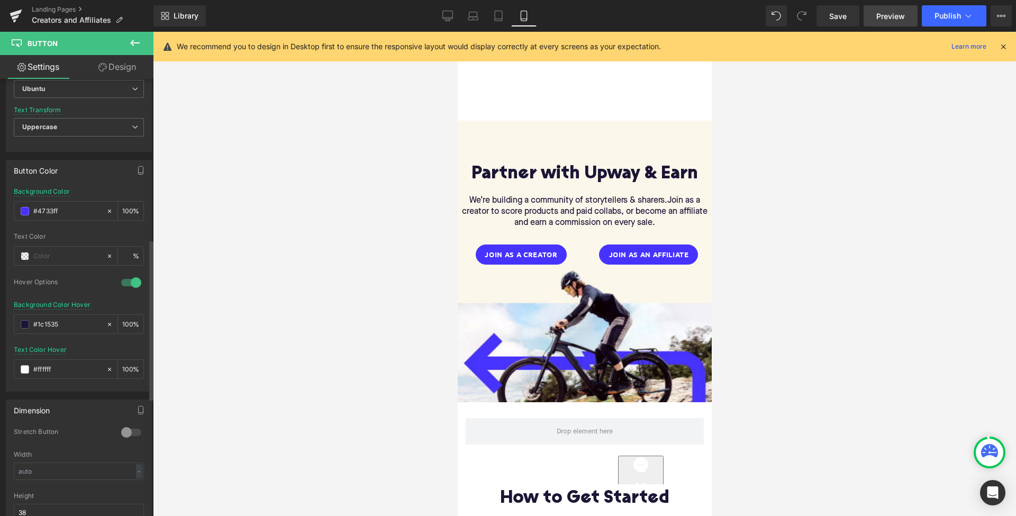
scroll to position [0, 0]
click at [894, 13] on span "Preview" at bounding box center [890, 16] width 29 height 11
click at [841, 19] on span "Save" at bounding box center [837, 16] width 17 height 11
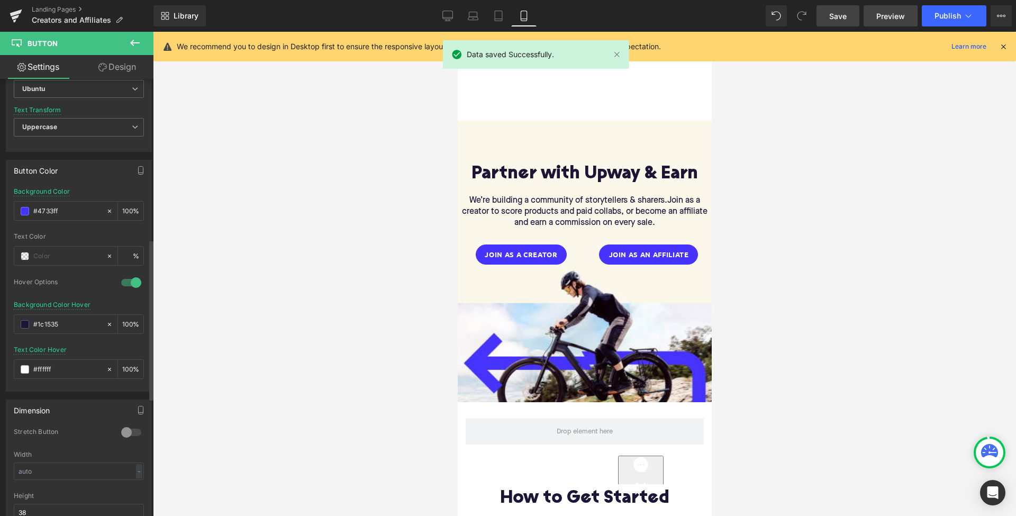
click at [896, 15] on span "Preview" at bounding box center [890, 16] width 29 height 11
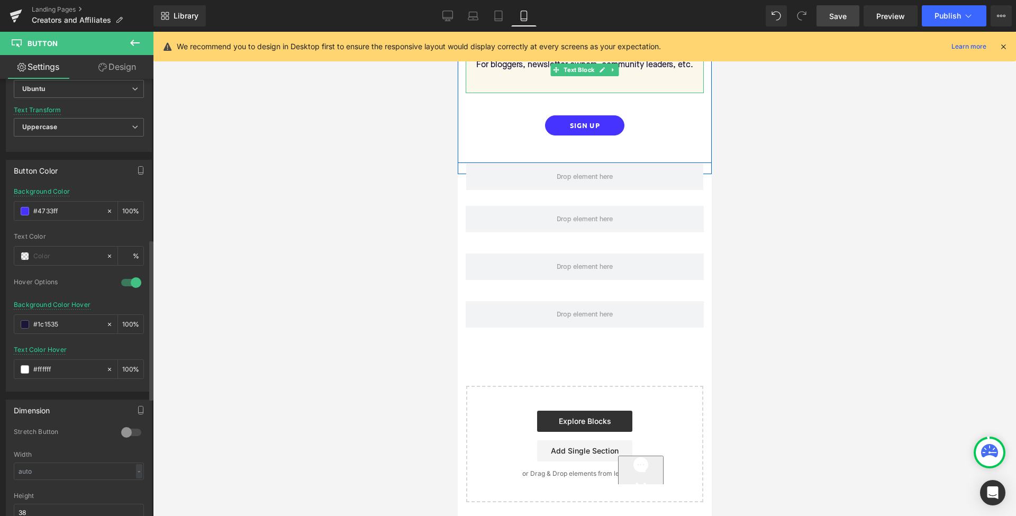
scroll to position [2255, 0]
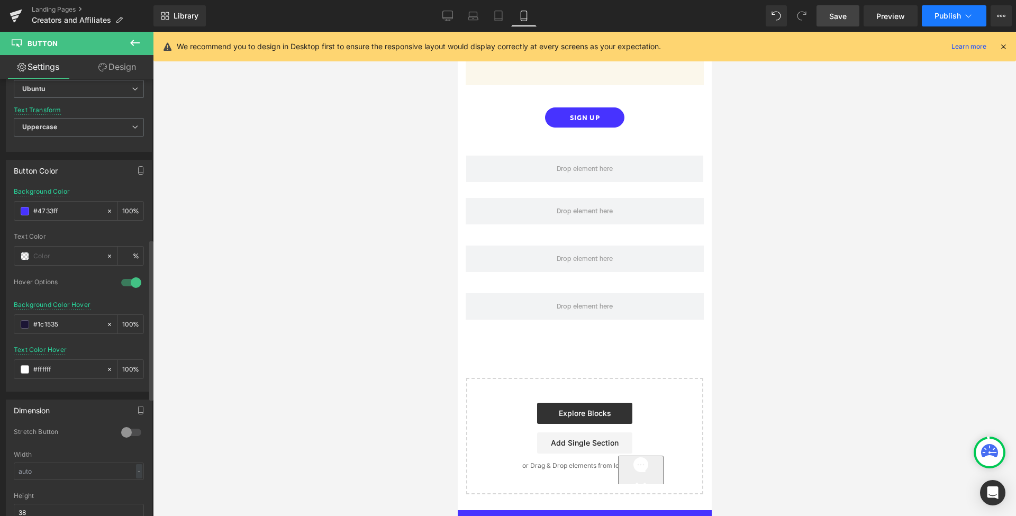
click at [951, 17] on span "Publish" at bounding box center [948, 16] width 26 height 8
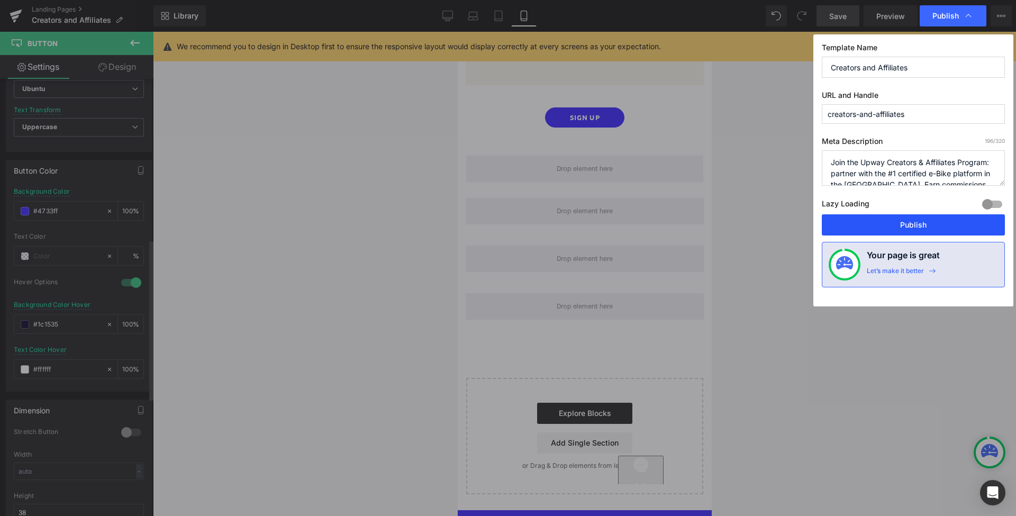
click at [904, 222] on button "Publish" at bounding box center [913, 224] width 183 height 21
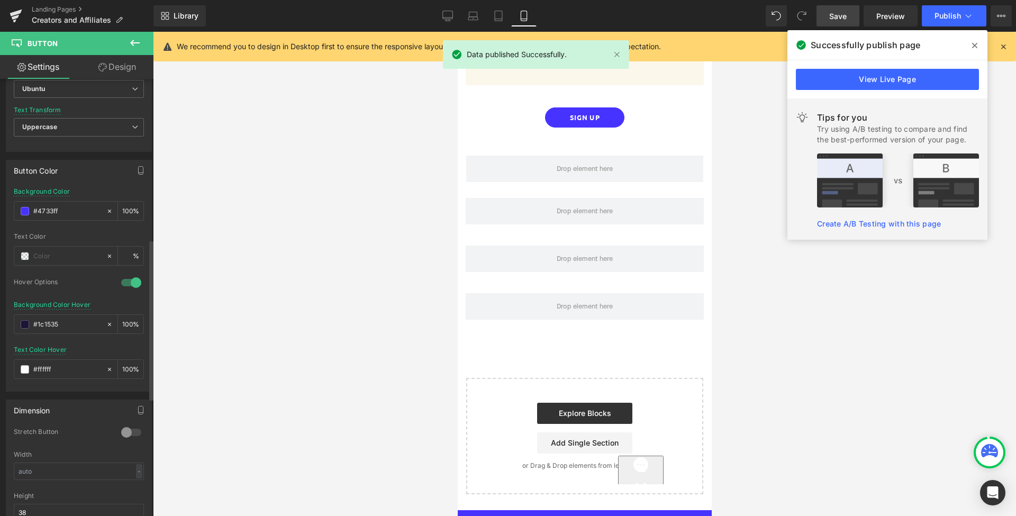
click at [975, 46] on icon at bounding box center [974, 45] width 5 height 5
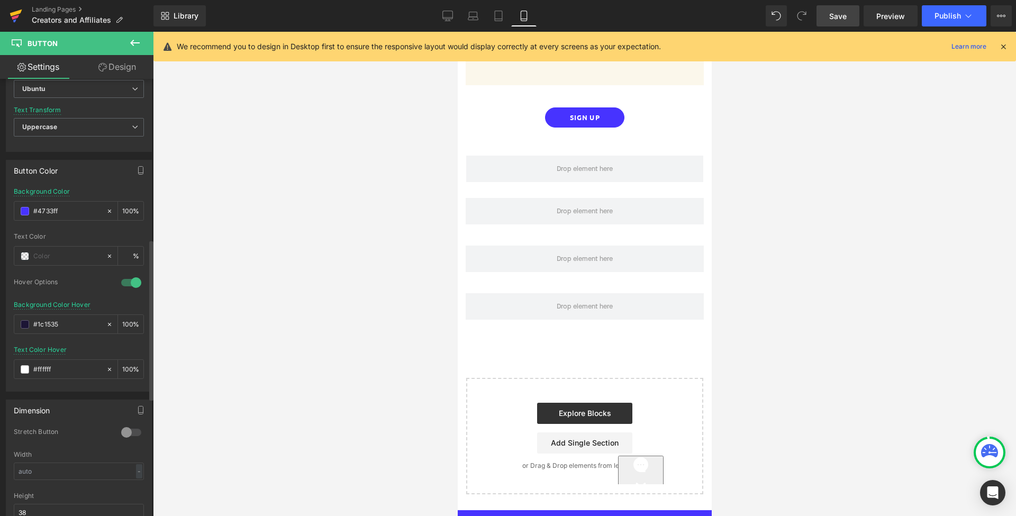
click at [23, 14] on link at bounding box center [16, 16] width 32 height 32
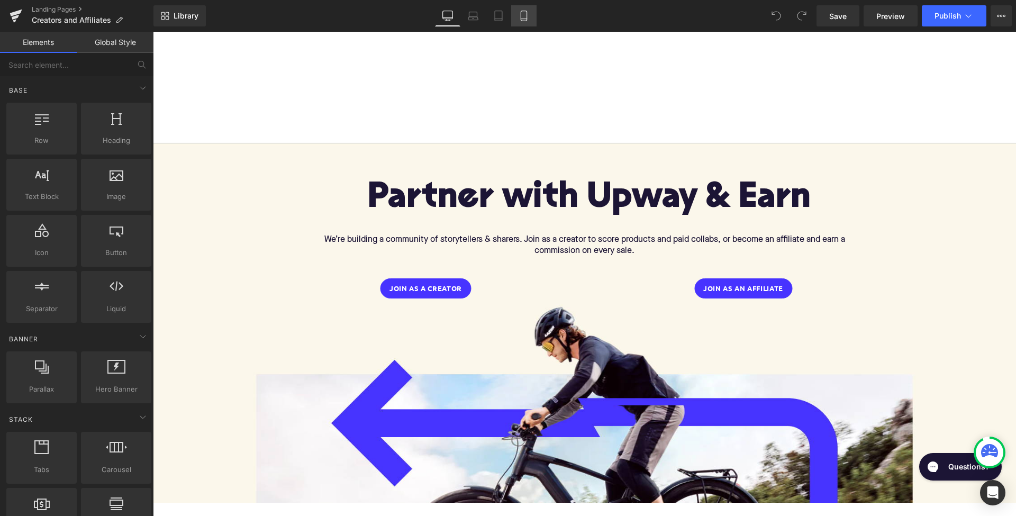
click at [526, 18] on icon at bounding box center [524, 16] width 11 height 11
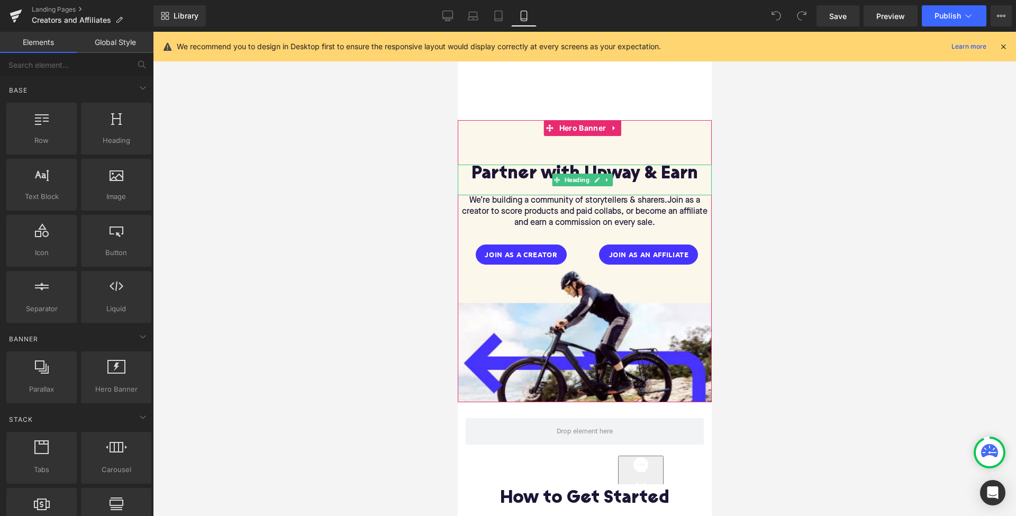
scroll to position [1, 0]
click at [505, 298] on div at bounding box center [584, 261] width 254 height 282
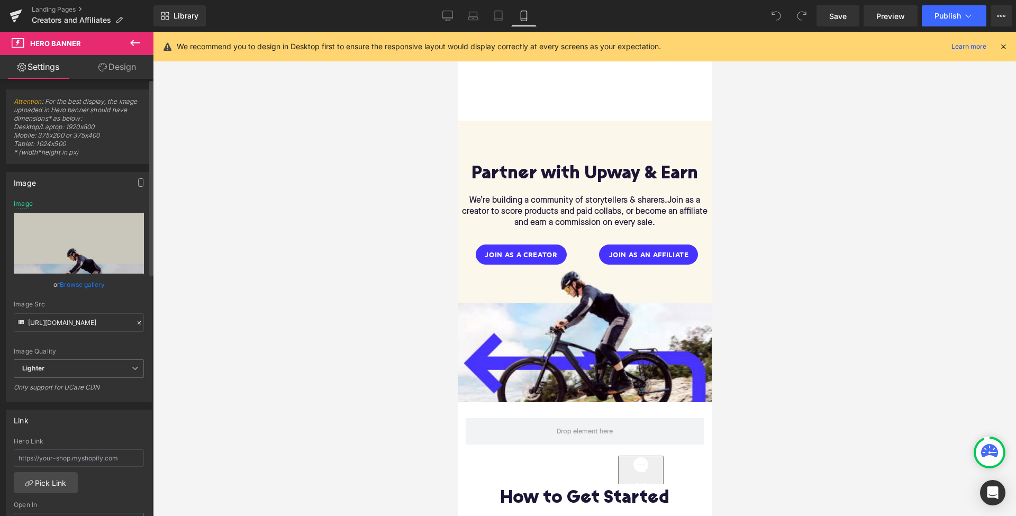
scroll to position [0, 0]
click at [580, 136] on div at bounding box center [584, 261] width 254 height 282
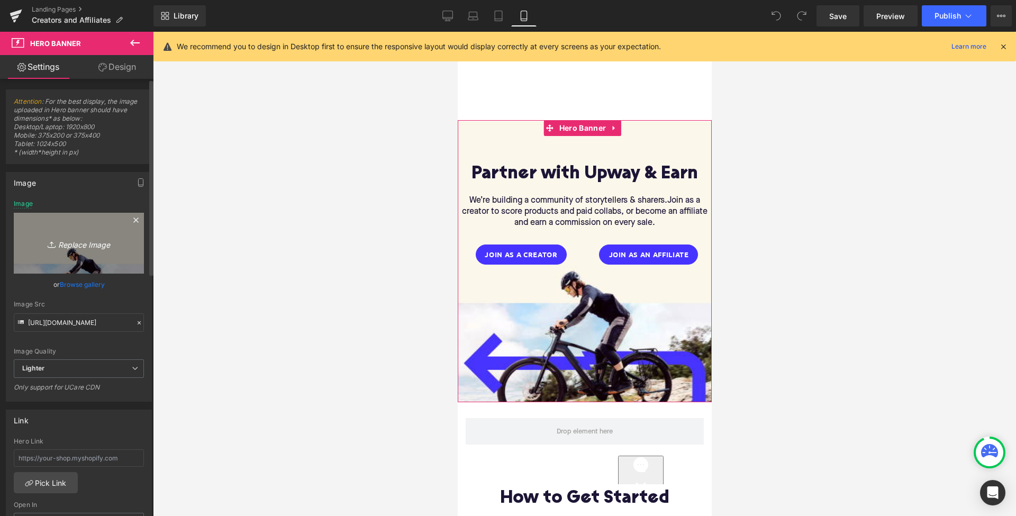
click at [72, 241] on icon "Replace Image" at bounding box center [79, 243] width 85 height 13
type input "C:\fakepath\11.jpg"
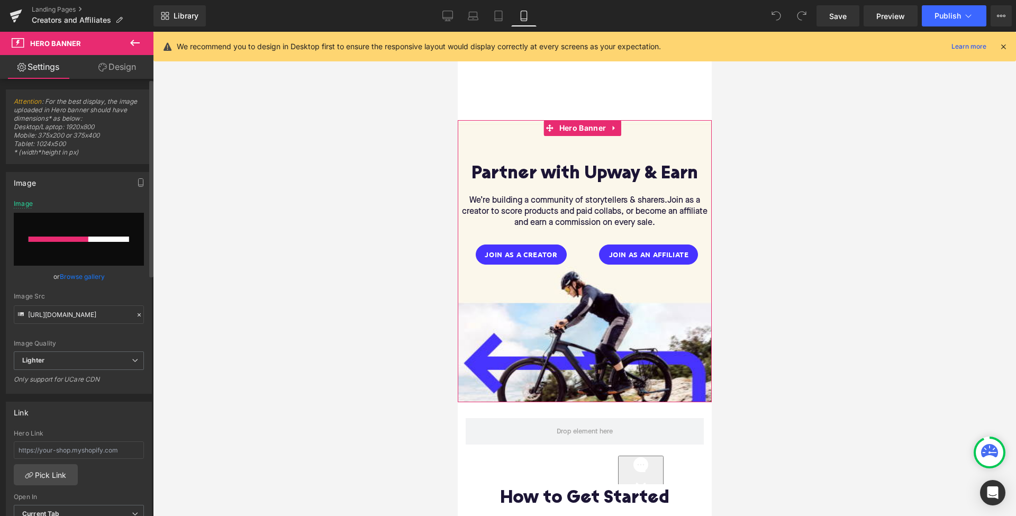
click at [86, 241] on div at bounding box center [59, 239] width 60 height 5
click at [80, 238] on div at bounding box center [72, 239] width 87 height 5
click at [136, 43] on icon at bounding box center [135, 43] width 10 height 6
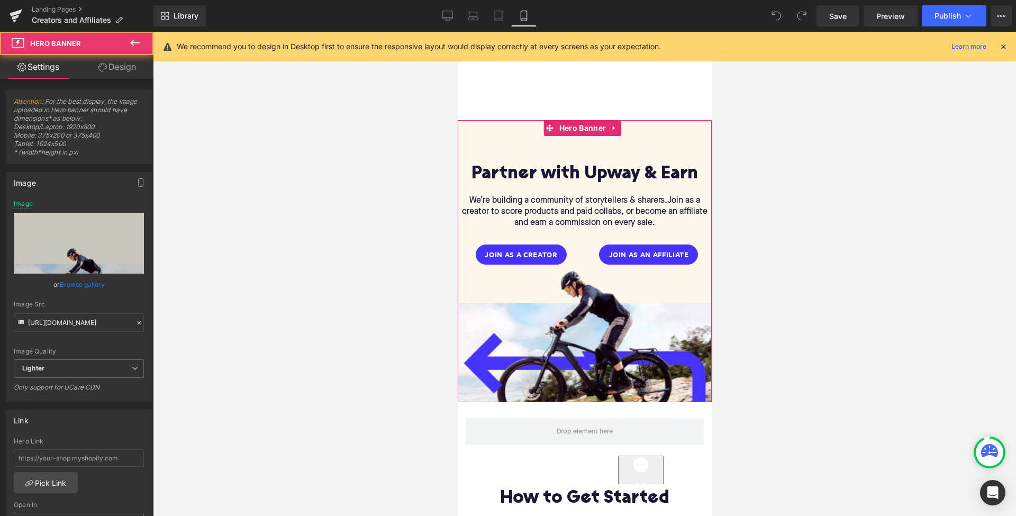
click at [527, 146] on div at bounding box center [584, 261] width 254 height 282
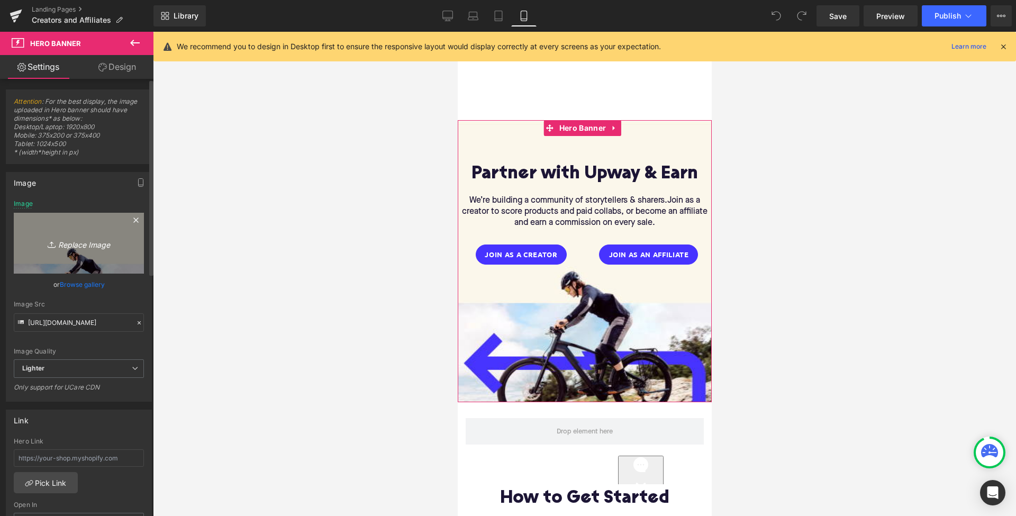
click at [82, 240] on icon "Replace Image" at bounding box center [79, 243] width 85 height 13
type input "C:\fakepath\Slice 11.png"
